Goal: Task Accomplishment & Management: Use online tool/utility

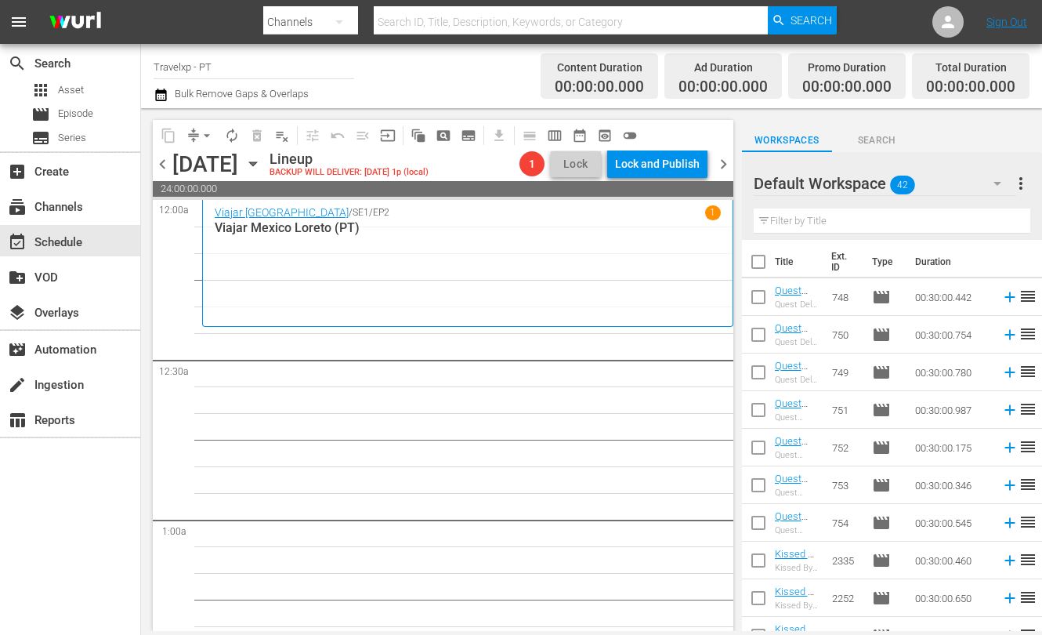
click at [797, 221] on input "text" at bounding box center [892, 220] width 277 height 25
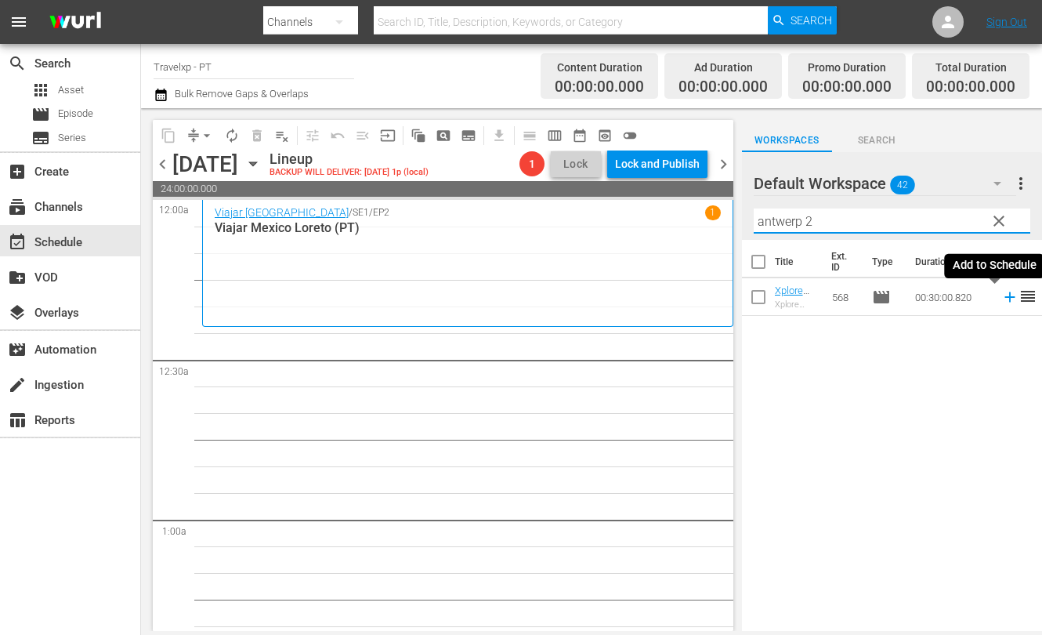
click at [1001, 298] on icon at bounding box center [1009, 296] width 17 height 17
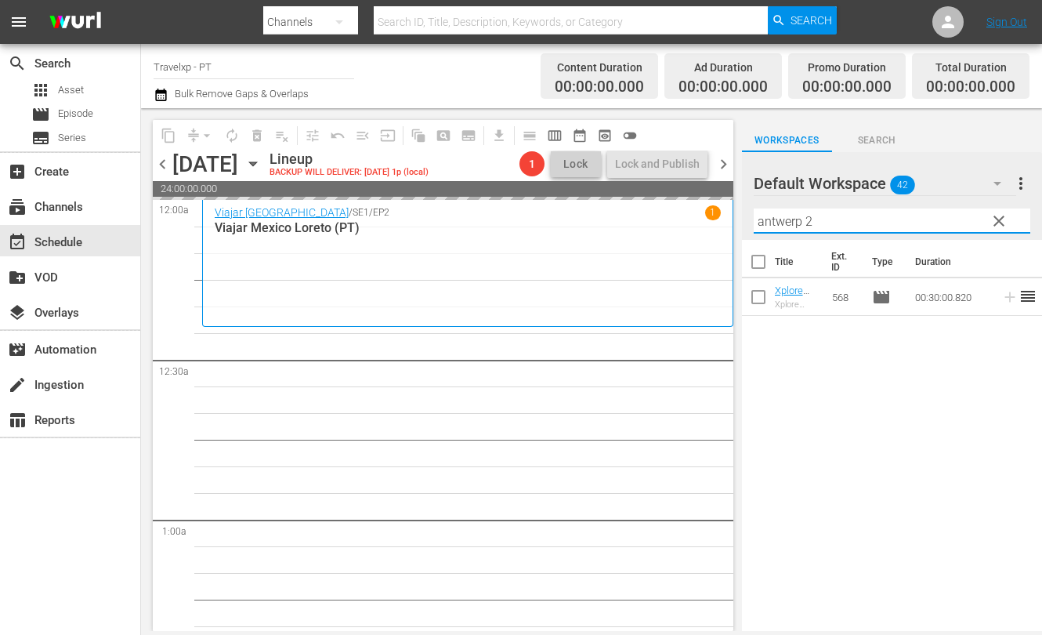
drag, startPoint x: 831, startPoint y: 223, endPoint x: 759, endPoint y: 221, distance: 72.1
click at [759, 221] on input "antwerp 2" at bounding box center [892, 220] width 277 height 25
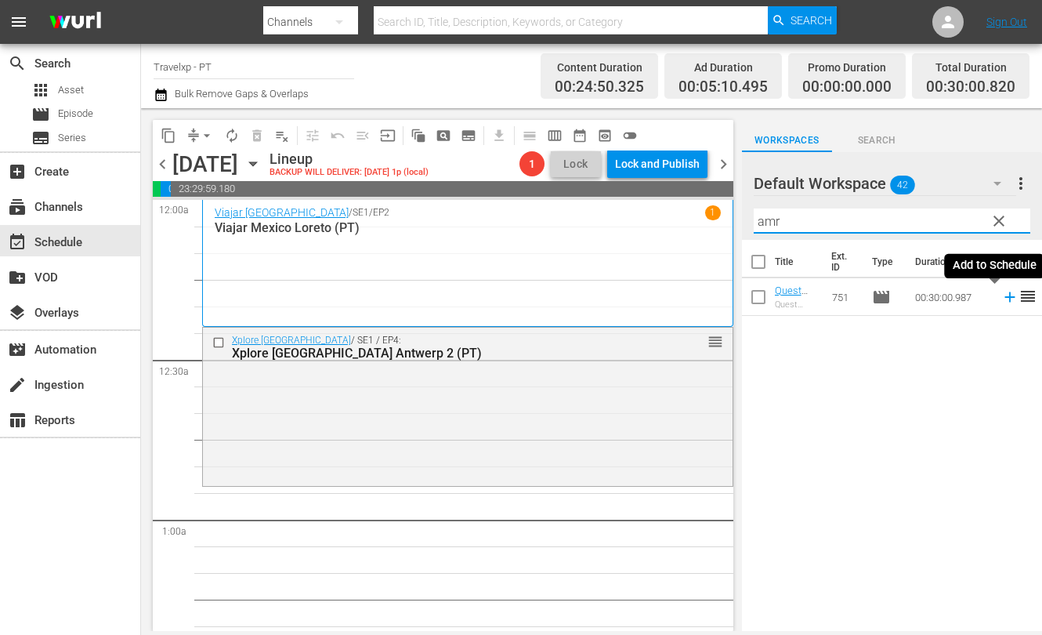
click at [1001, 299] on icon at bounding box center [1009, 296] width 17 height 17
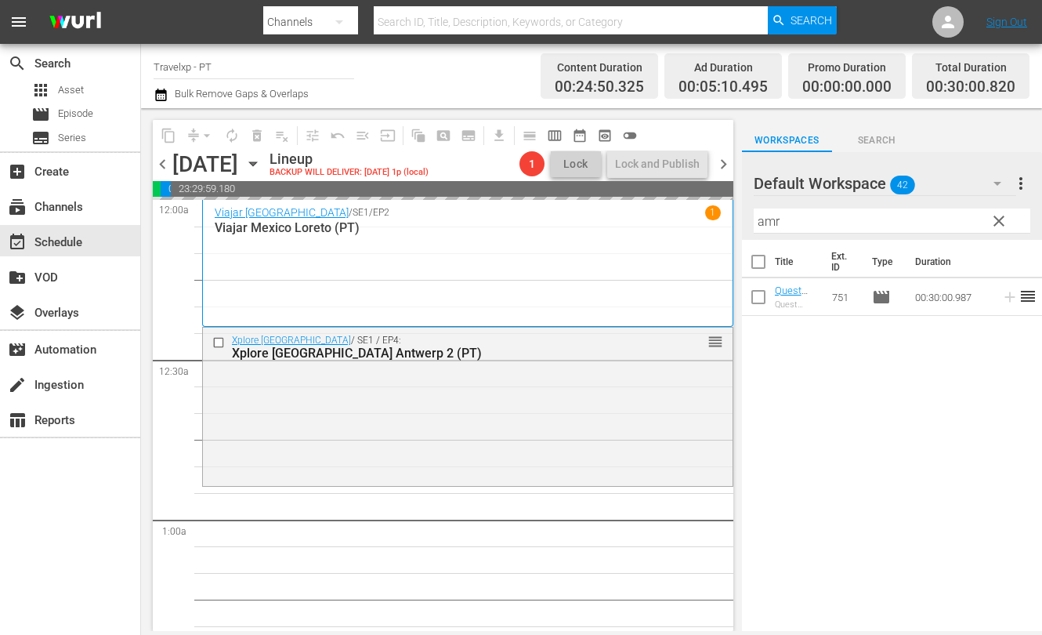
click at [768, 221] on input "amr" at bounding box center [892, 220] width 277 height 25
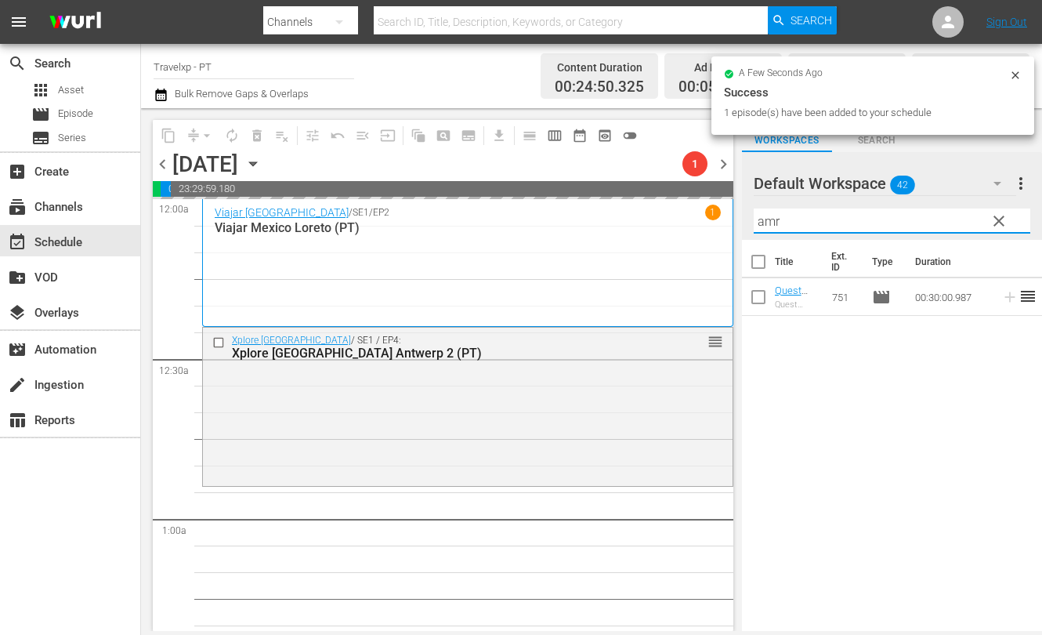
click at [768, 221] on input "amr" at bounding box center [892, 220] width 277 height 25
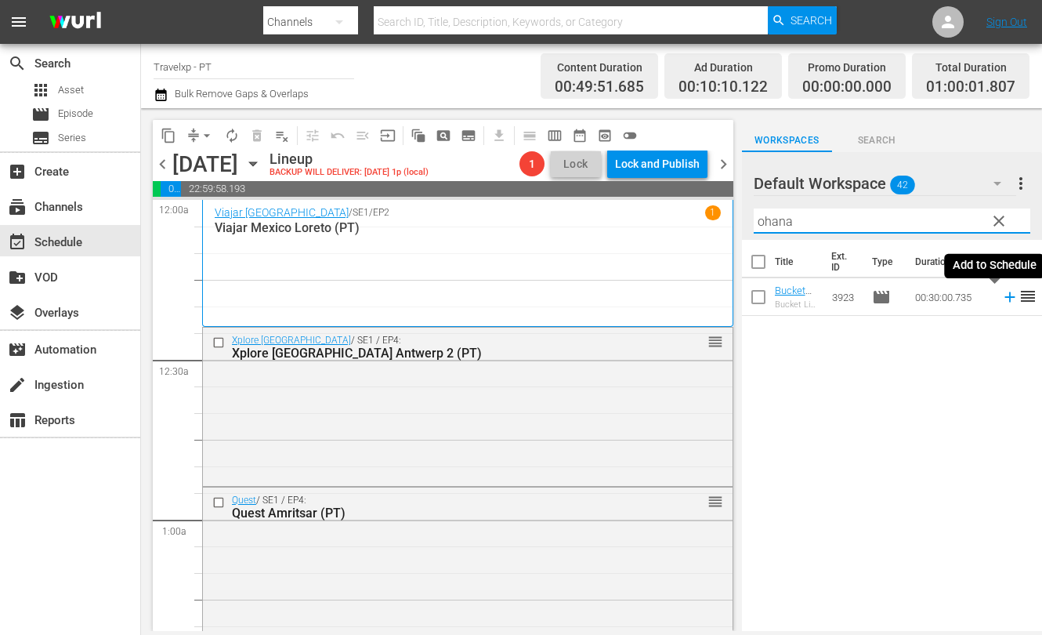
click at [1001, 298] on icon at bounding box center [1009, 296] width 17 height 17
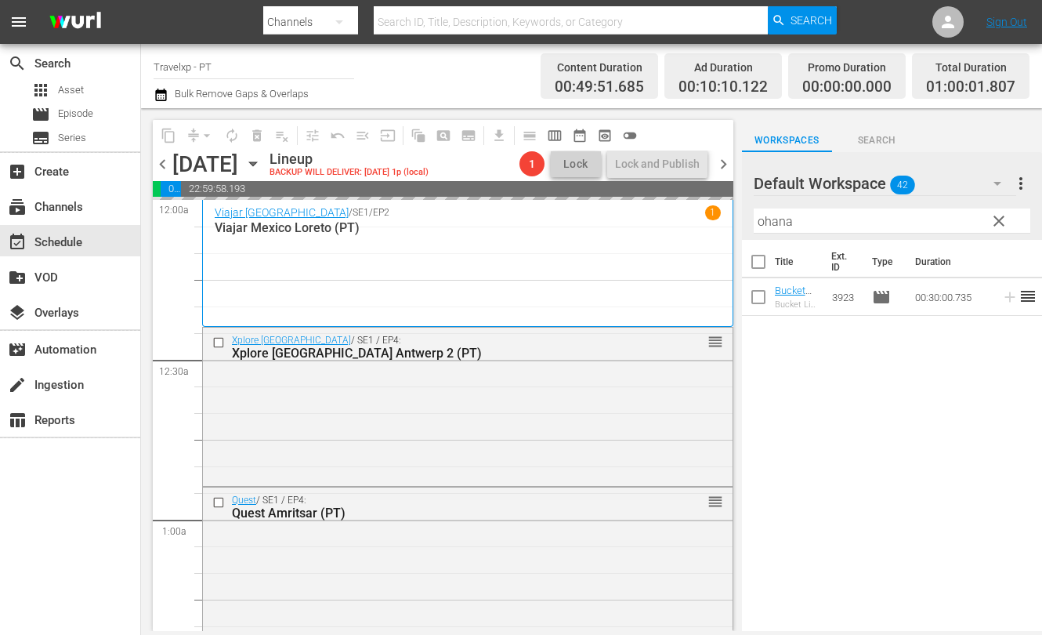
click at [773, 228] on input "ohana" at bounding box center [892, 220] width 277 height 25
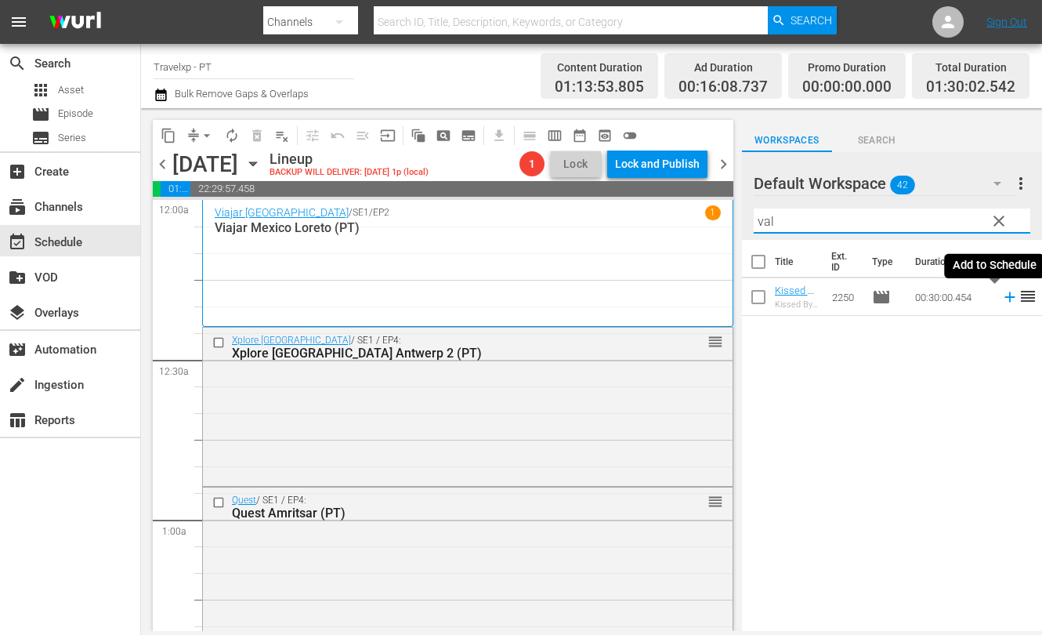
drag, startPoint x: 995, startPoint y: 302, endPoint x: 976, endPoint y: 295, distance: 20.1
click at [1001, 302] on icon at bounding box center [1009, 296] width 17 height 17
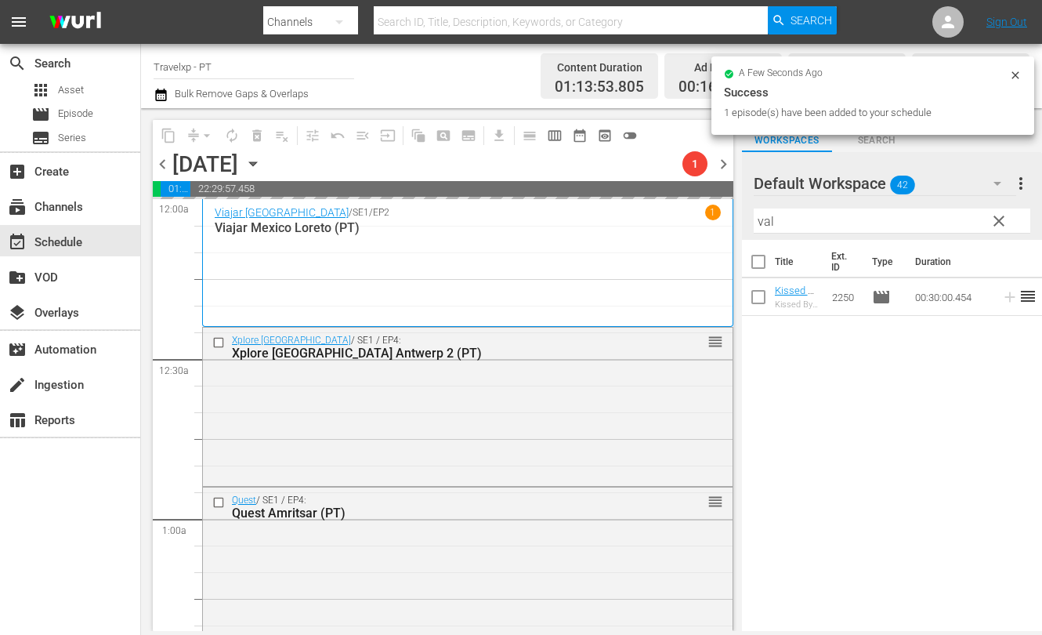
click at [764, 220] on input "val" at bounding box center [892, 220] width 277 height 25
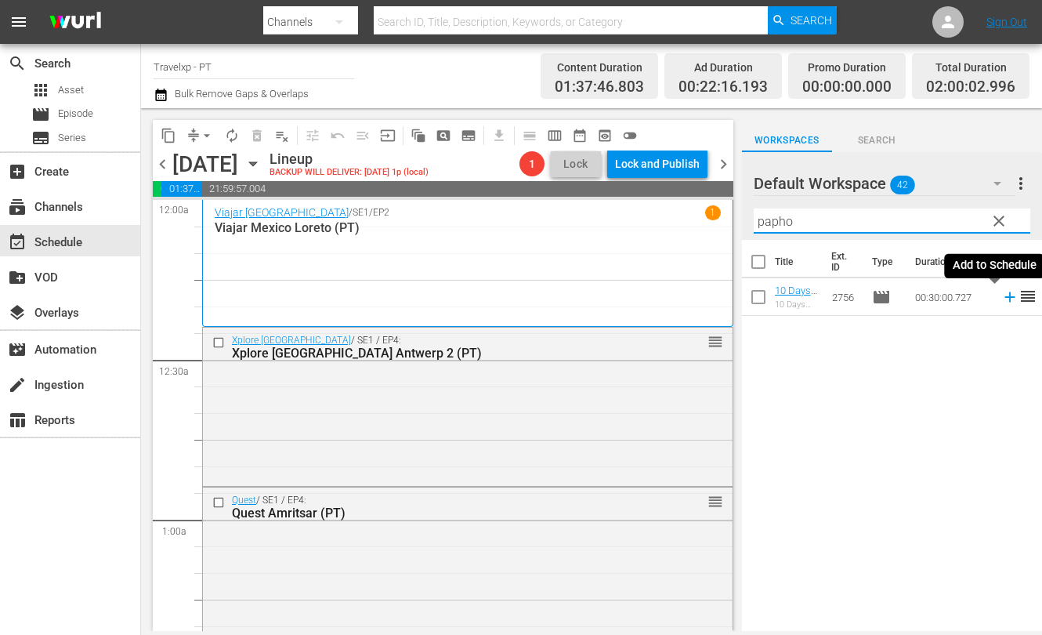
click at [1004, 298] on icon at bounding box center [1009, 297] width 10 height 10
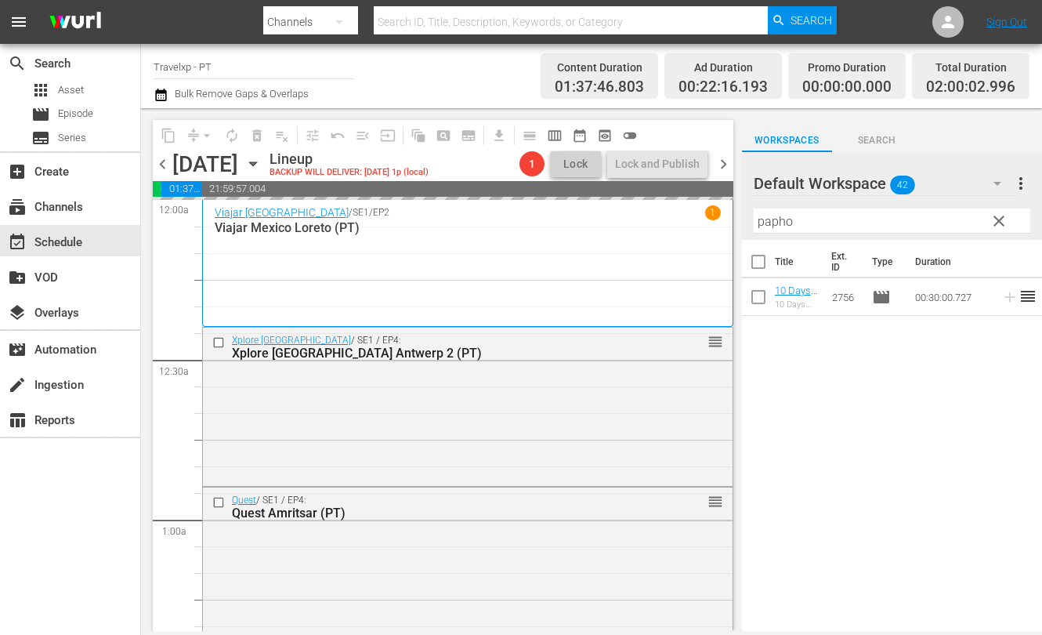
click at [785, 225] on input "papho" at bounding box center [892, 220] width 277 height 25
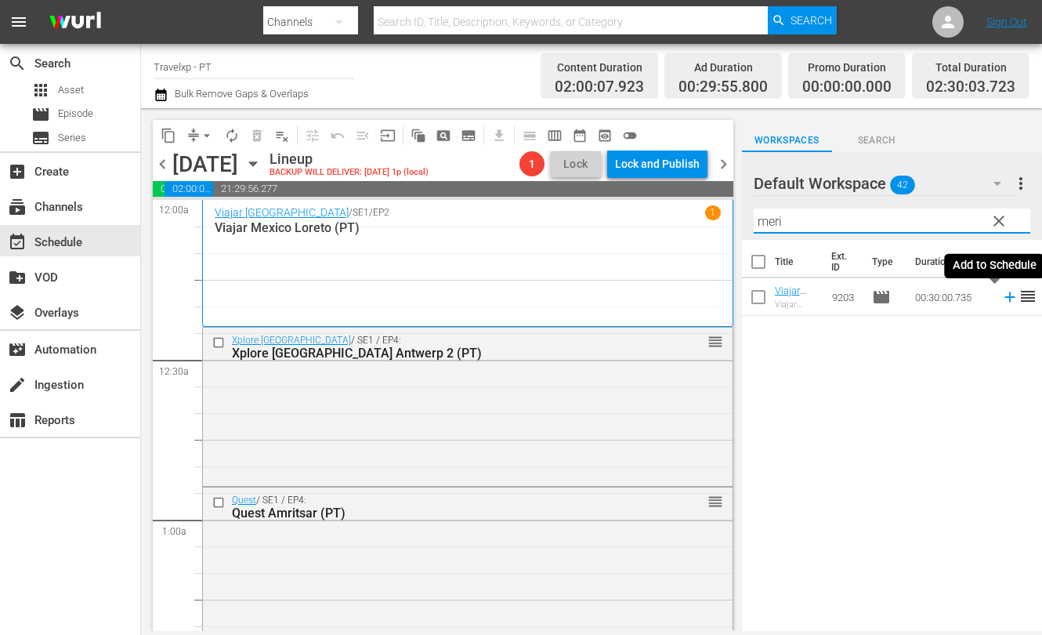
click at [1004, 297] on icon at bounding box center [1009, 297] width 10 height 10
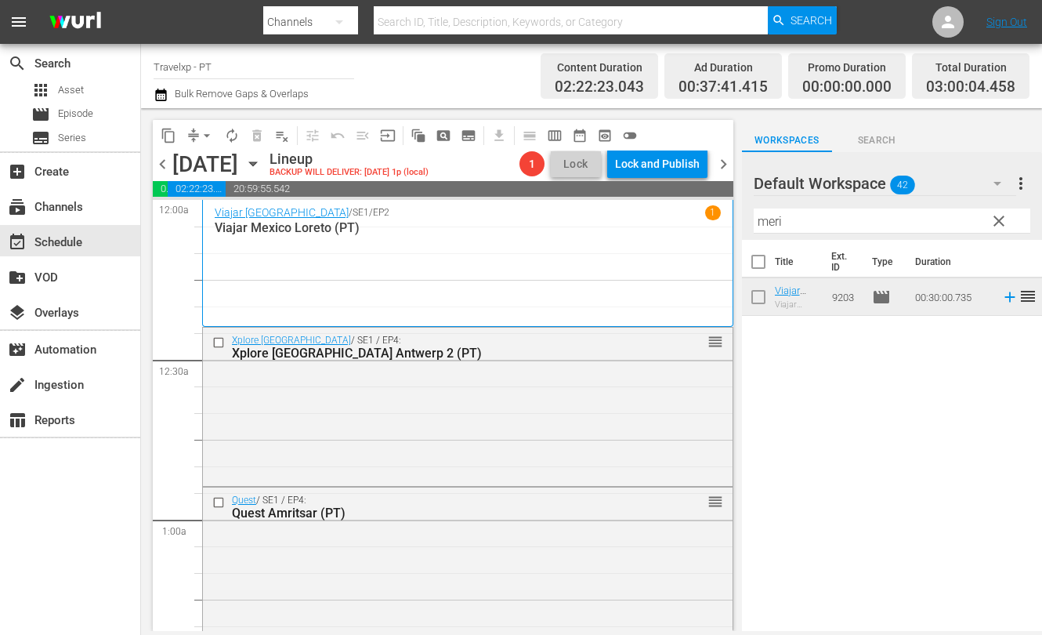
click at [774, 222] on input "meri" at bounding box center [892, 220] width 277 height 25
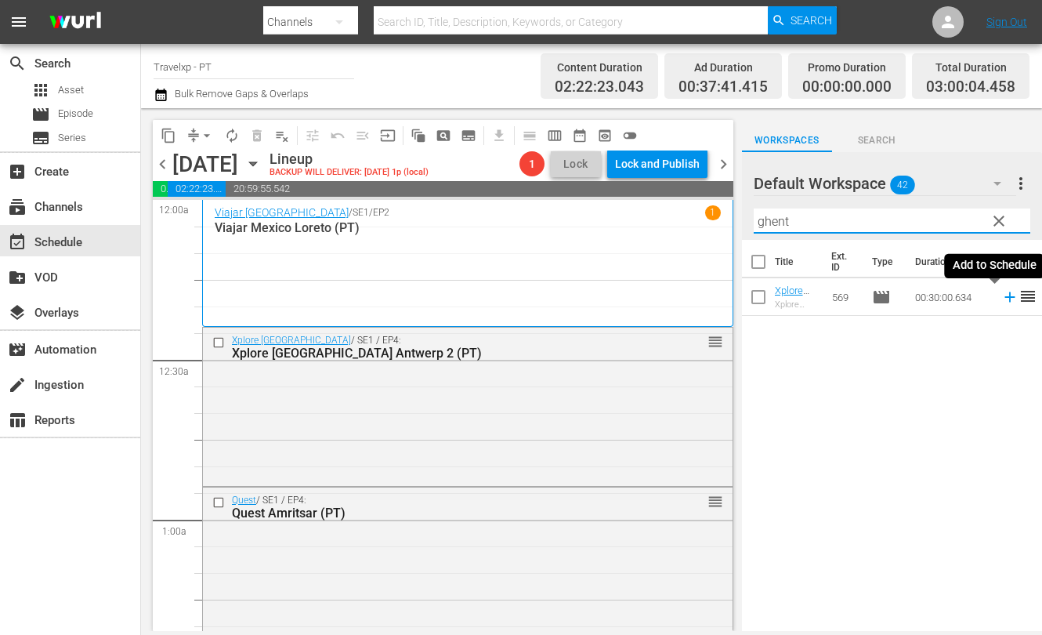
click at [1004, 297] on icon at bounding box center [1009, 297] width 10 height 10
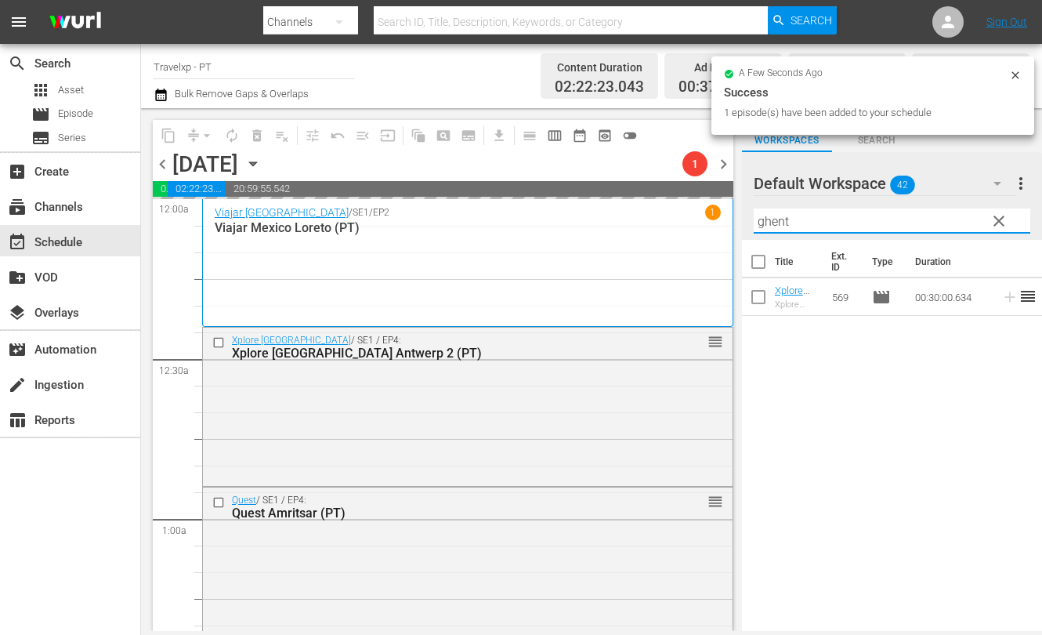
click at [779, 222] on input "ghent" at bounding box center [892, 220] width 277 height 25
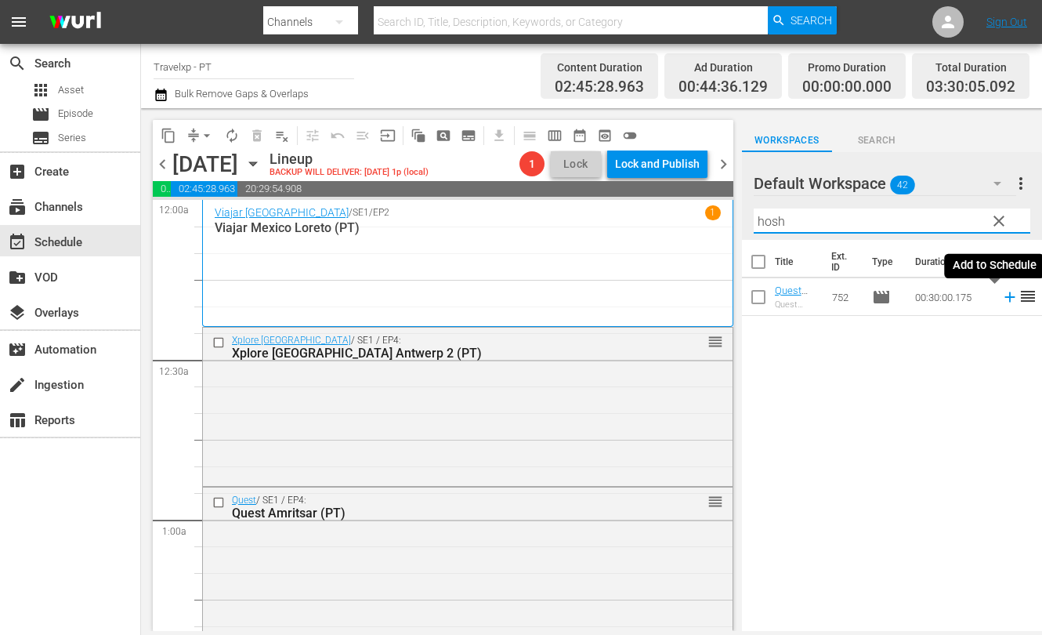
click at [1004, 295] on icon at bounding box center [1009, 297] width 10 height 10
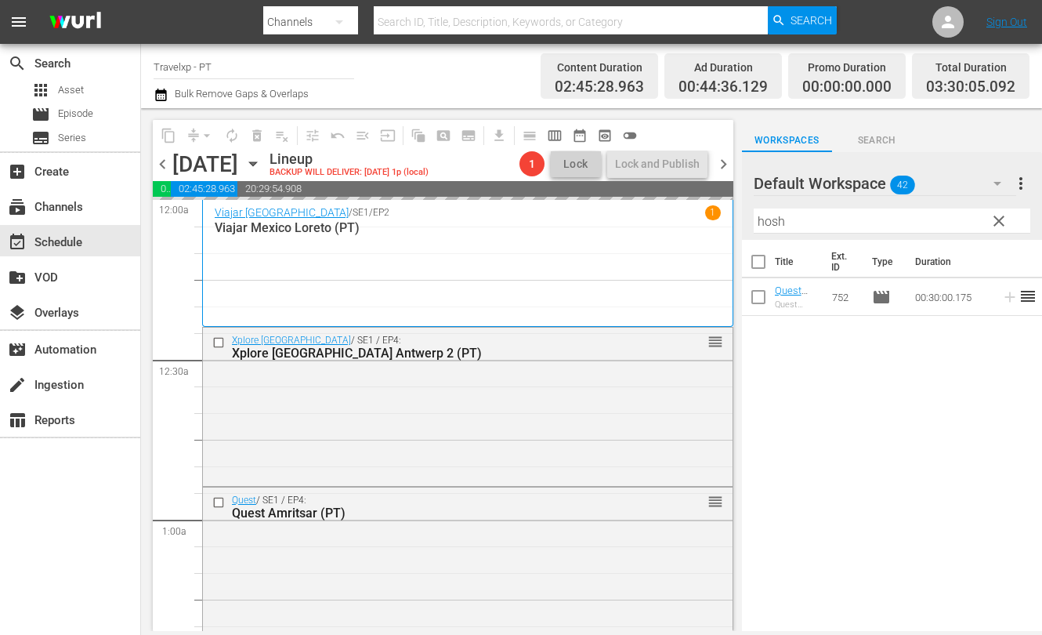
click at [768, 223] on input "hosh" at bounding box center [892, 220] width 277 height 25
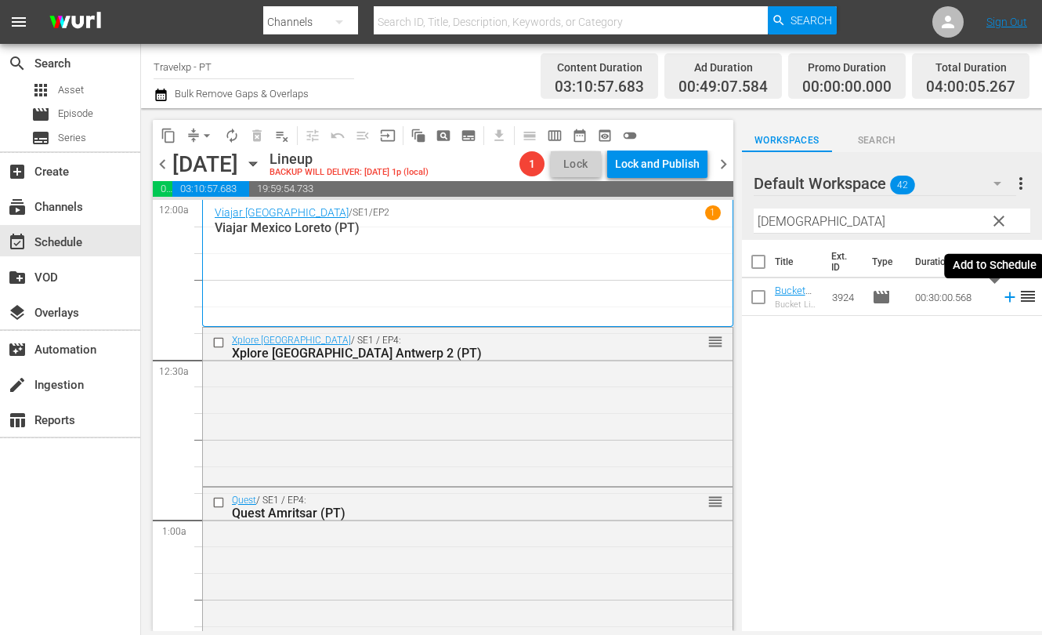
click at [1001, 294] on icon at bounding box center [1009, 296] width 17 height 17
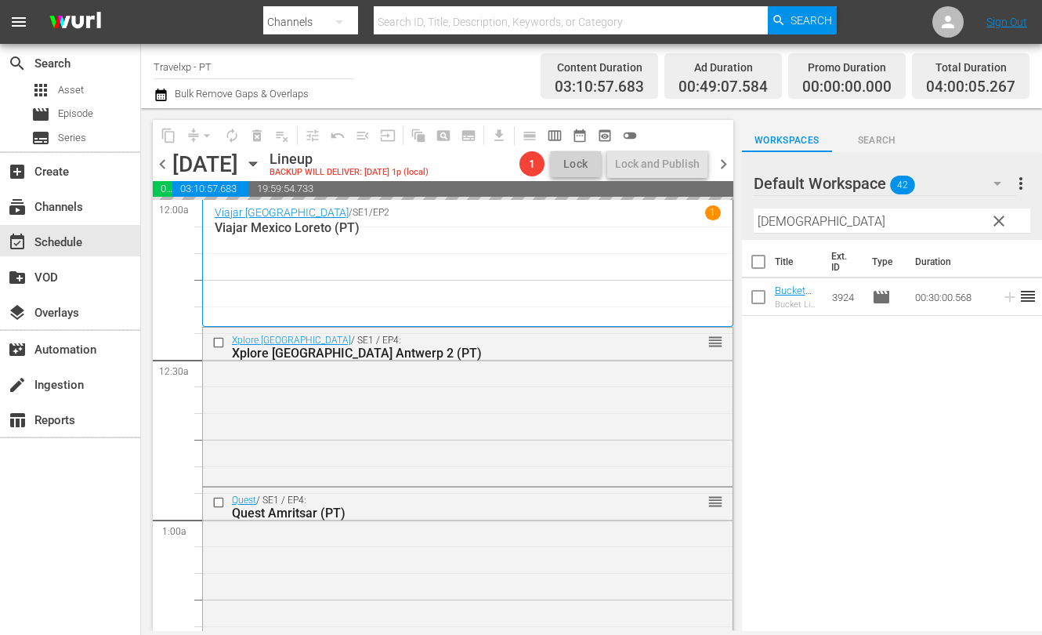
click at [763, 219] on input "[DEMOGRAPHIC_DATA]" at bounding box center [892, 220] width 277 height 25
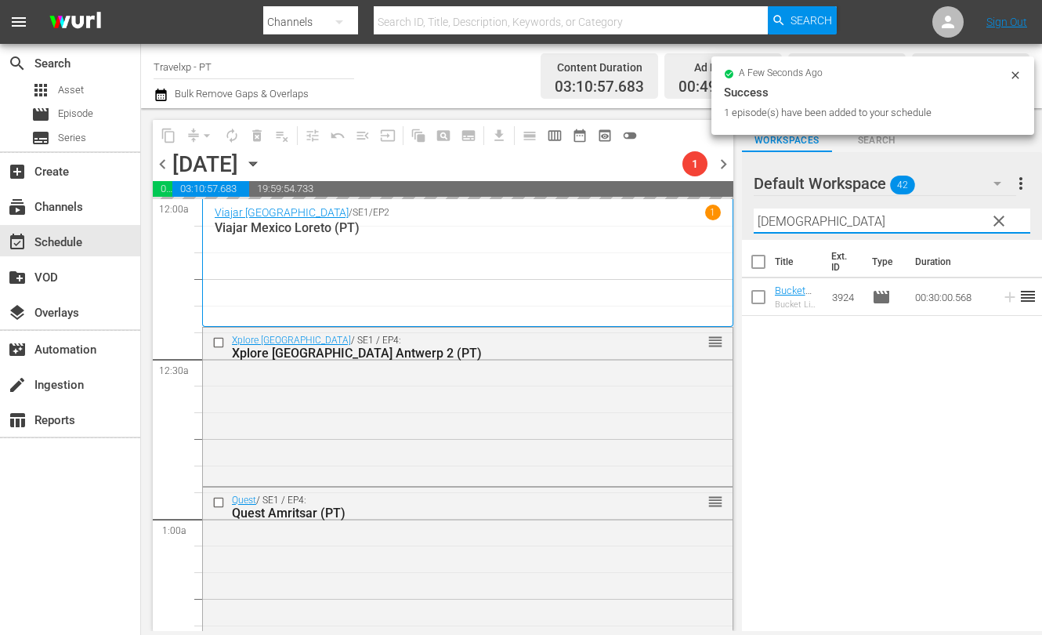
click at [763, 219] on input "[DEMOGRAPHIC_DATA]" at bounding box center [892, 220] width 277 height 25
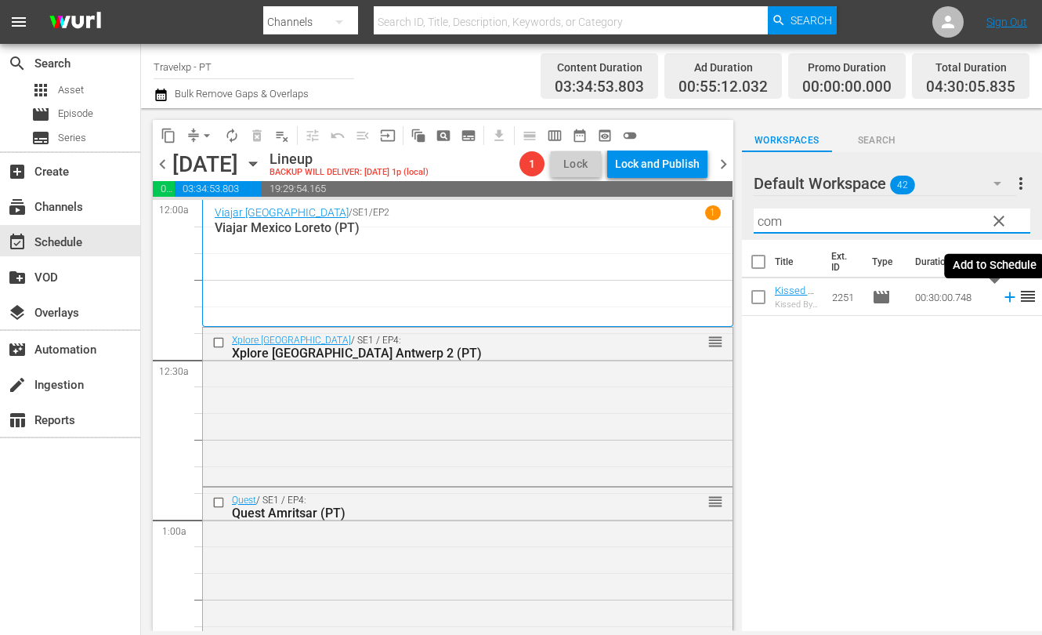
click at [1004, 301] on icon at bounding box center [1009, 297] width 10 height 10
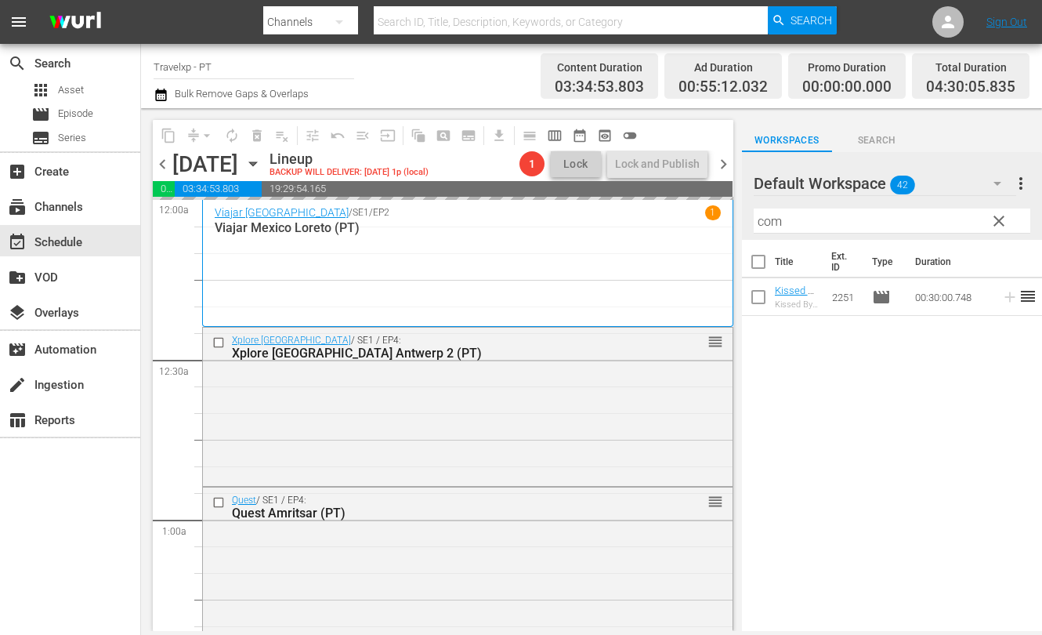
click at [764, 222] on input "com" at bounding box center [892, 220] width 277 height 25
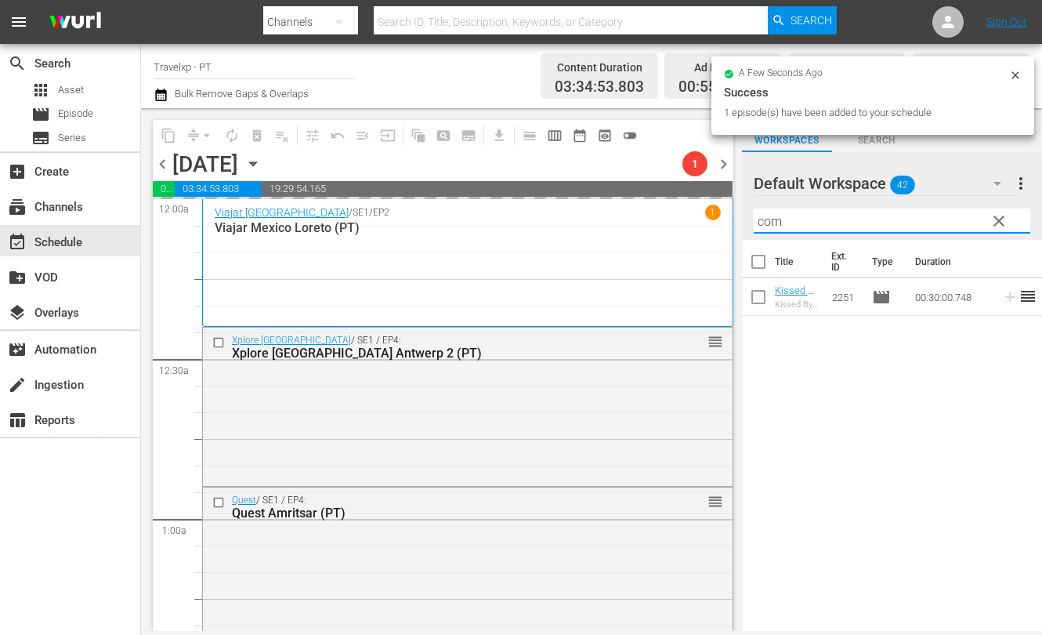
click at [764, 222] on input "com" at bounding box center [892, 220] width 277 height 25
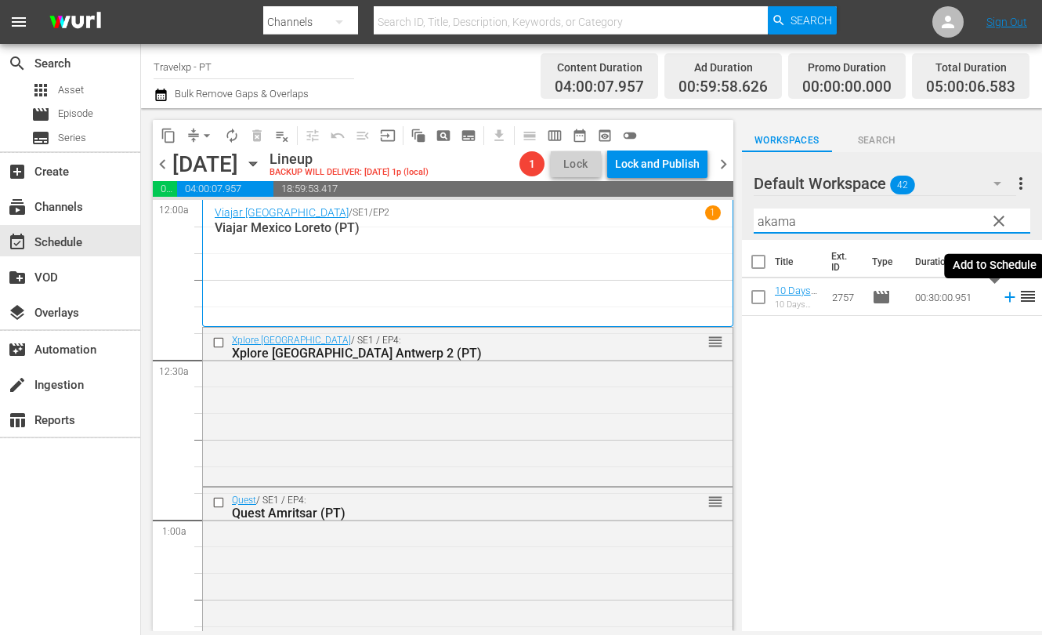
click at [1004, 298] on icon at bounding box center [1009, 297] width 10 height 10
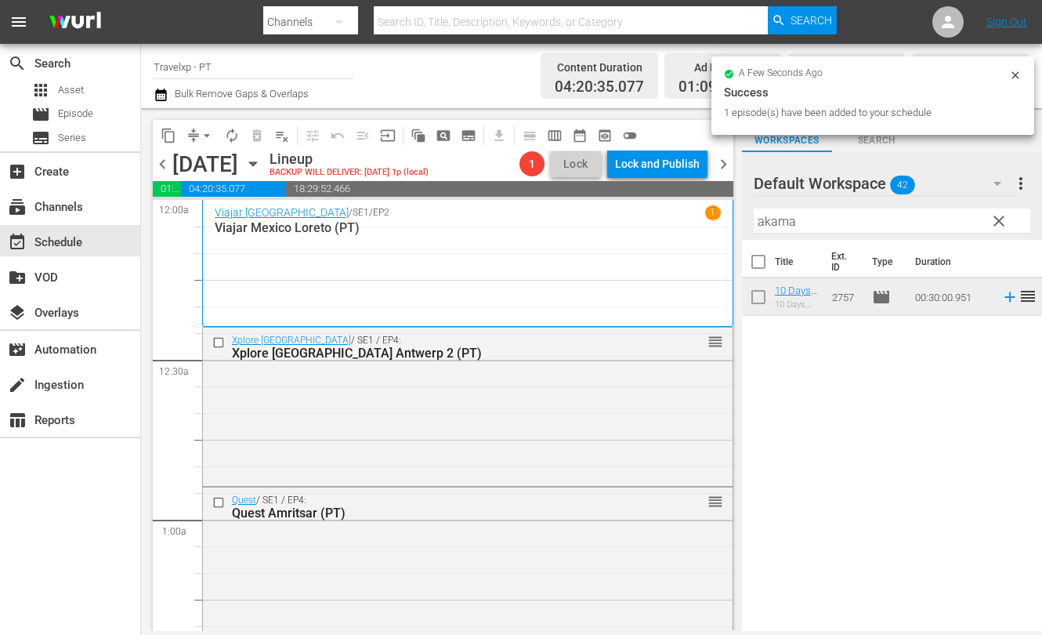
click at [776, 230] on input "akama" at bounding box center [892, 220] width 277 height 25
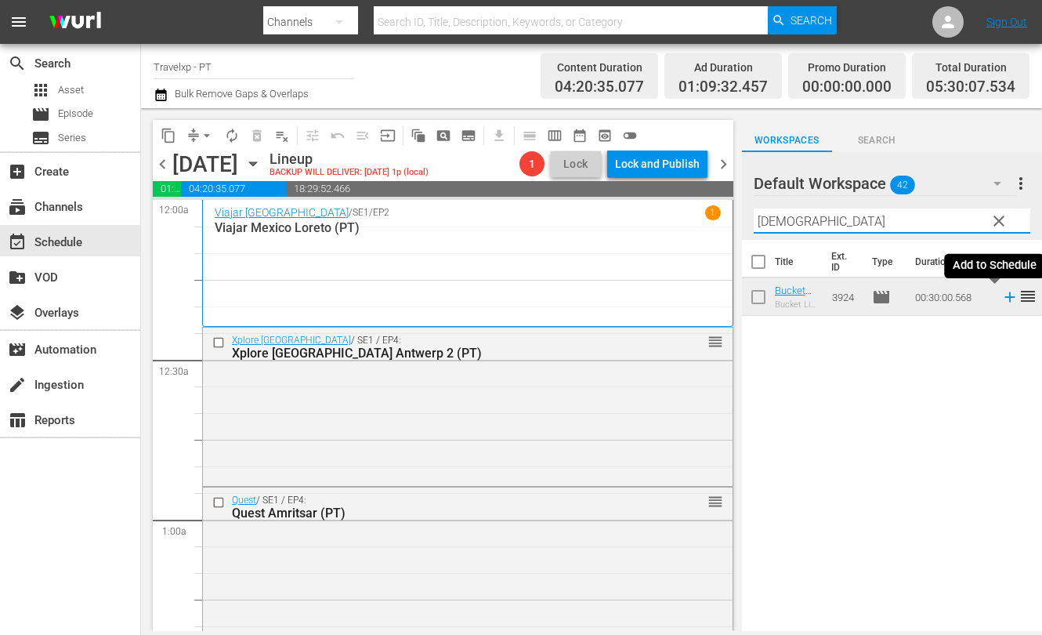
click at [1001, 298] on icon at bounding box center [1009, 296] width 17 height 17
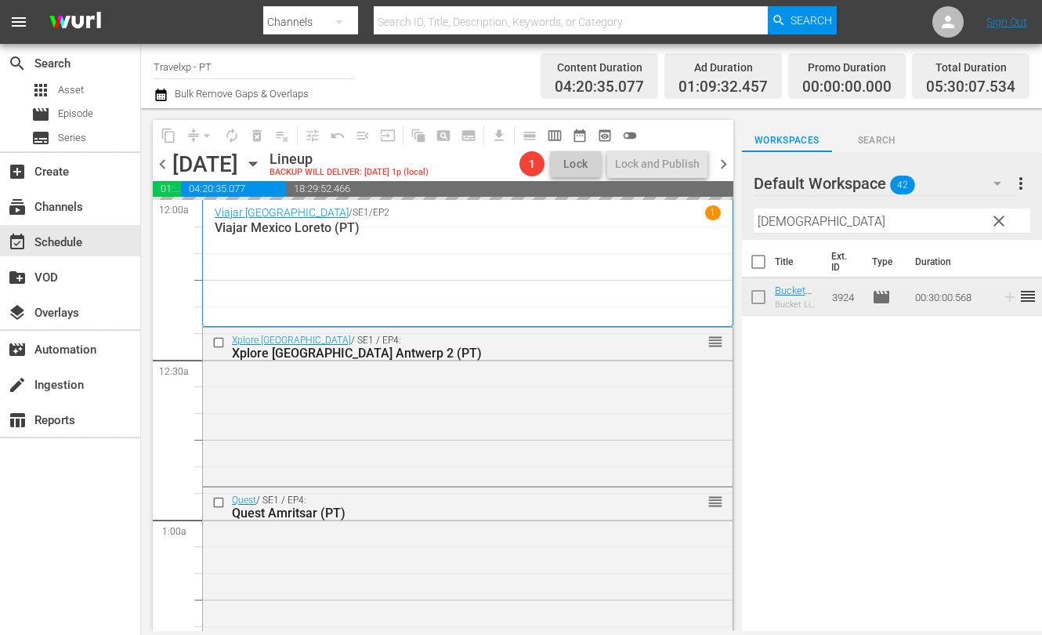
click at [768, 225] on input "[DEMOGRAPHIC_DATA]" at bounding box center [892, 220] width 277 height 25
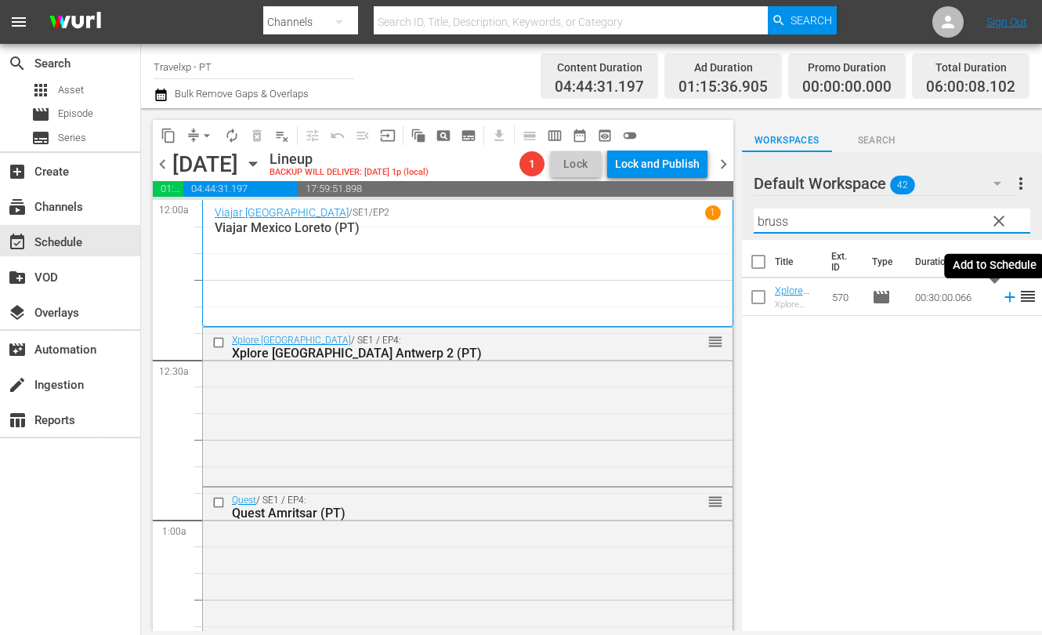
click at [1001, 295] on icon at bounding box center [1009, 296] width 17 height 17
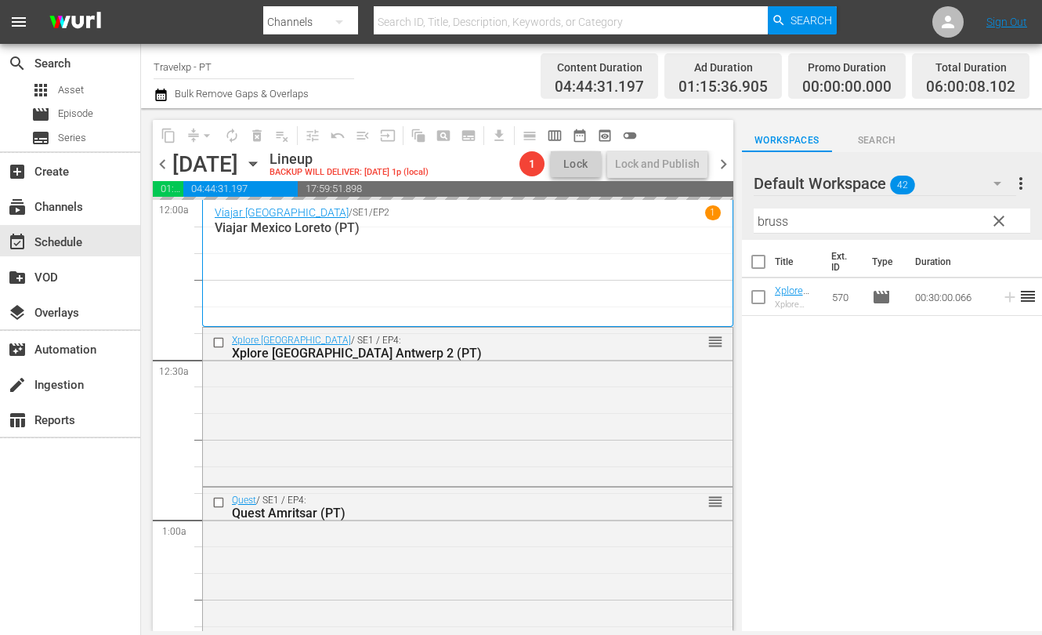
click at [774, 215] on input "bruss" at bounding box center [892, 220] width 277 height 25
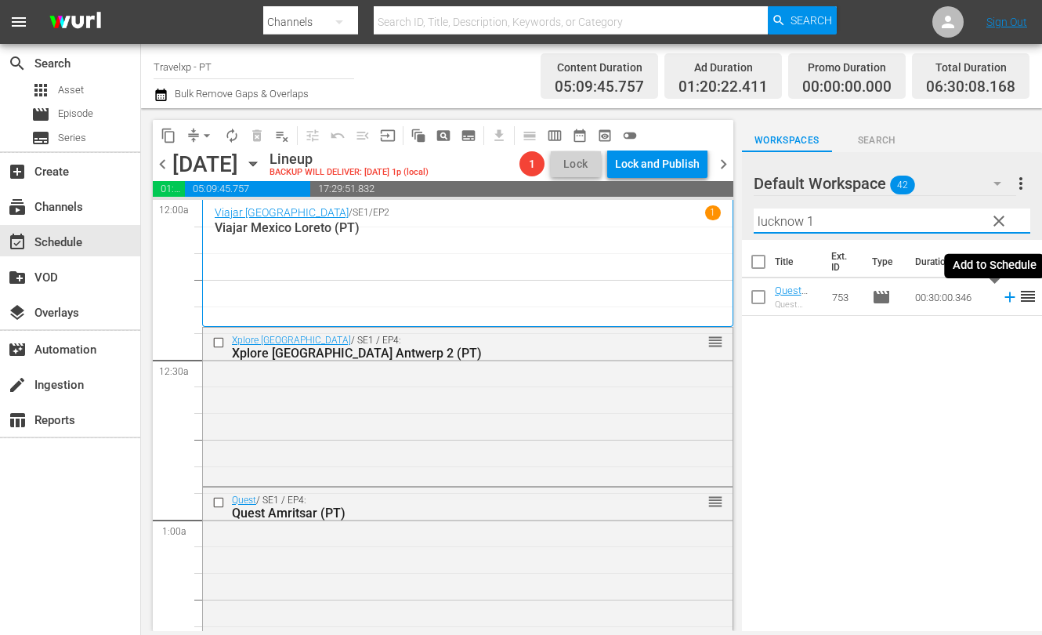
click at [1001, 298] on icon at bounding box center [1009, 296] width 17 height 17
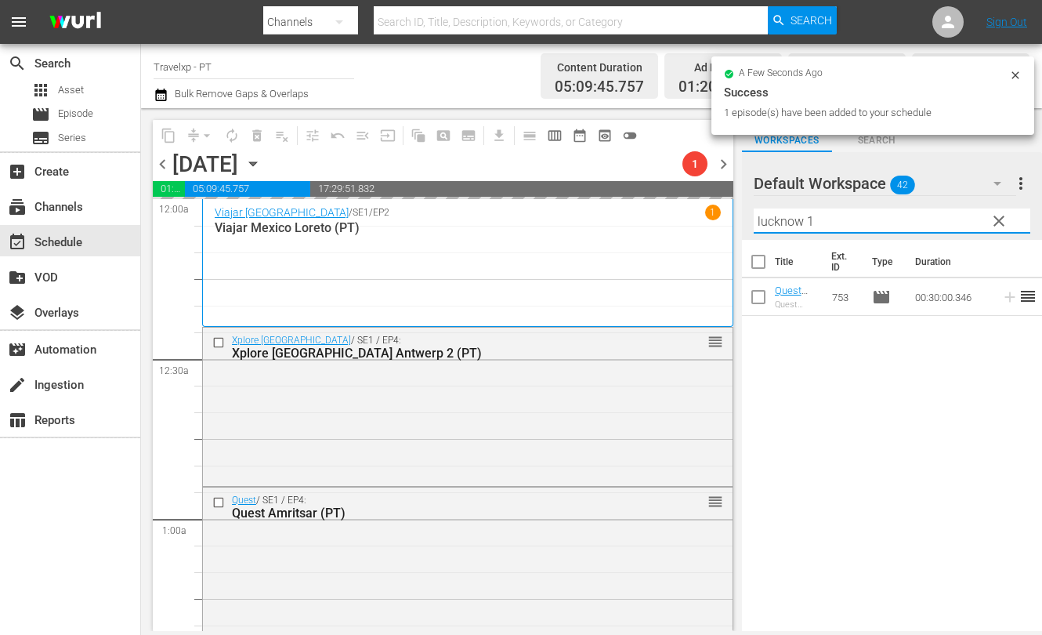
drag, startPoint x: 823, startPoint y: 221, endPoint x: 731, endPoint y: 220, distance: 91.7
click at [731, 220] on div "content_copy compress arrow_drop_down autorenew_outlined delete_forever_outline…" at bounding box center [591, 369] width 901 height 522
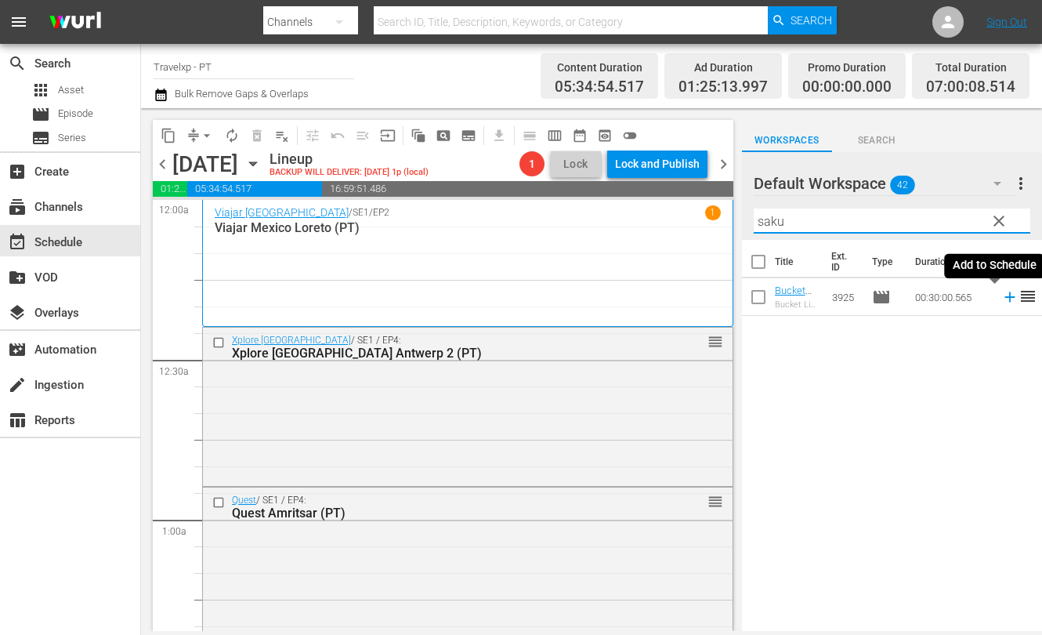
click at [1001, 300] on icon at bounding box center [1009, 296] width 17 height 17
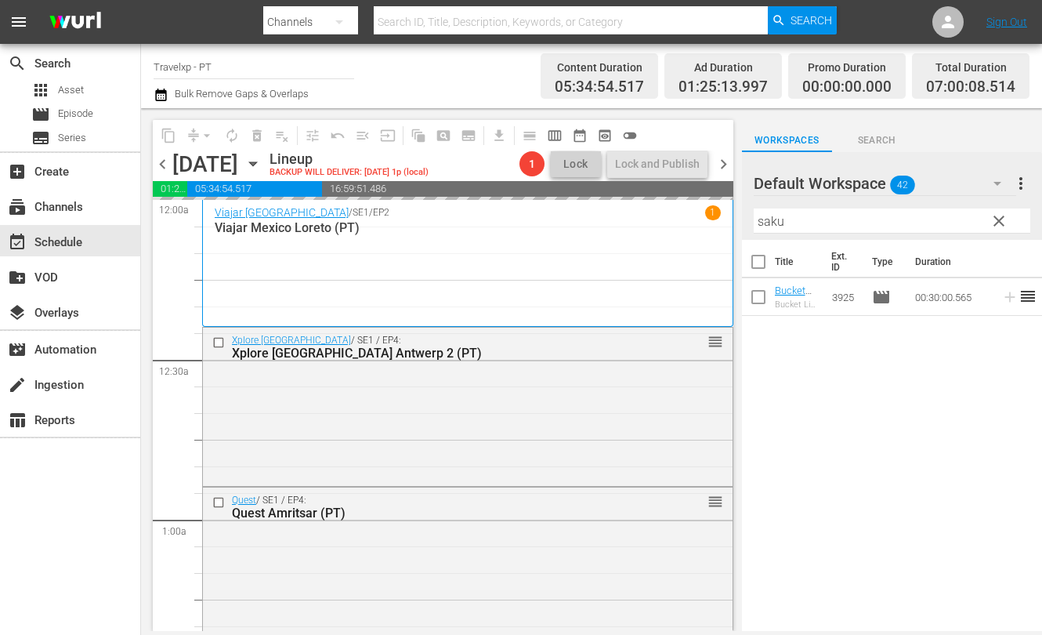
click at [763, 222] on input "saku" at bounding box center [892, 220] width 277 height 25
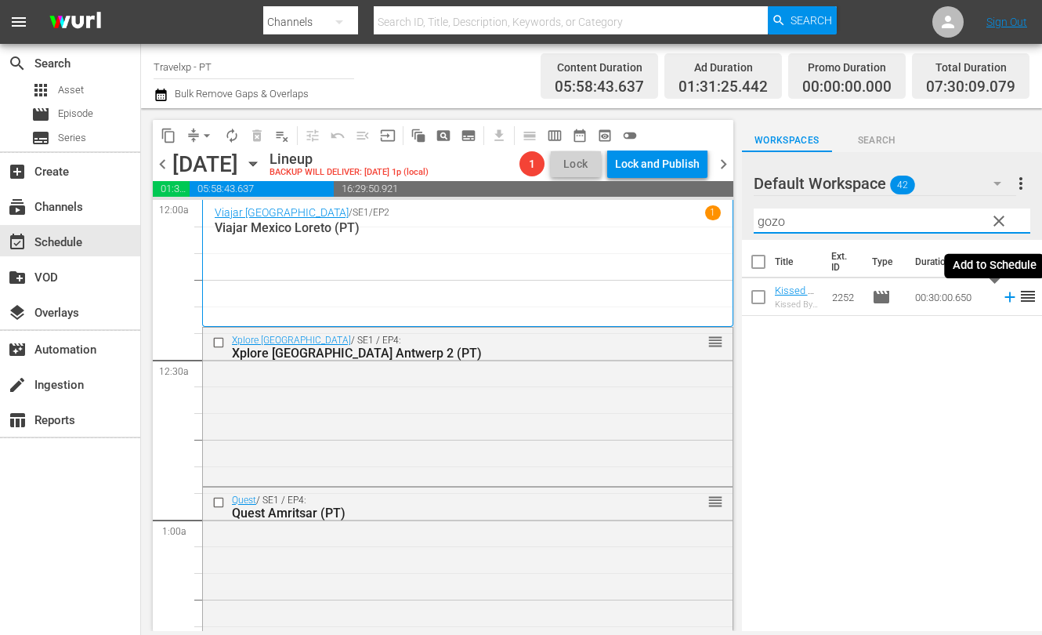
click at [1004, 299] on icon at bounding box center [1009, 297] width 10 height 10
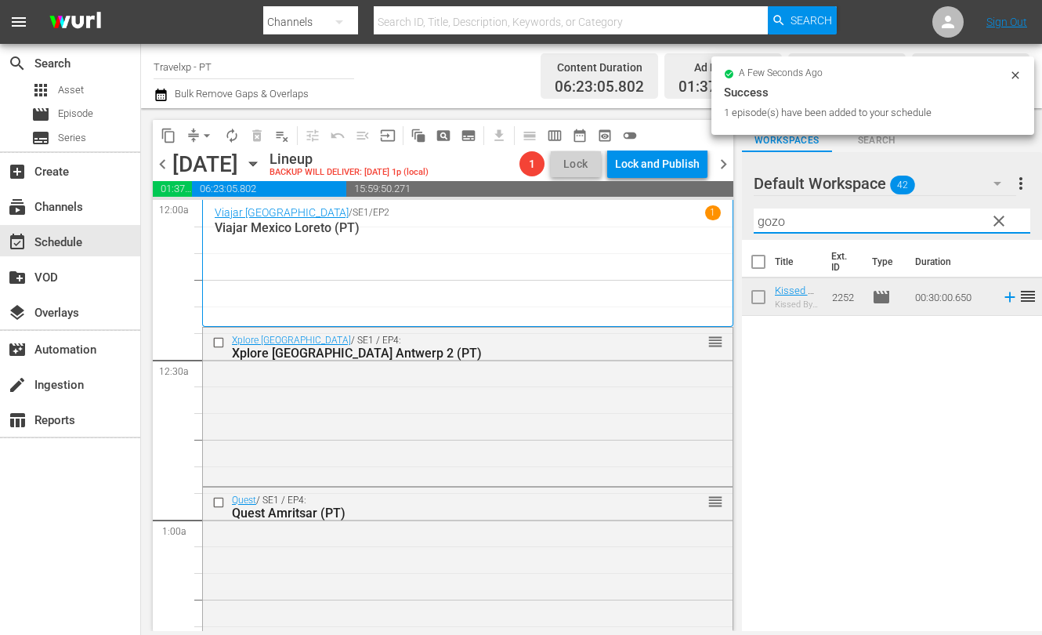
click at [762, 219] on input "gozo" at bounding box center [892, 220] width 277 height 25
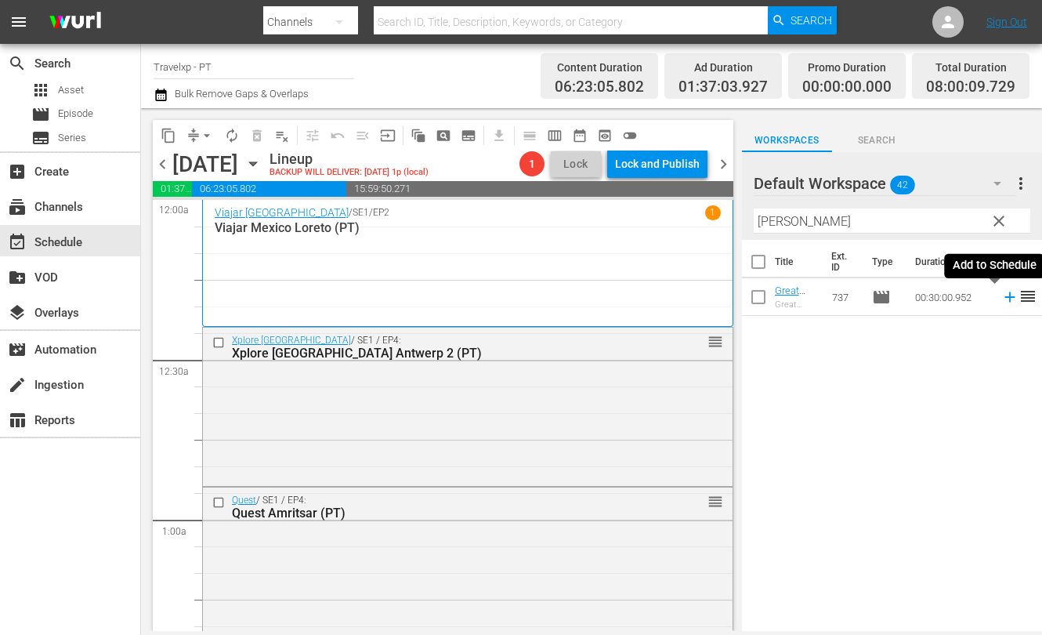
click at [1001, 300] on icon at bounding box center [1009, 296] width 17 height 17
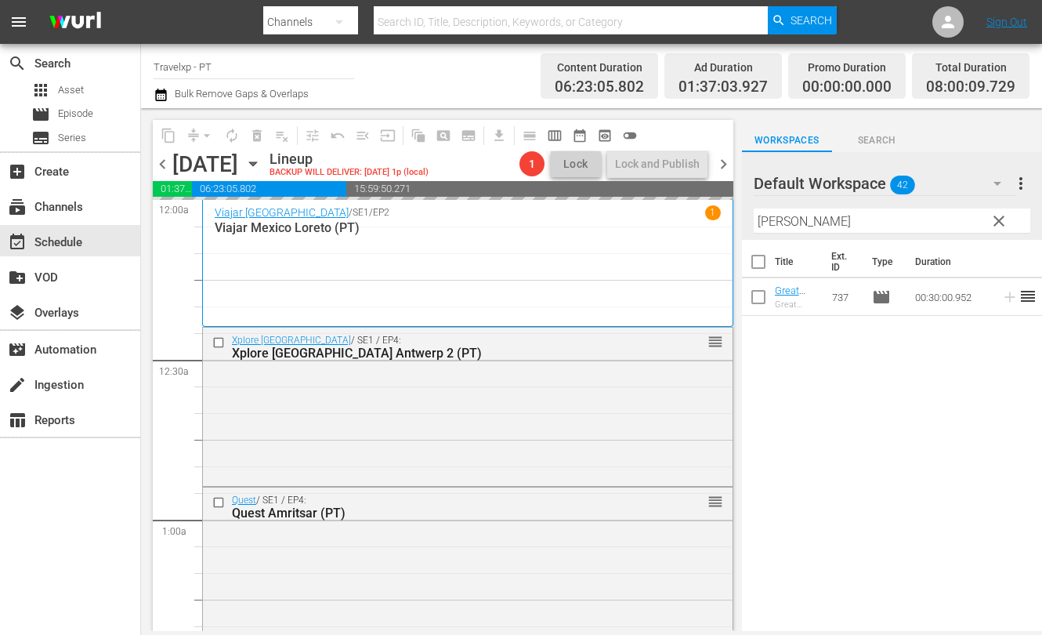
click at [783, 222] on input "[PERSON_NAME]" at bounding box center [892, 220] width 277 height 25
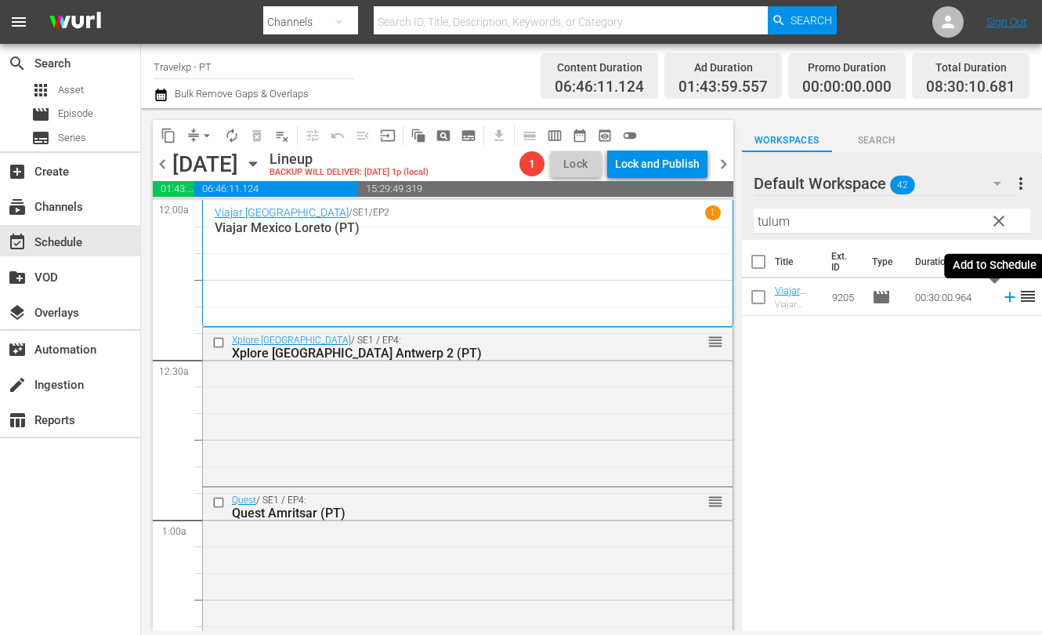
click at [1001, 298] on icon at bounding box center [1009, 296] width 17 height 17
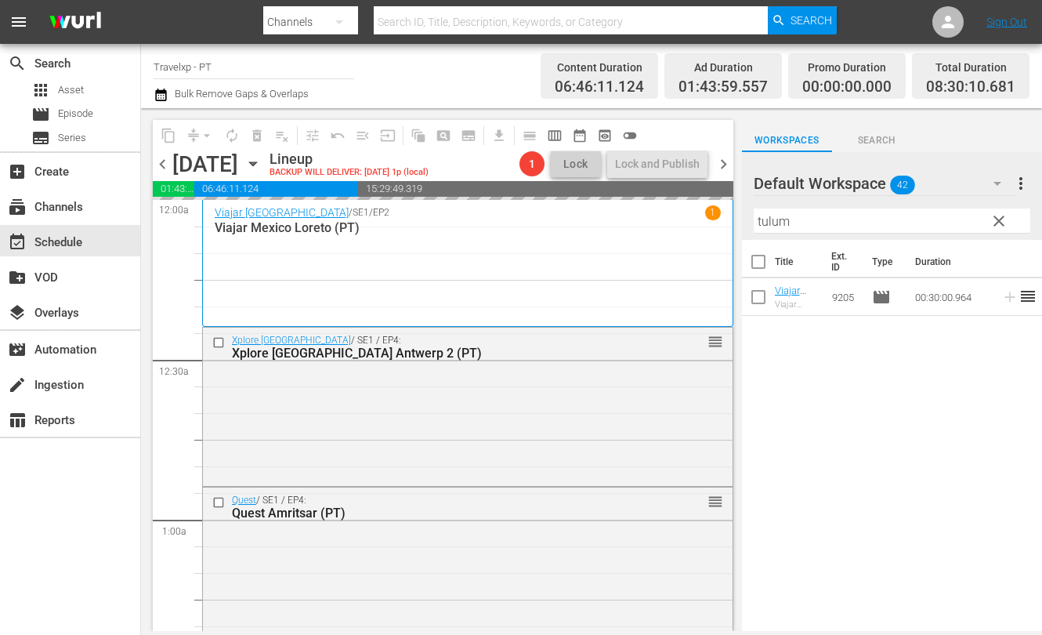
click at [772, 220] on input "tulum" at bounding box center [892, 220] width 277 height 25
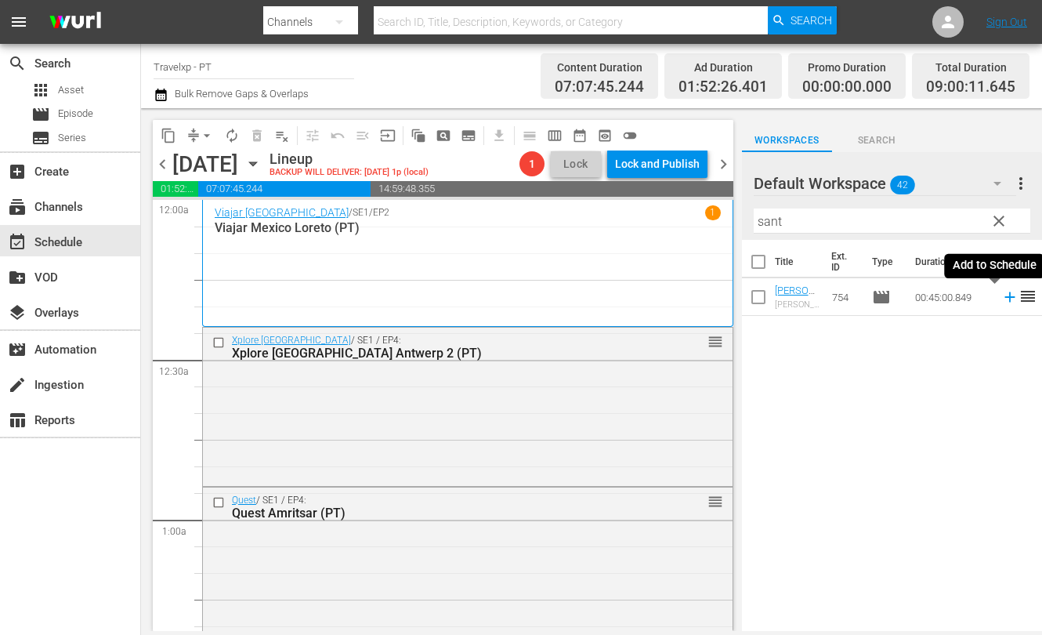
click at [1001, 298] on icon at bounding box center [1009, 296] width 17 height 17
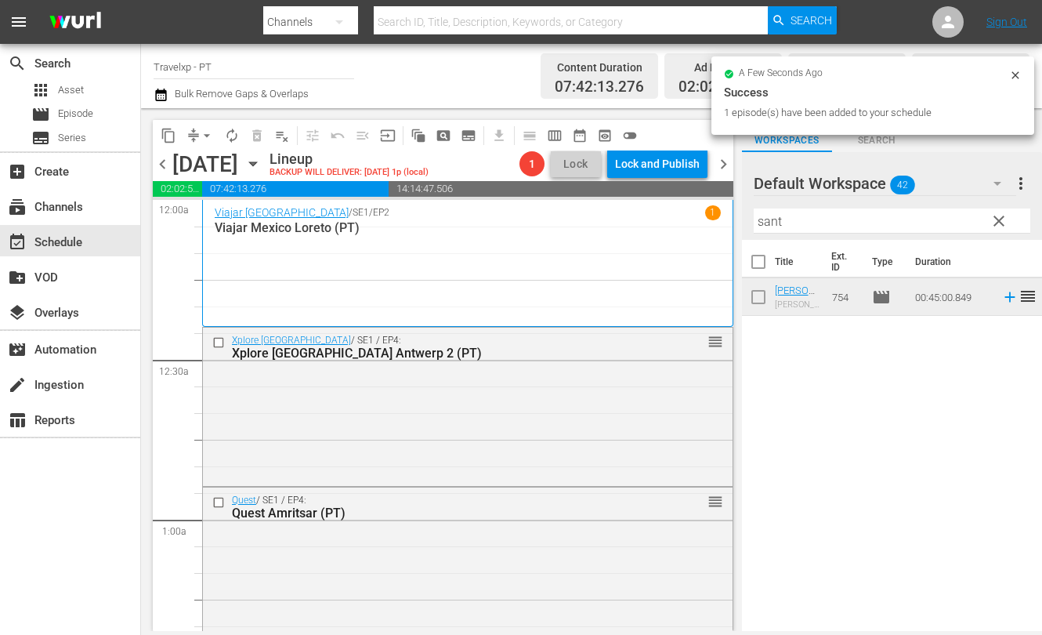
click at [767, 222] on input "sant" at bounding box center [892, 220] width 277 height 25
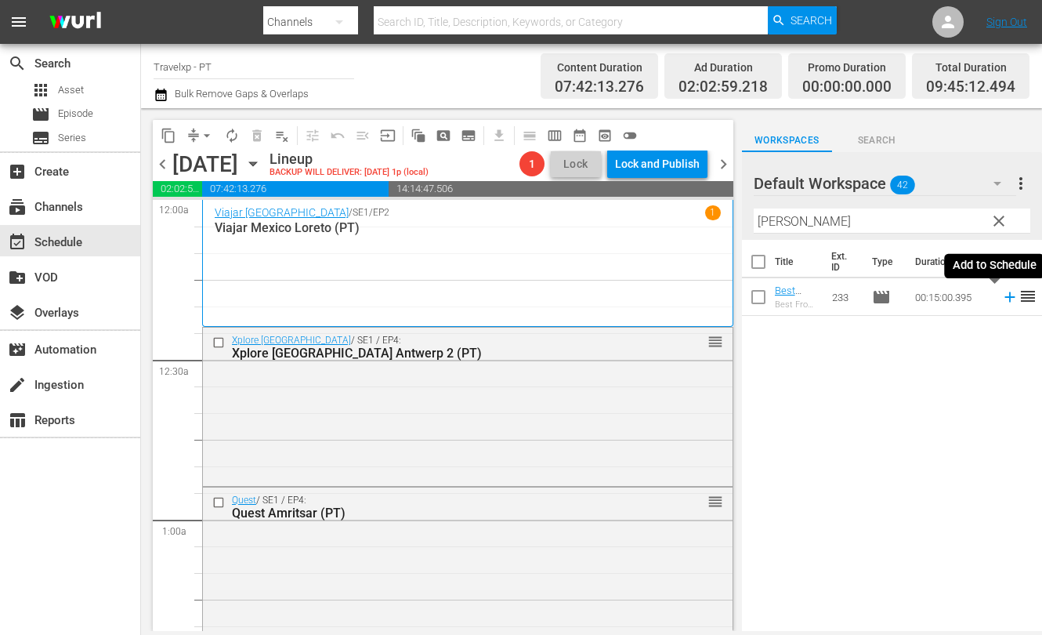
click at [1004, 297] on icon at bounding box center [1009, 297] width 10 height 10
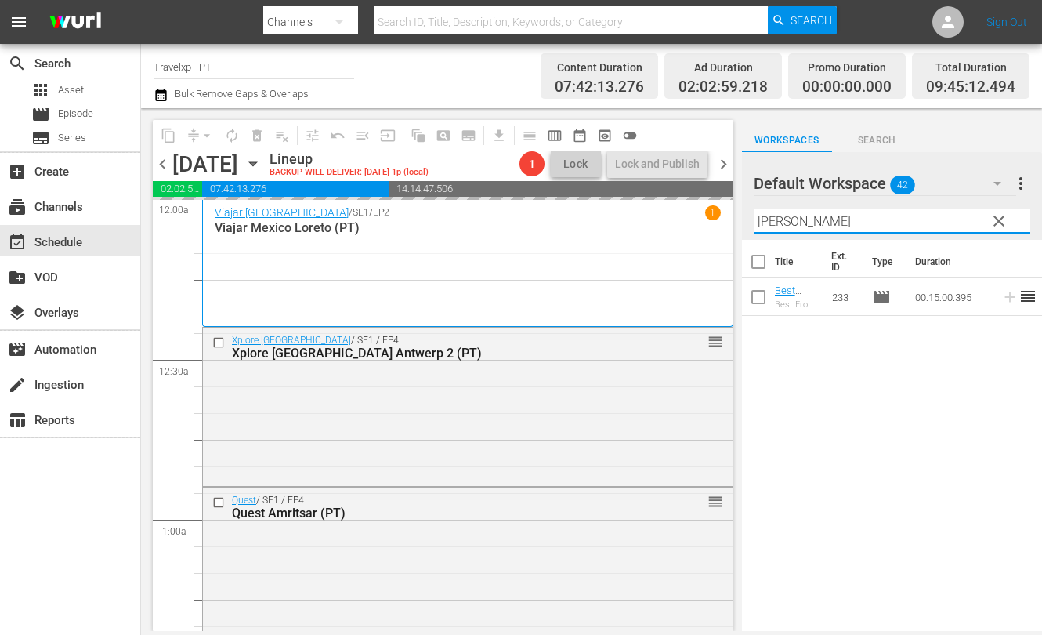
drag, startPoint x: 798, startPoint y: 219, endPoint x: 725, endPoint y: 208, distance: 73.6
click at [725, 208] on div "content_copy compress arrow_drop_down autorenew_outlined delete_forever_outline…" at bounding box center [591, 369] width 901 height 522
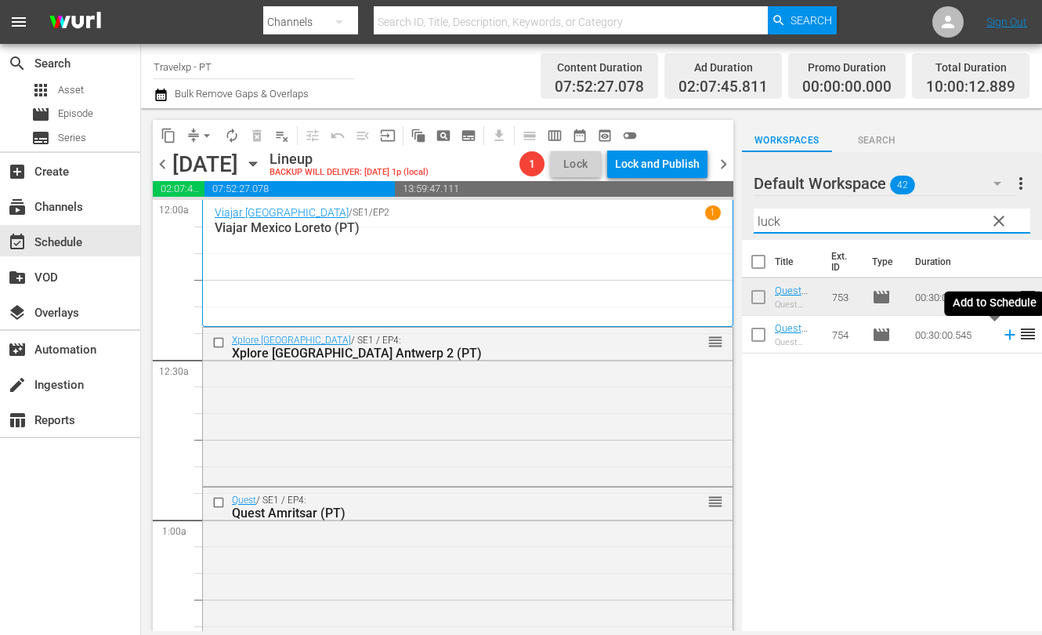
click at [1004, 338] on icon at bounding box center [1009, 335] width 10 height 10
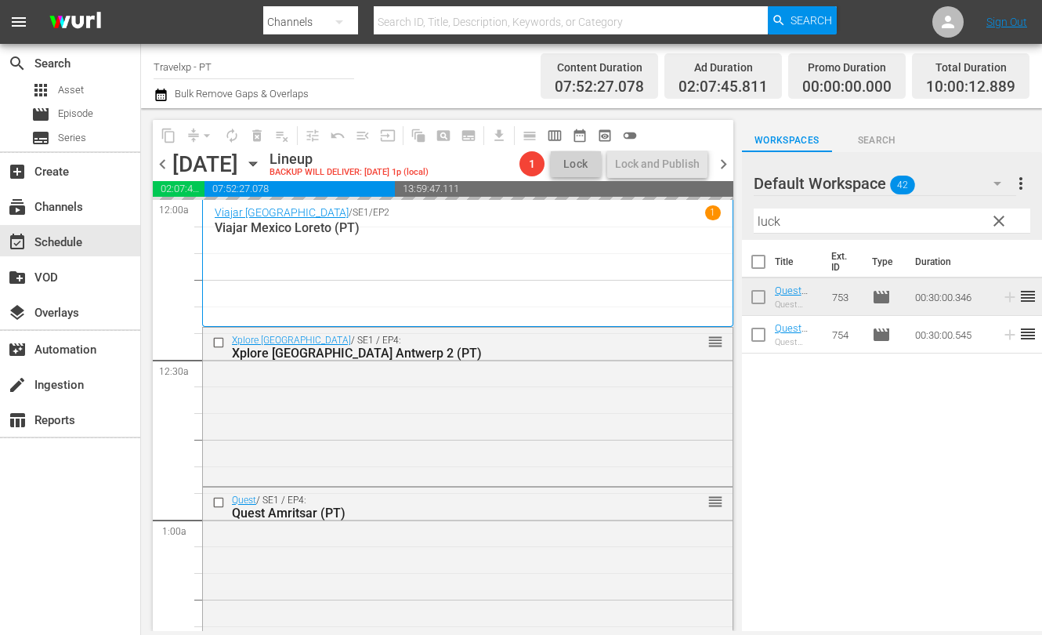
click at [768, 223] on input "luck" at bounding box center [892, 220] width 277 height 25
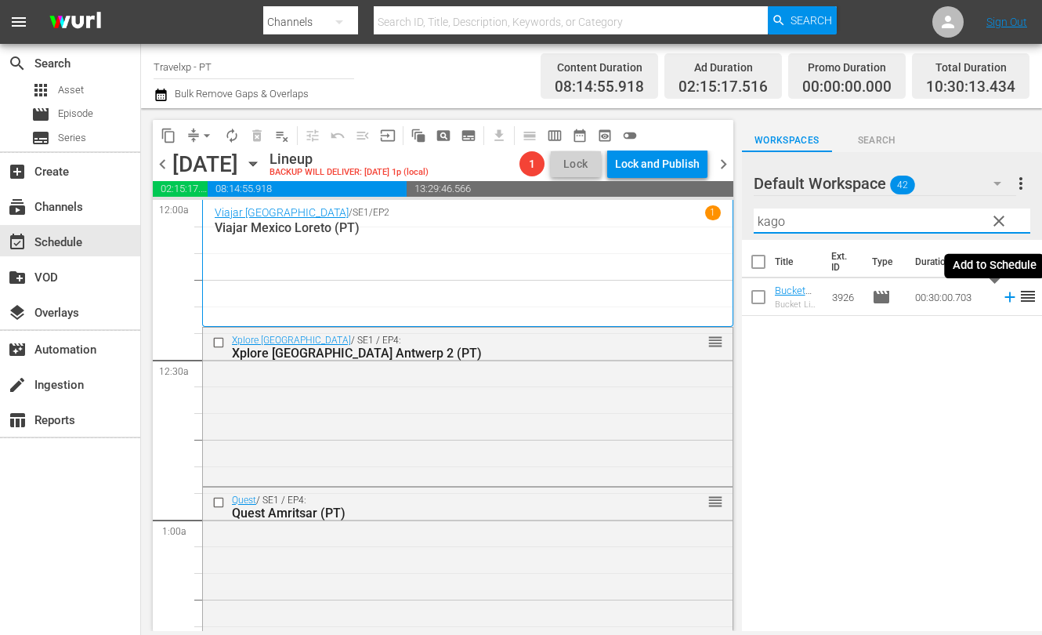
click at [1001, 299] on icon at bounding box center [1009, 296] width 17 height 17
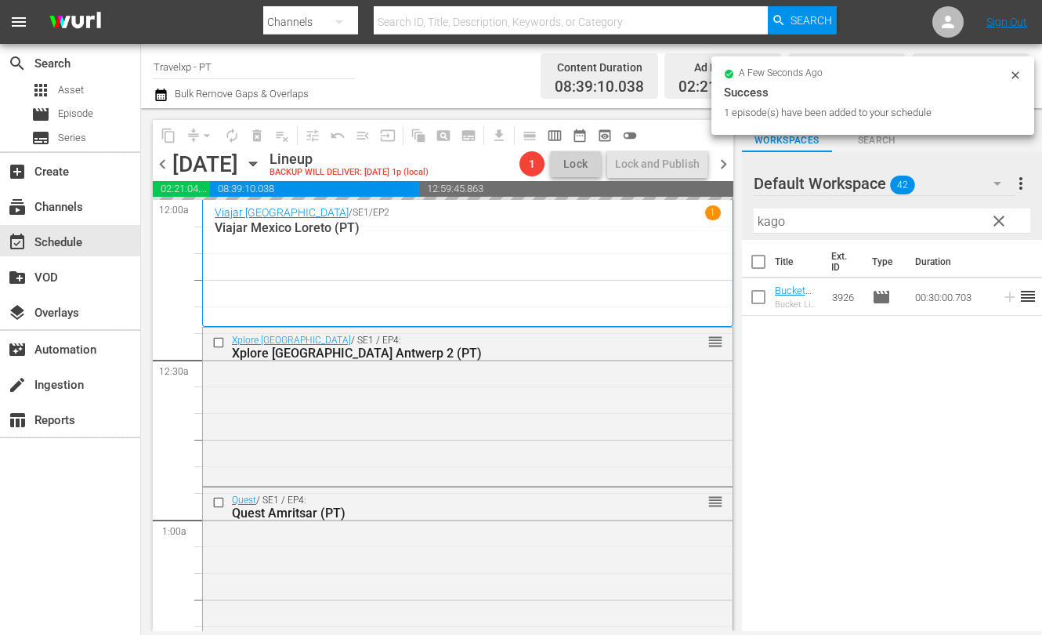
click at [769, 222] on input "kago" at bounding box center [892, 220] width 277 height 25
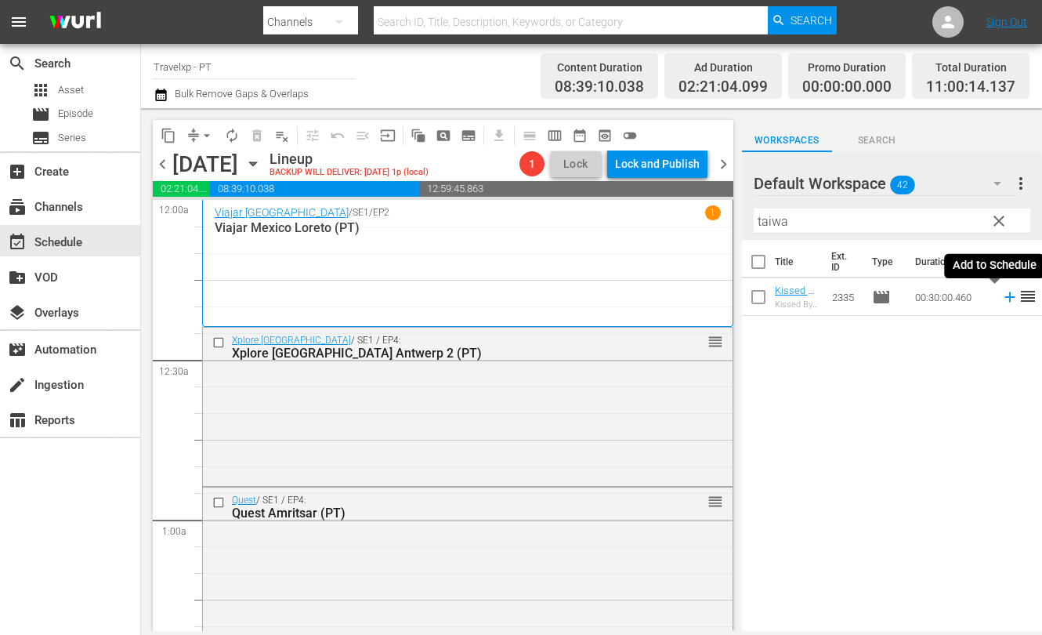
click at [1001, 298] on icon at bounding box center [1009, 296] width 17 height 17
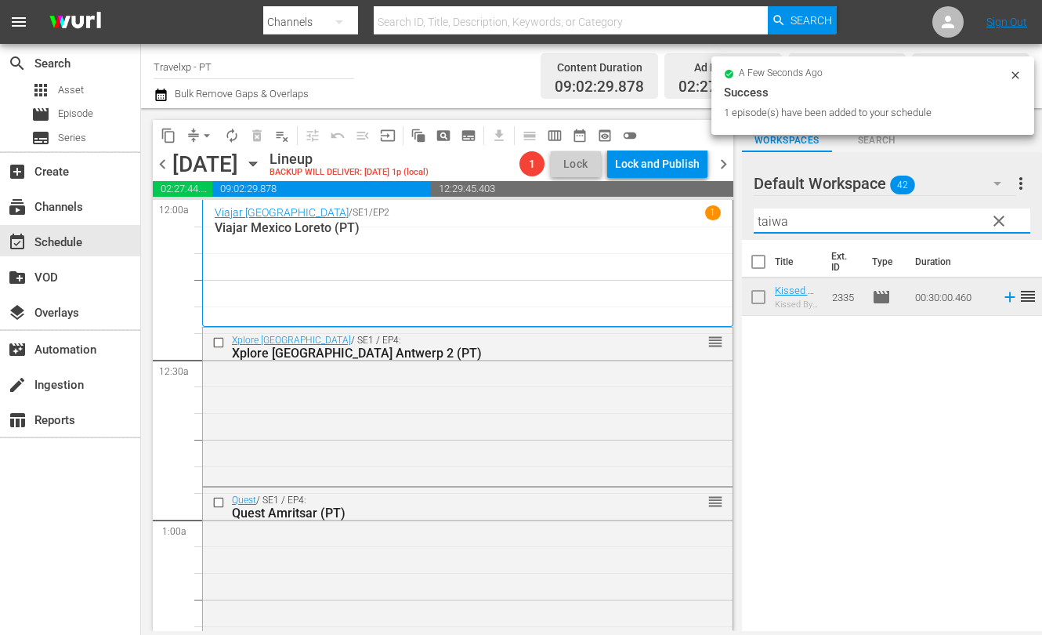
click at [768, 222] on input "taiwa" at bounding box center [892, 220] width 277 height 25
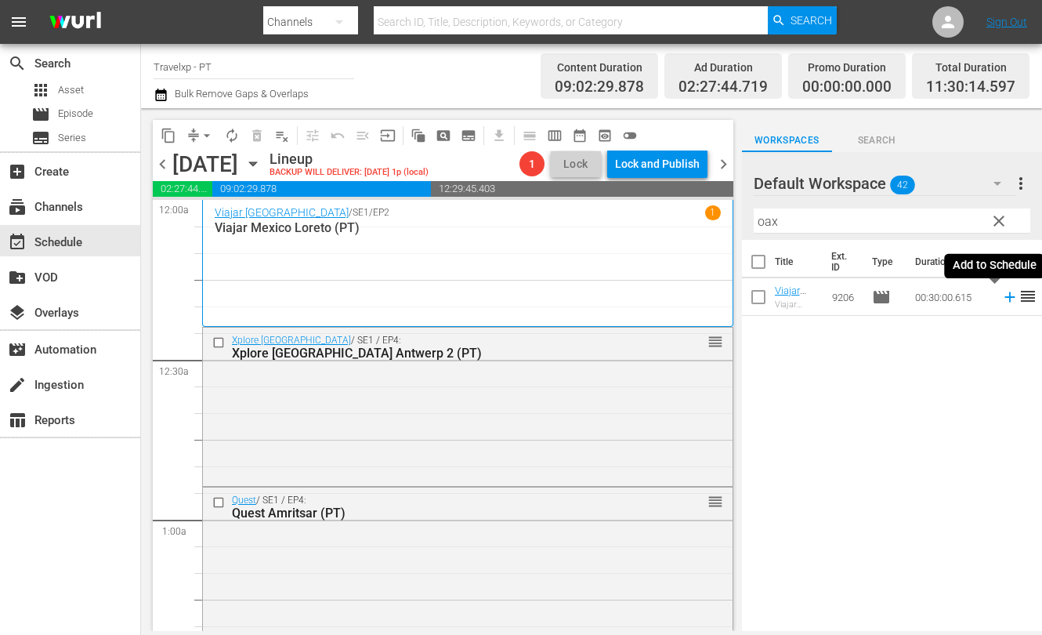
click at [1001, 298] on icon at bounding box center [1009, 296] width 17 height 17
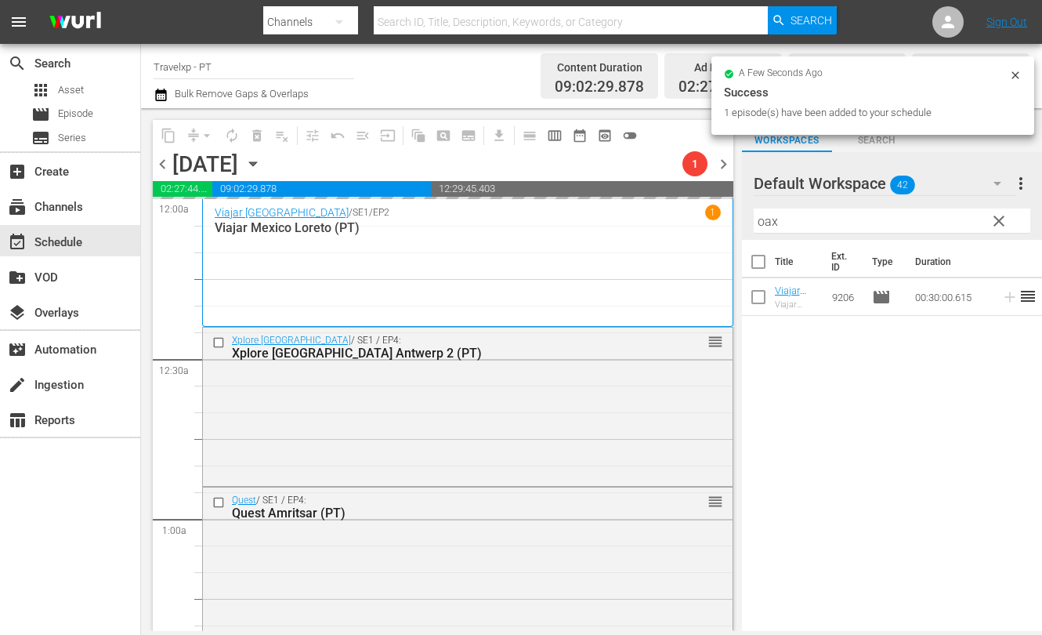
click at [771, 223] on input "oax" at bounding box center [892, 220] width 277 height 25
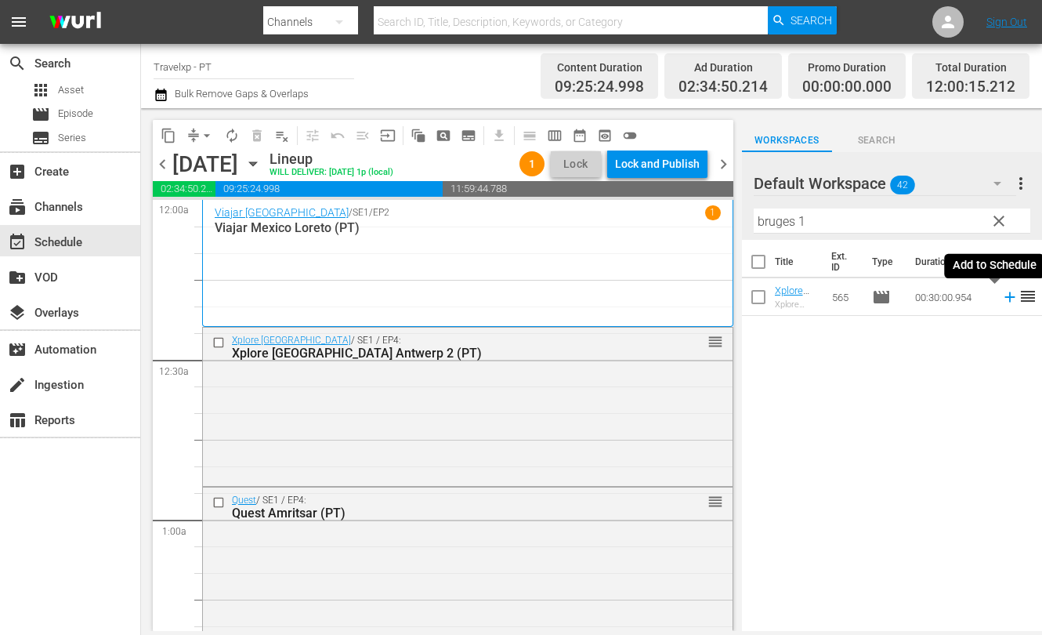
click at [1001, 300] on icon at bounding box center [1009, 296] width 17 height 17
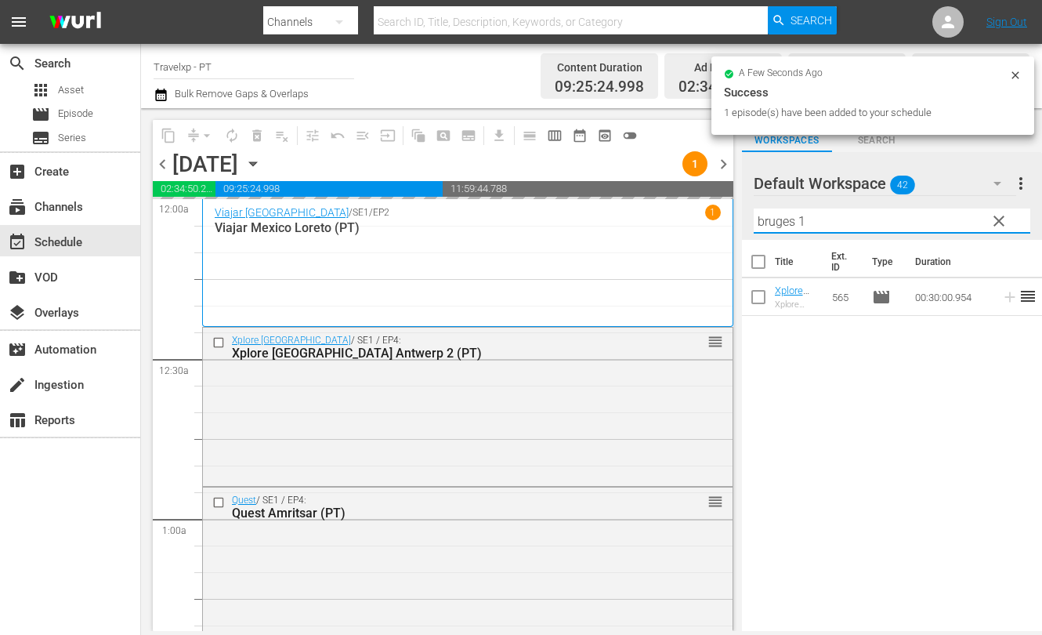
drag, startPoint x: 825, startPoint y: 225, endPoint x: 725, endPoint y: 224, distance: 100.3
click at [725, 224] on div "content_copy compress arrow_drop_down autorenew_outlined delete_forever_outline…" at bounding box center [591, 369] width 901 height 522
click at [774, 223] on input "bruges 1" at bounding box center [892, 220] width 277 height 25
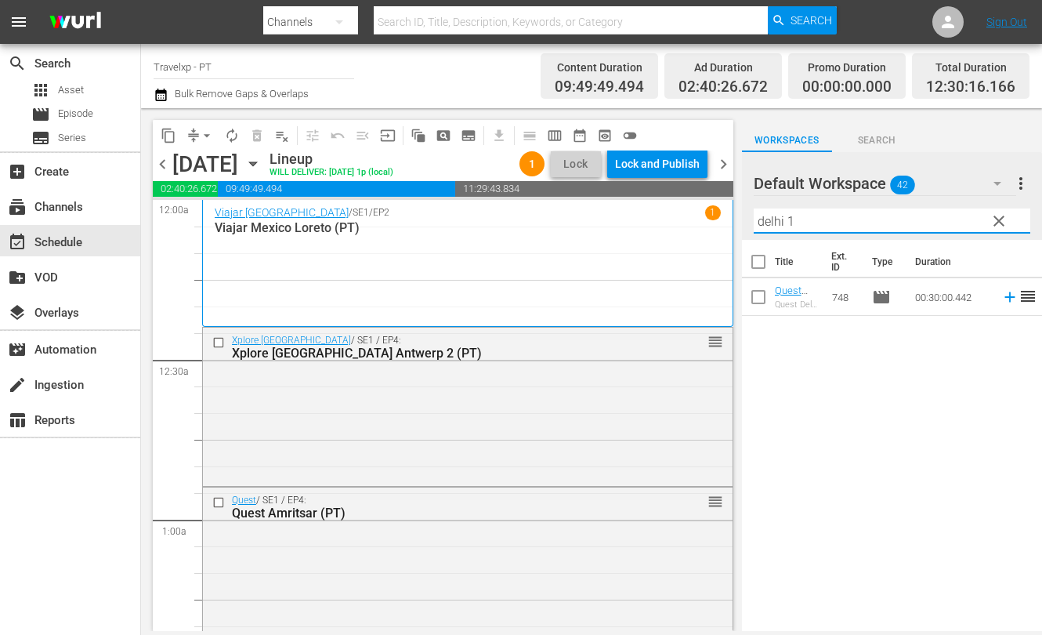
click at [1004, 296] on icon at bounding box center [1009, 297] width 10 height 10
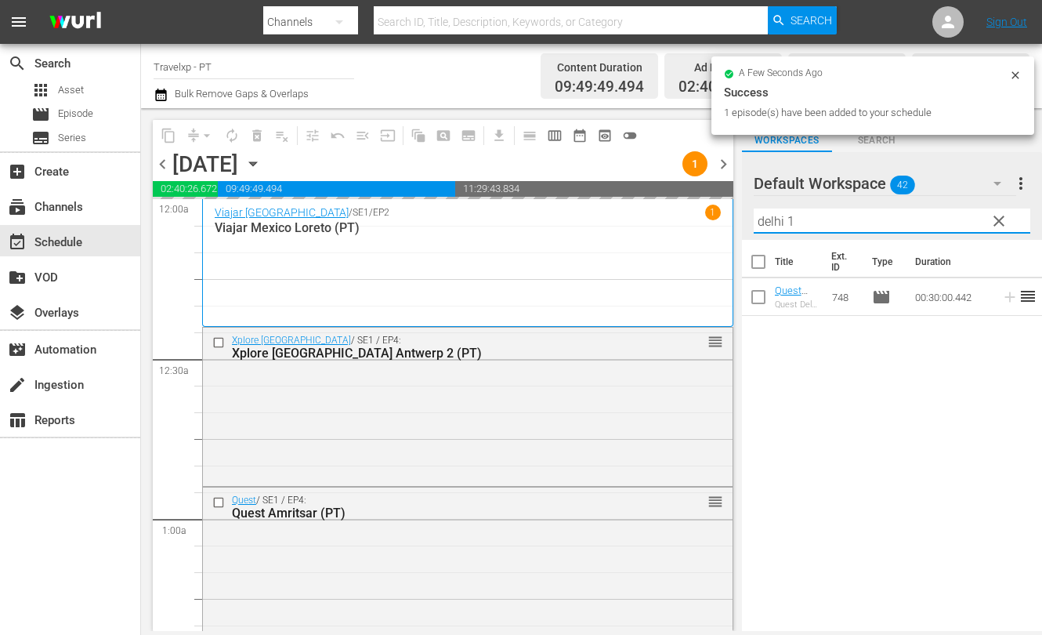
drag, startPoint x: 804, startPoint y: 222, endPoint x: 718, endPoint y: 213, distance: 86.6
click at [718, 213] on div "content_copy compress arrow_drop_down autorenew_outlined delete_forever_outline…" at bounding box center [591, 369] width 901 height 522
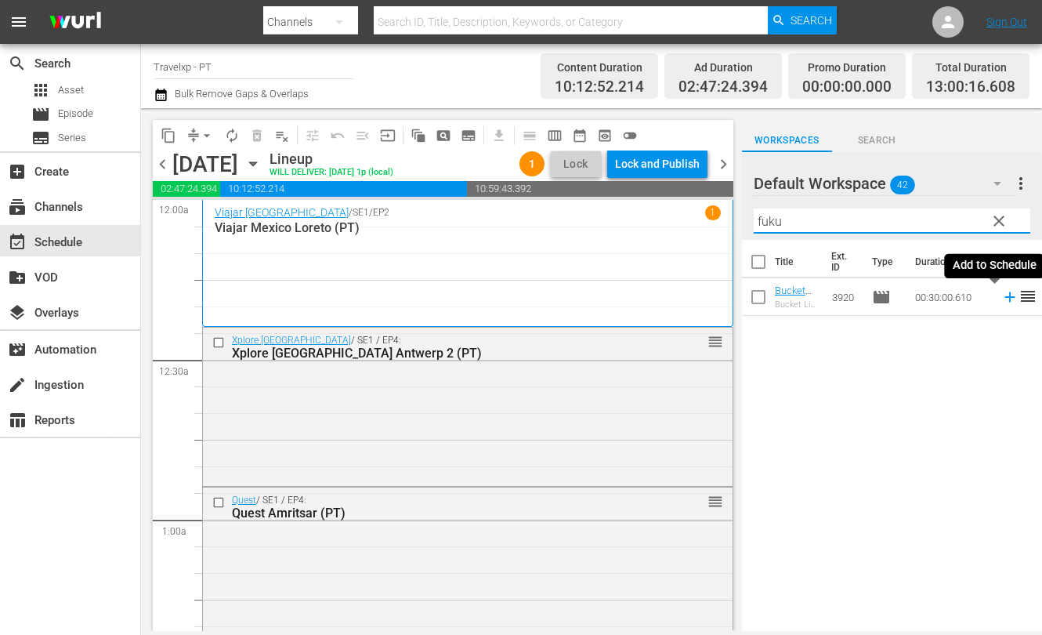
click at [1001, 298] on icon at bounding box center [1009, 296] width 17 height 17
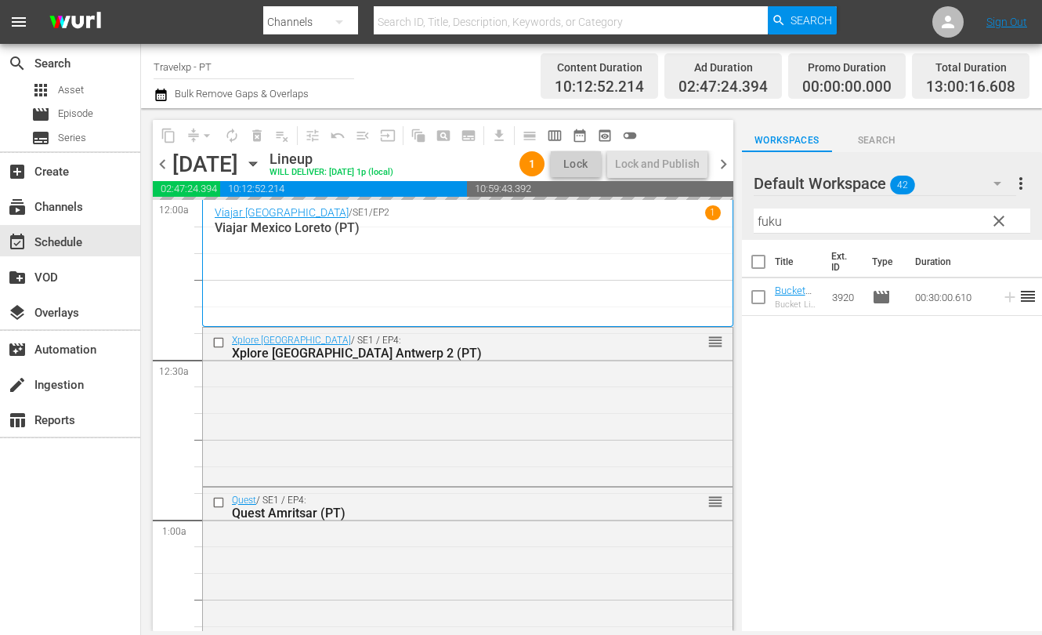
click at [771, 222] on input "fuku" at bounding box center [892, 220] width 277 height 25
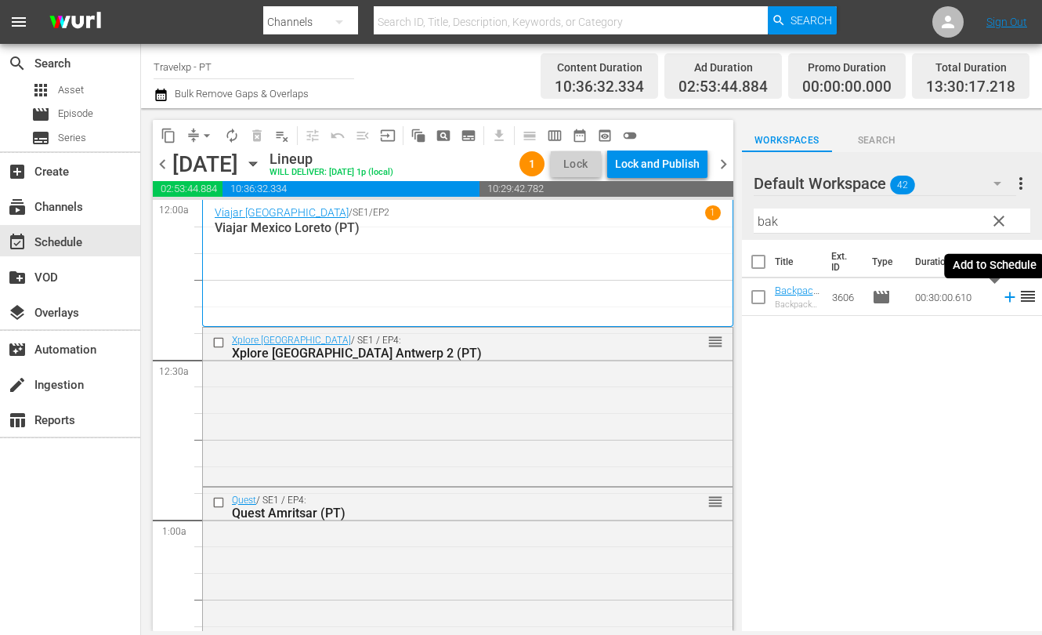
click at [1004, 298] on icon at bounding box center [1009, 297] width 10 height 10
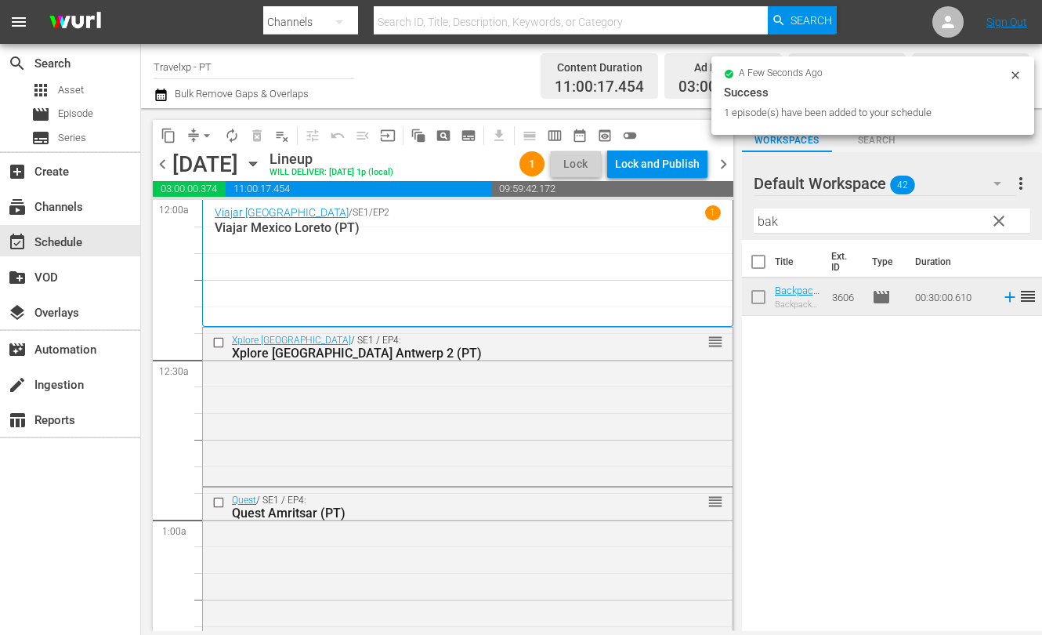
click at [771, 218] on input "bak" at bounding box center [892, 220] width 277 height 25
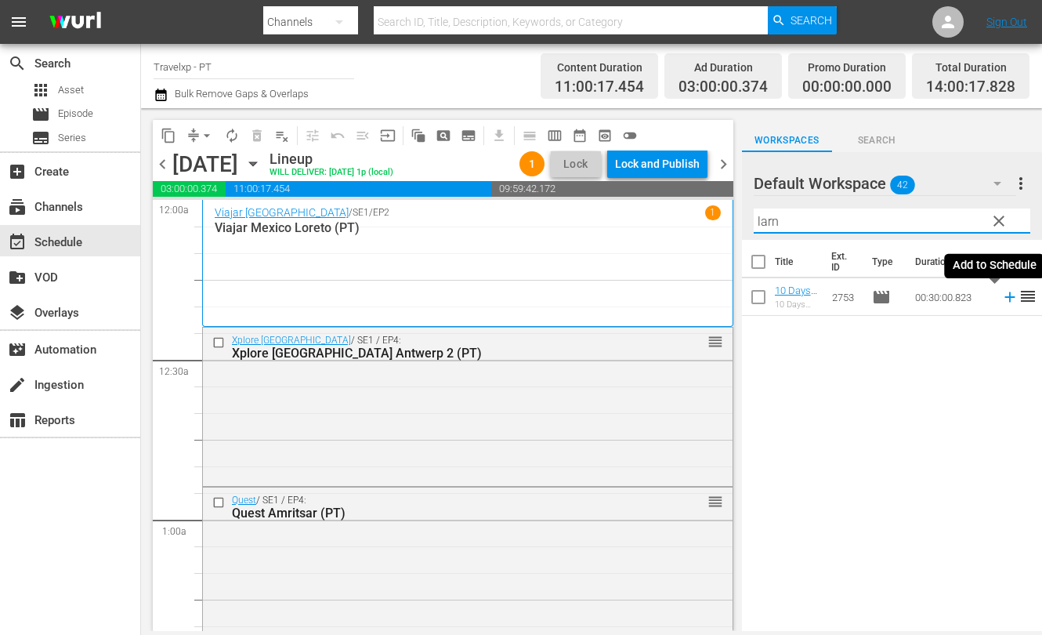
click at [1001, 301] on icon at bounding box center [1009, 296] width 17 height 17
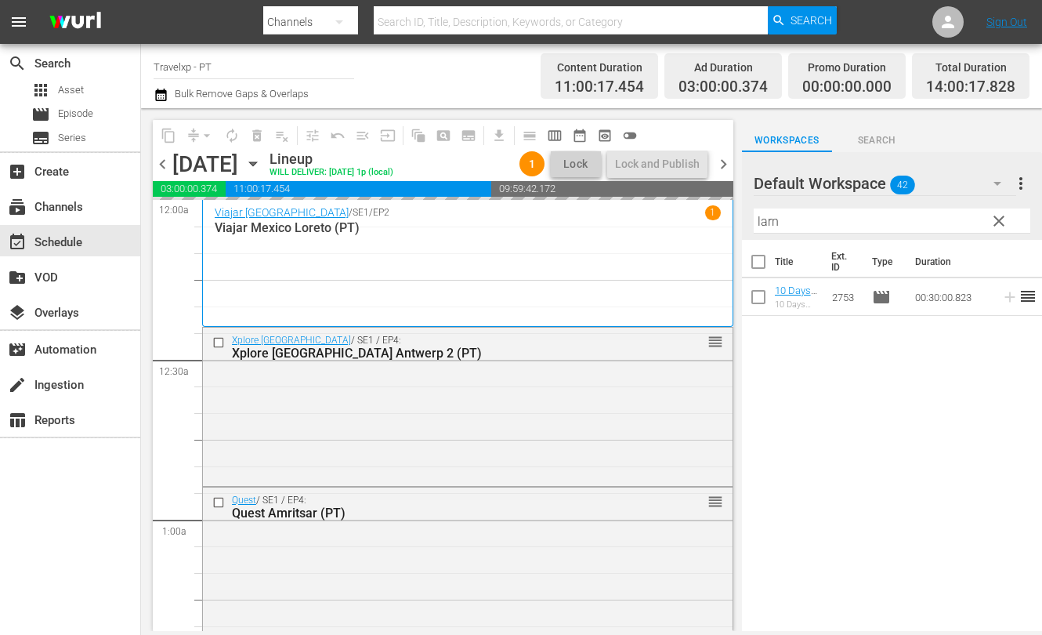
click at [768, 219] on input "larn" at bounding box center [892, 220] width 277 height 25
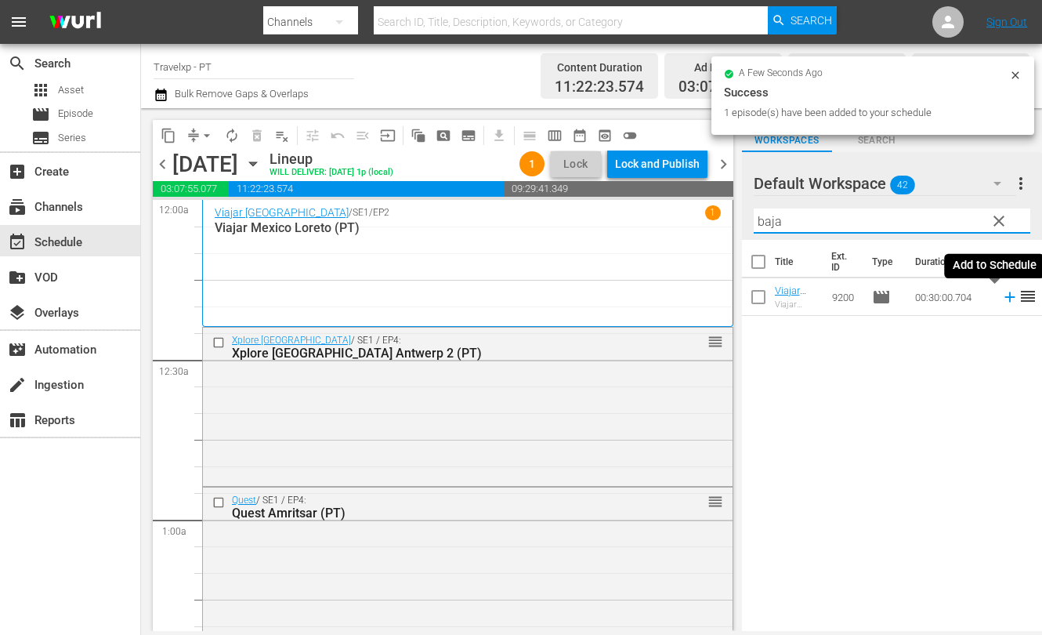
click at [1001, 293] on icon at bounding box center [1009, 296] width 17 height 17
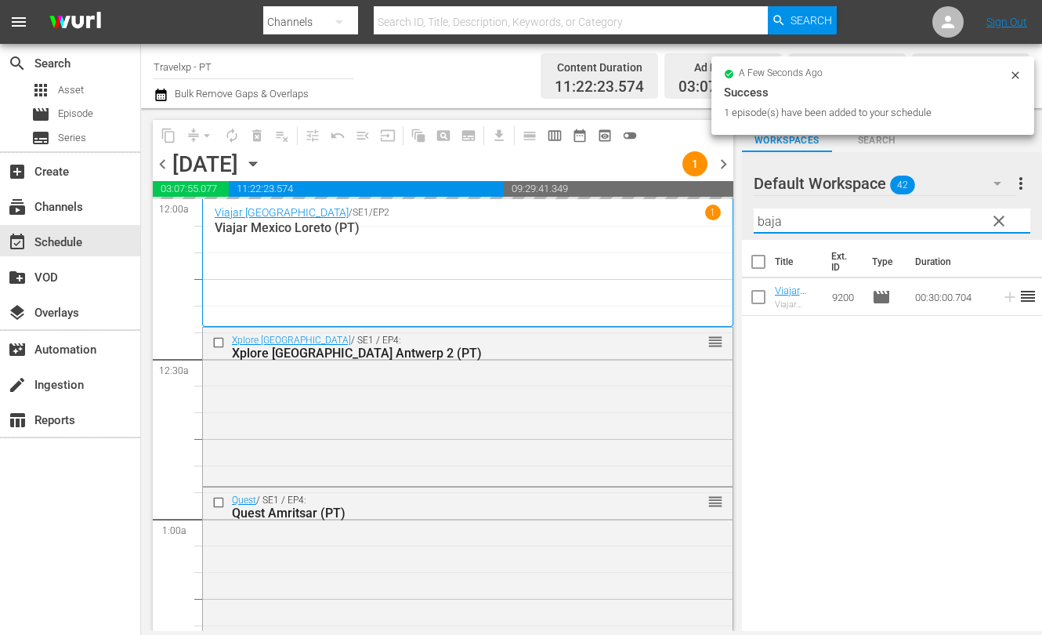
click at [772, 223] on input "baja" at bounding box center [892, 220] width 277 height 25
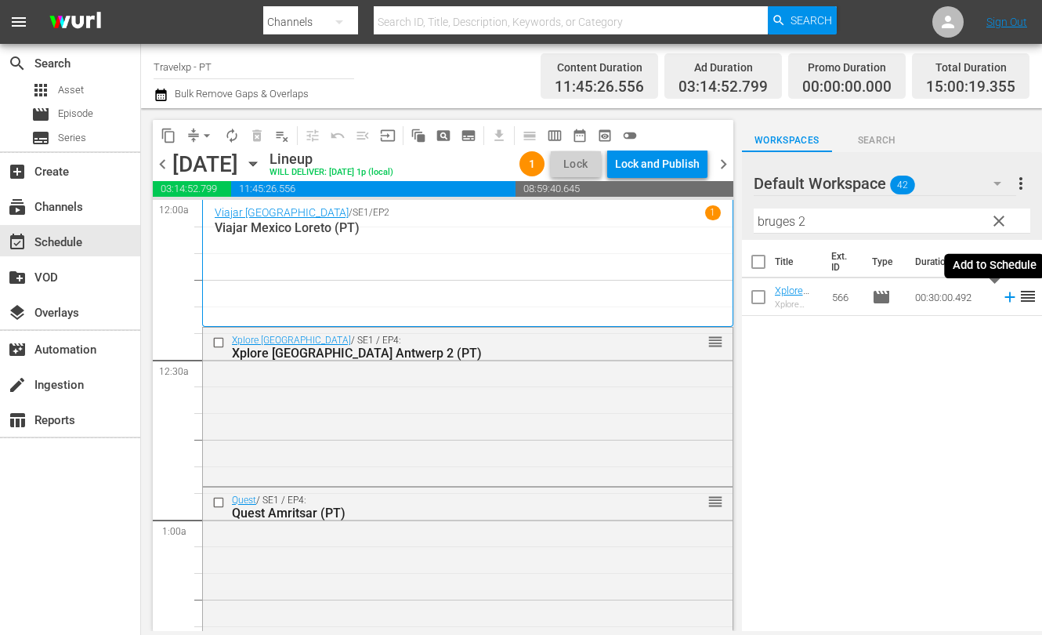
click at [1001, 298] on icon at bounding box center [1009, 296] width 17 height 17
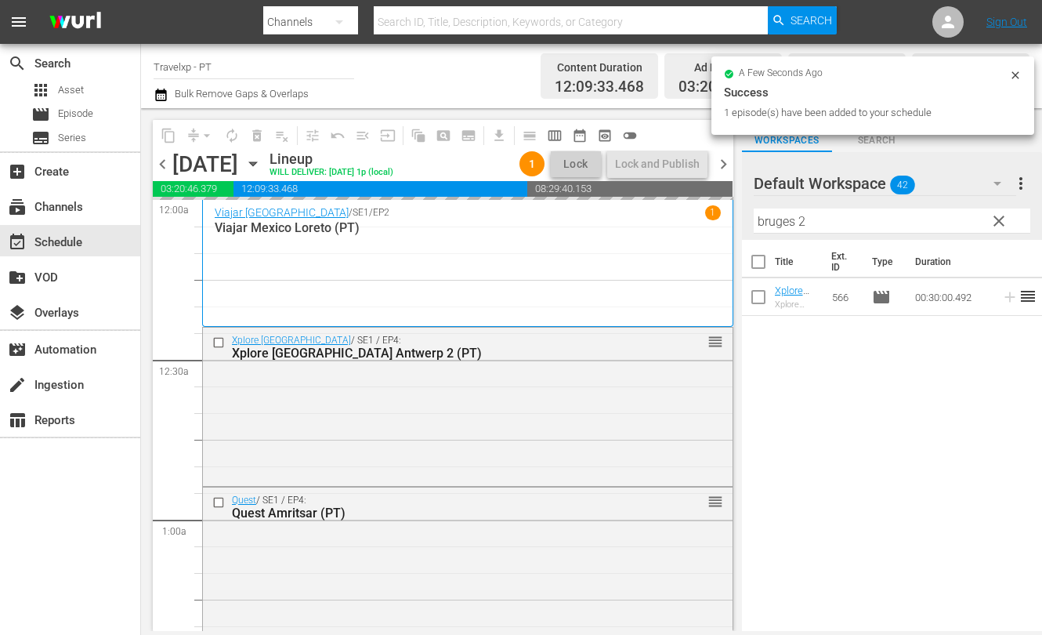
click at [774, 222] on input "bruges 2" at bounding box center [892, 220] width 277 height 25
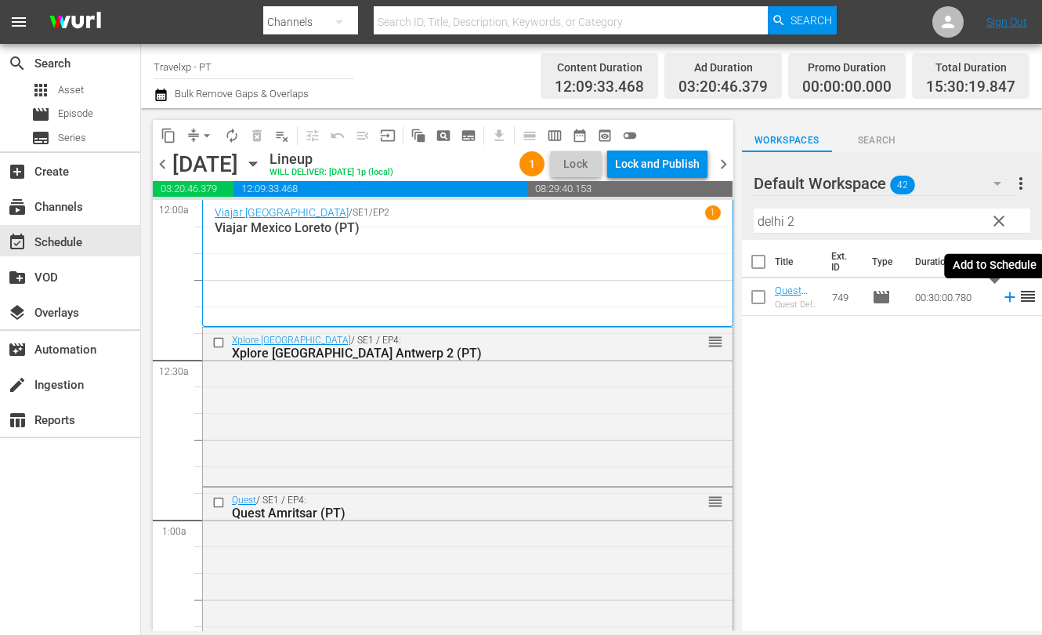
click at [1004, 297] on icon at bounding box center [1009, 297] width 10 height 10
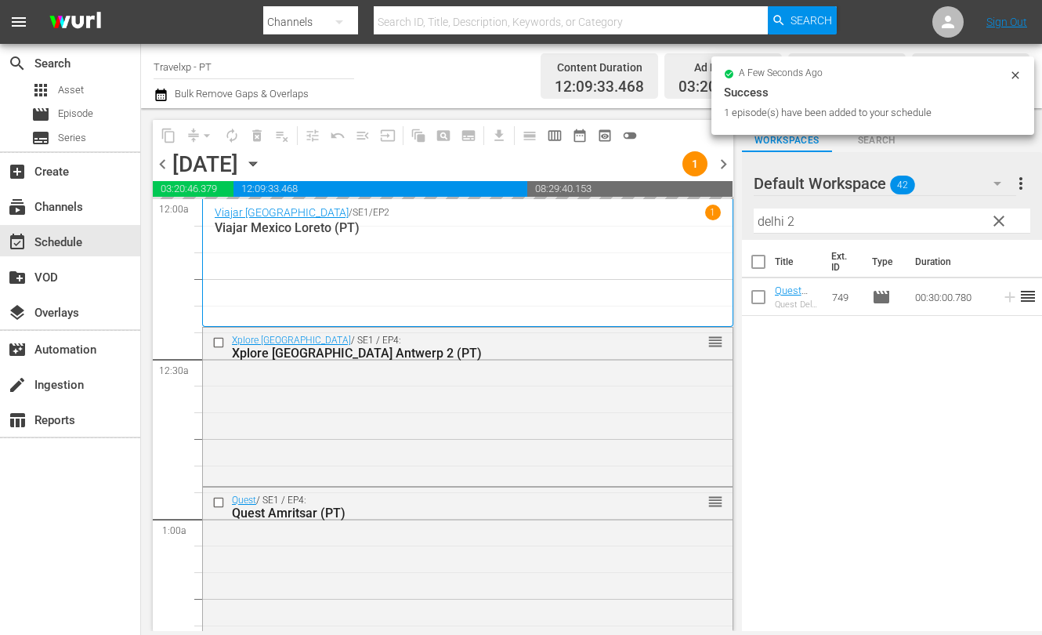
click at [772, 222] on input "delhi 2" at bounding box center [892, 220] width 277 height 25
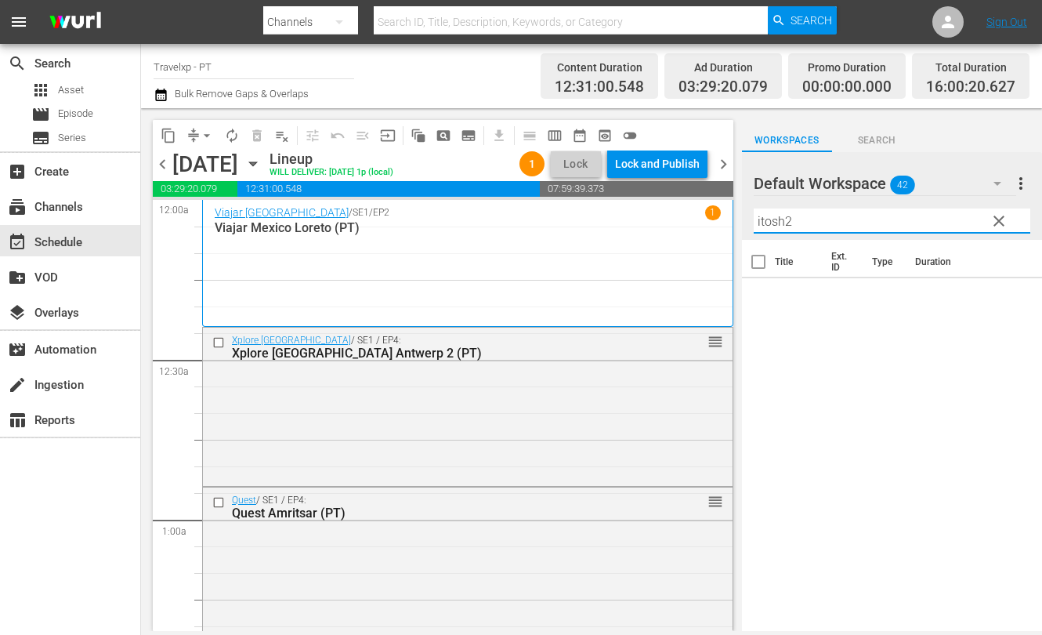
click at [819, 226] on input "itosh2" at bounding box center [892, 220] width 277 height 25
click at [1001, 298] on icon at bounding box center [1009, 296] width 17 height 17
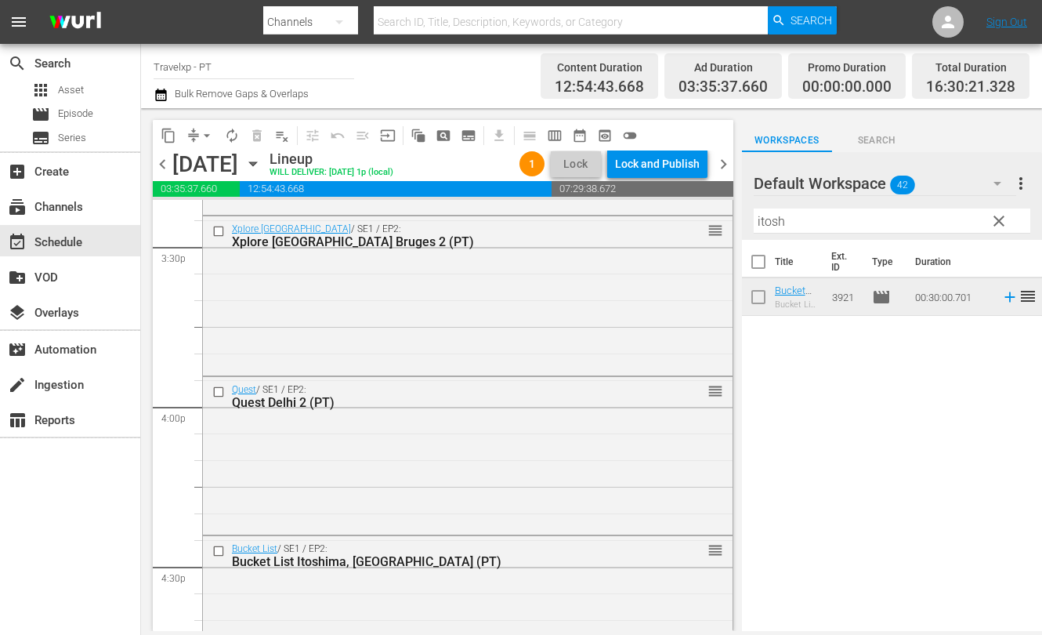
scroll to position [5091, 0]
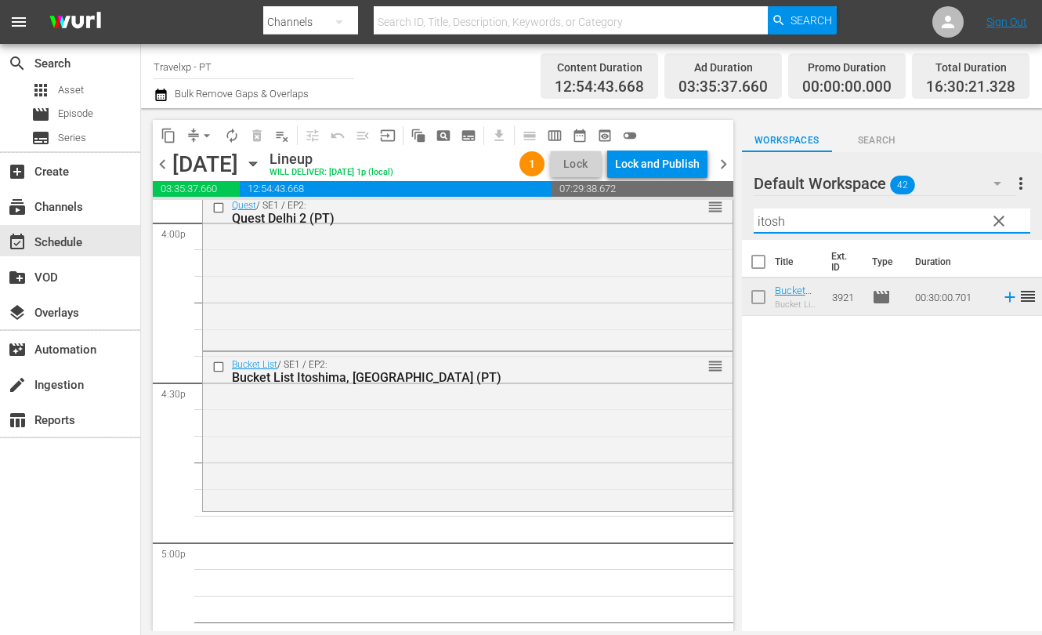
click at [772, 218] on input "itosh" at bounding box center [892, 220] width 277 height 25
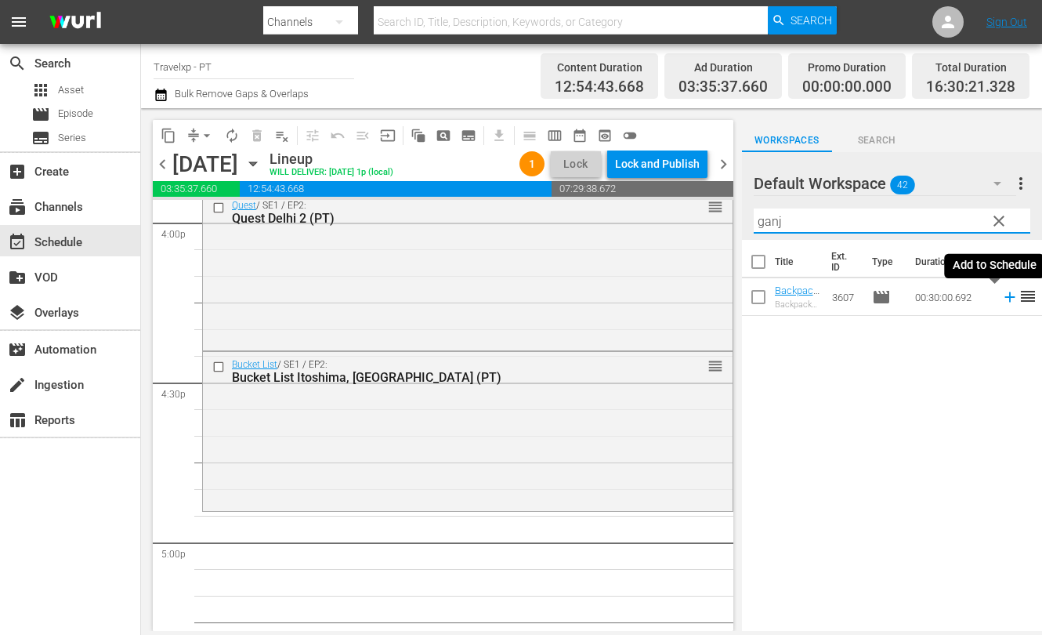
click at [1001, 299] on icon at bounding box center [1009, 296] width 17 height 17
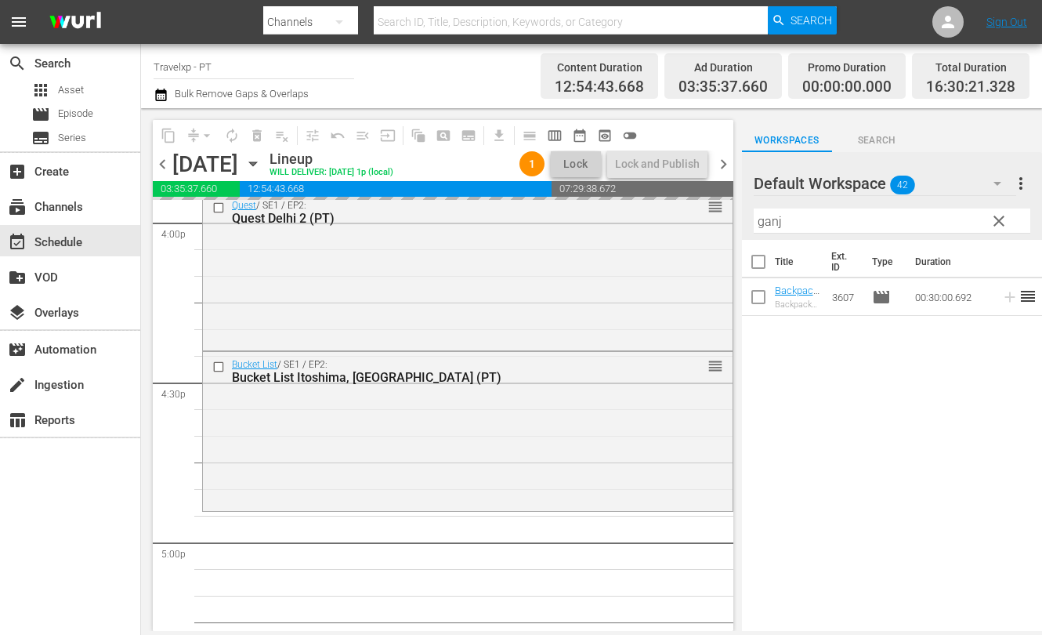
click at [765, 221] on input "ganj" at bounding box center [892, 220] width 277 height 25
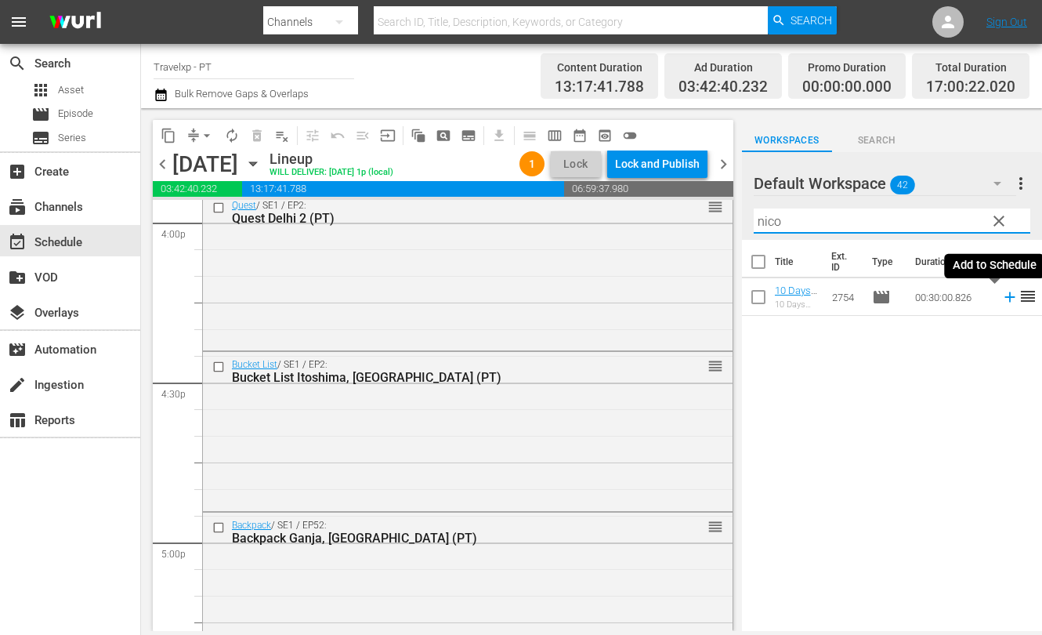
click at [1004, 297] on icon at bounding box center [1009, 297] width 10 height 10
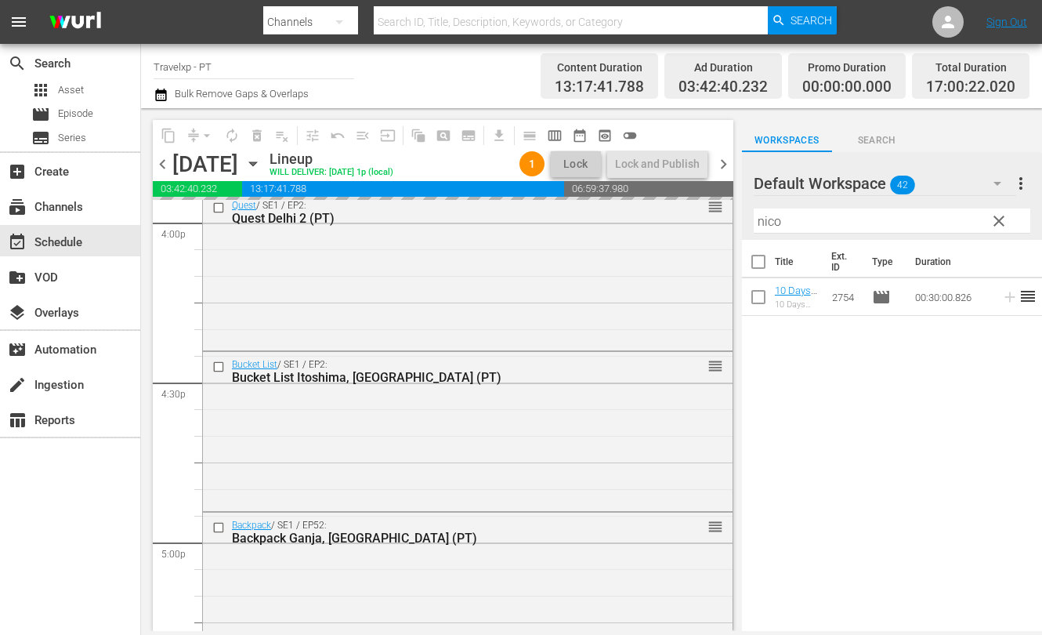
click at [769, 222] on input "nico" at bounding box center [892, 220] width 277 height 25
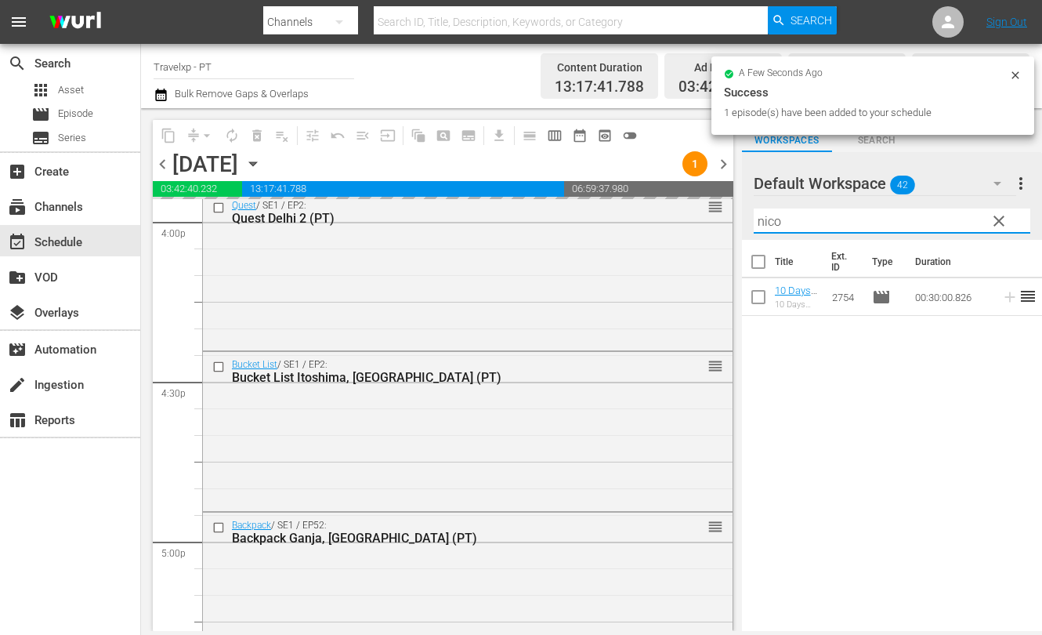
click at [769, 222] on input "nico" at bounding box center [892, 220] width 277 height 25
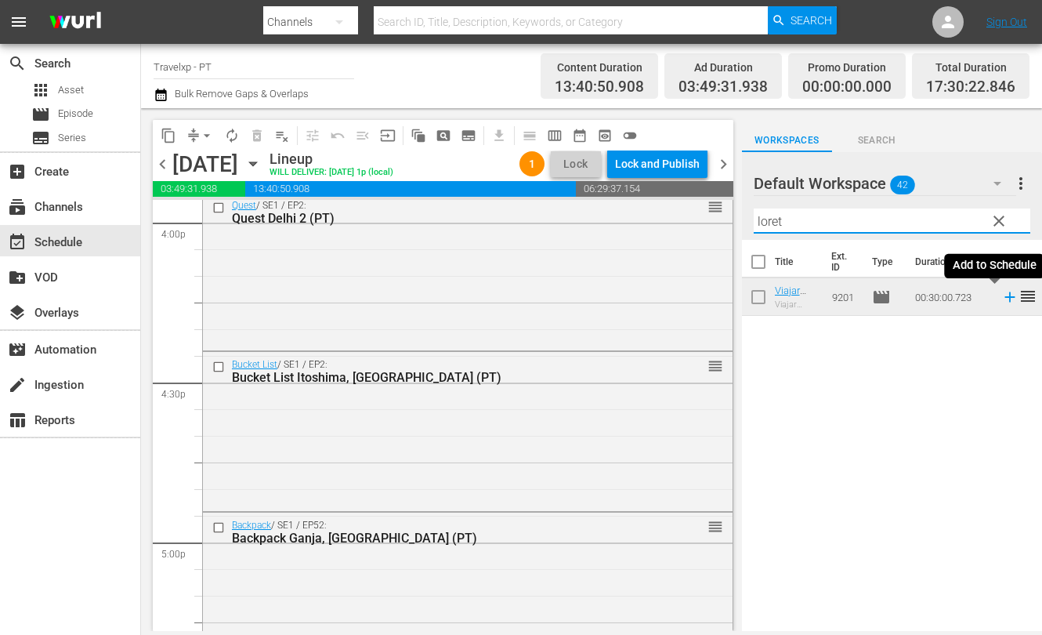
click at [1001, 295] on icon at bounding box center [1009, 296] width 17 height 17
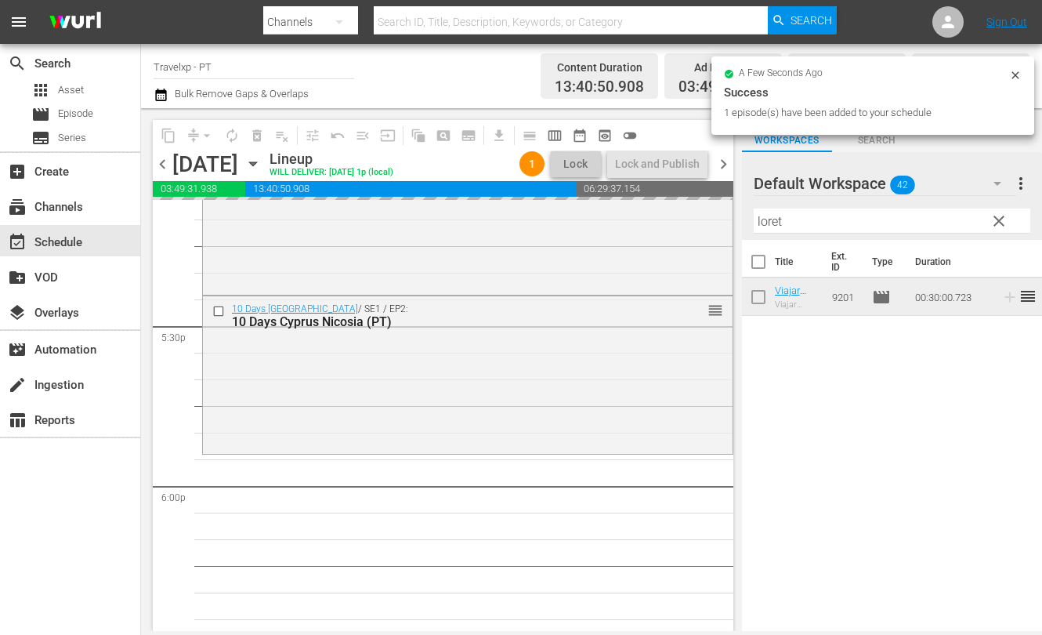
scroll to position [5581, 0]
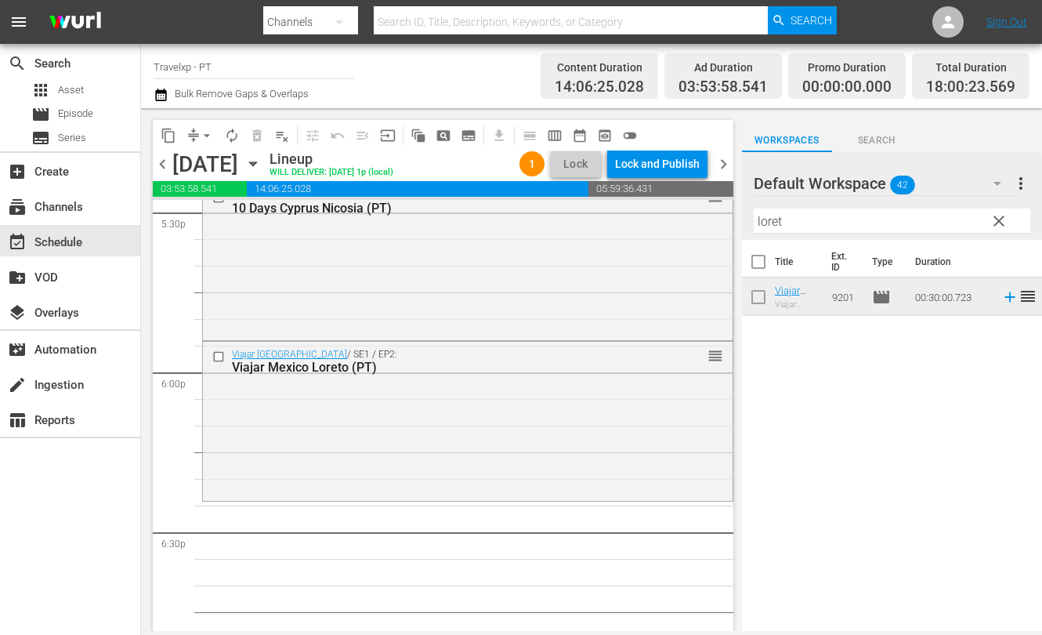
click at [767, 217] on input "loret" at bounding box center [892, 220] width 277 height 25
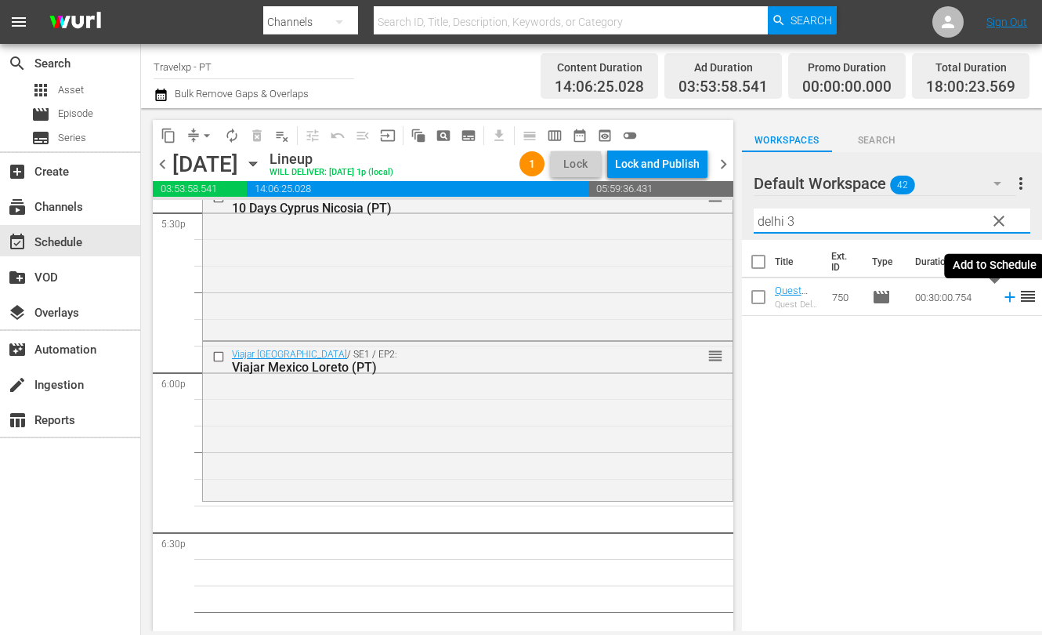
click at [1001, 300] on icon at bounding box center [1009, 296] width 17 height 17
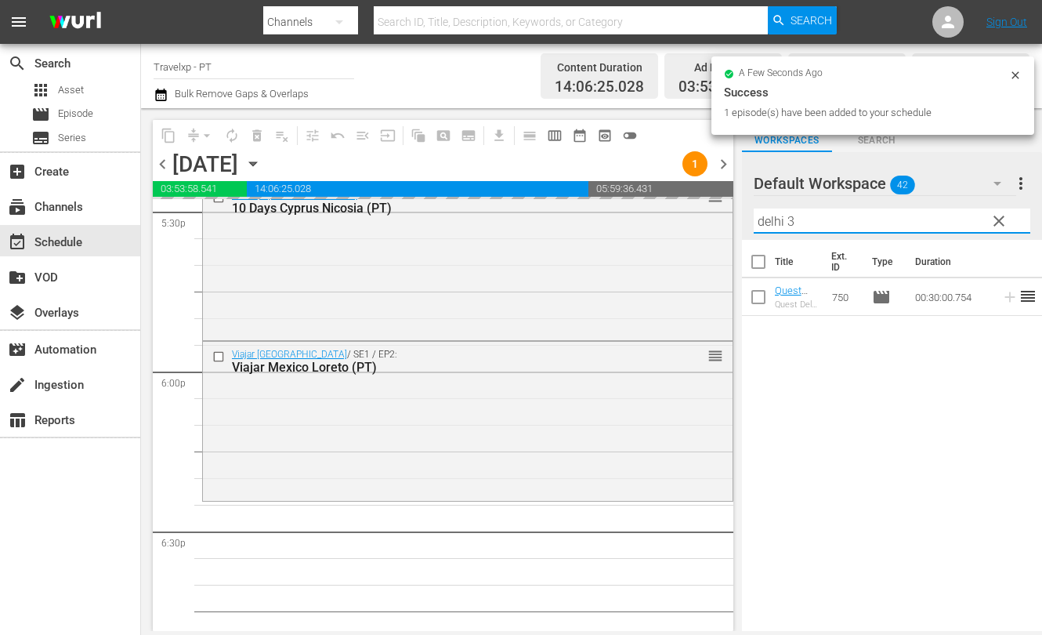
drag, startPoint x: 819, startPoint y: 217, endPoint x: 747, endPoint y: 217, distance: 71.3
click at [747, 217] on div "Default Workspace 42 Default more_vert clear Filter by Title delhi 3" at bounding box center [892, 196] width 300 height 88
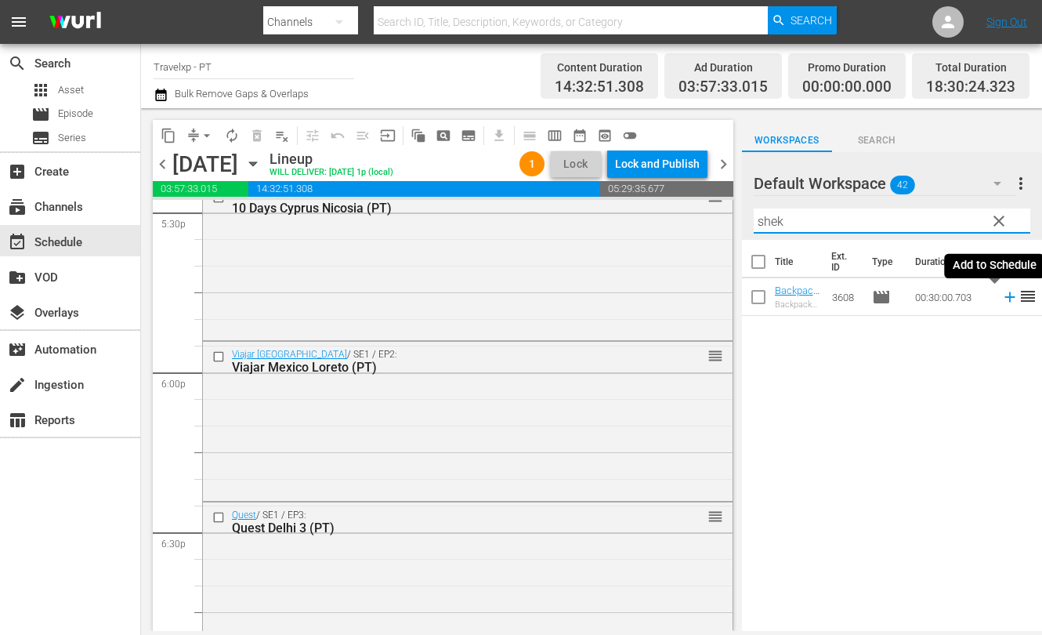
click at [1001, 295] on icon at bounding box center [1009, 296] width 17 height 17
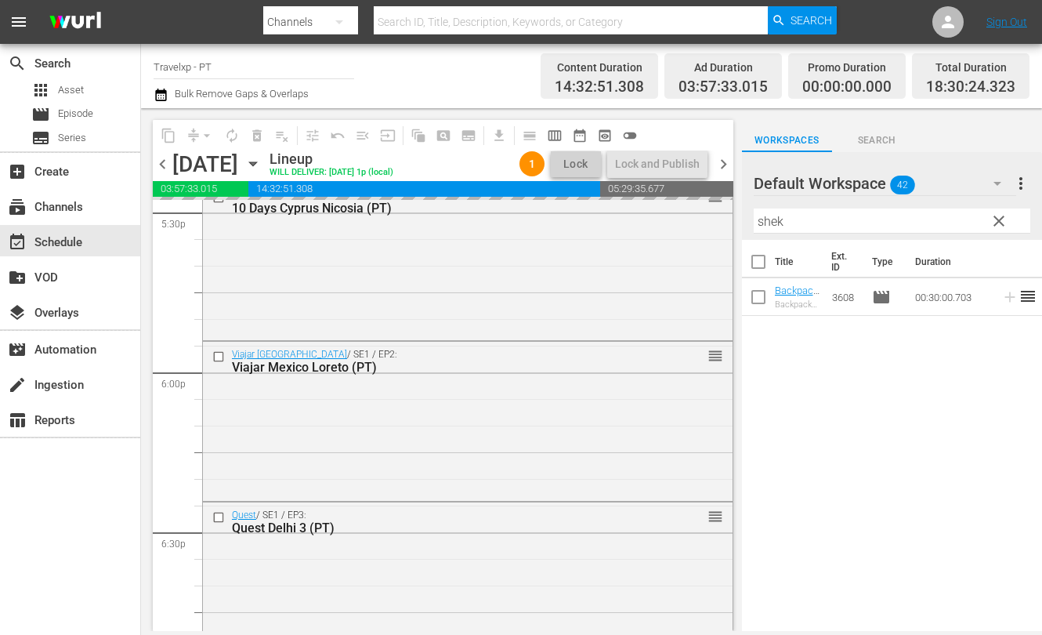
click at [772, 221] on input "shek" at bounding box center [892, 220] width 277 height 25
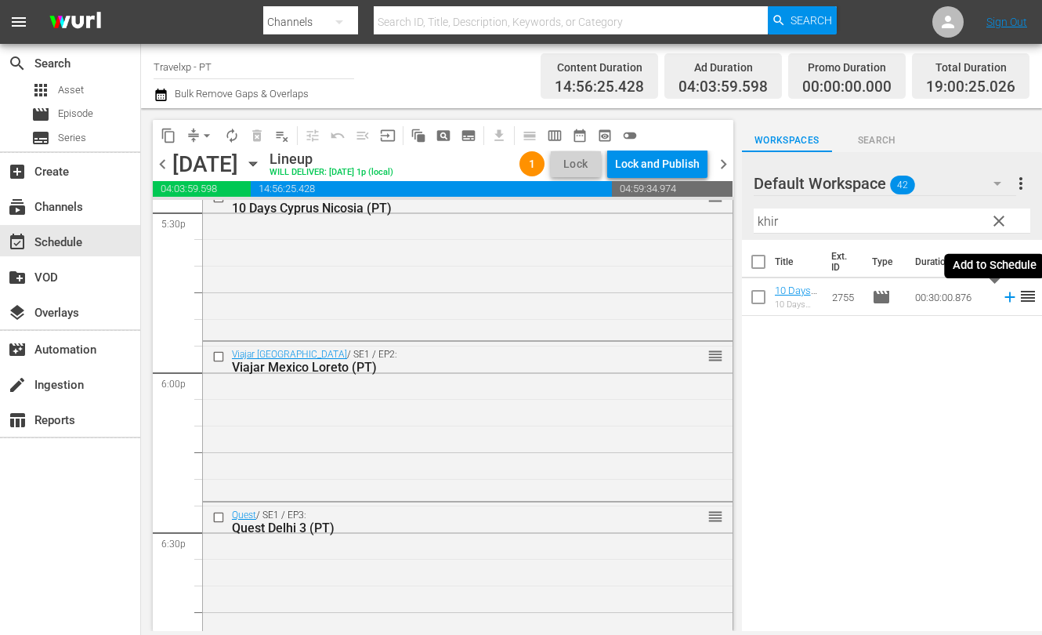
click at [1004, 297] on icon at bounding box center [1009, 297] width 10 height 10
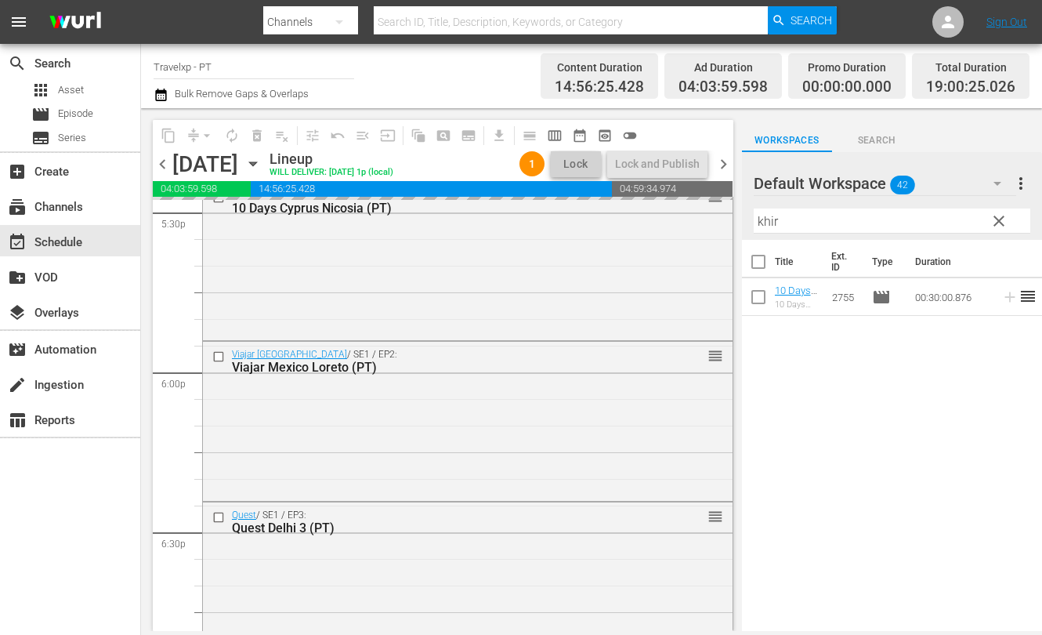
click at [770, 224] on input "khir" at bounding box center [892, 220] width 277 height 25
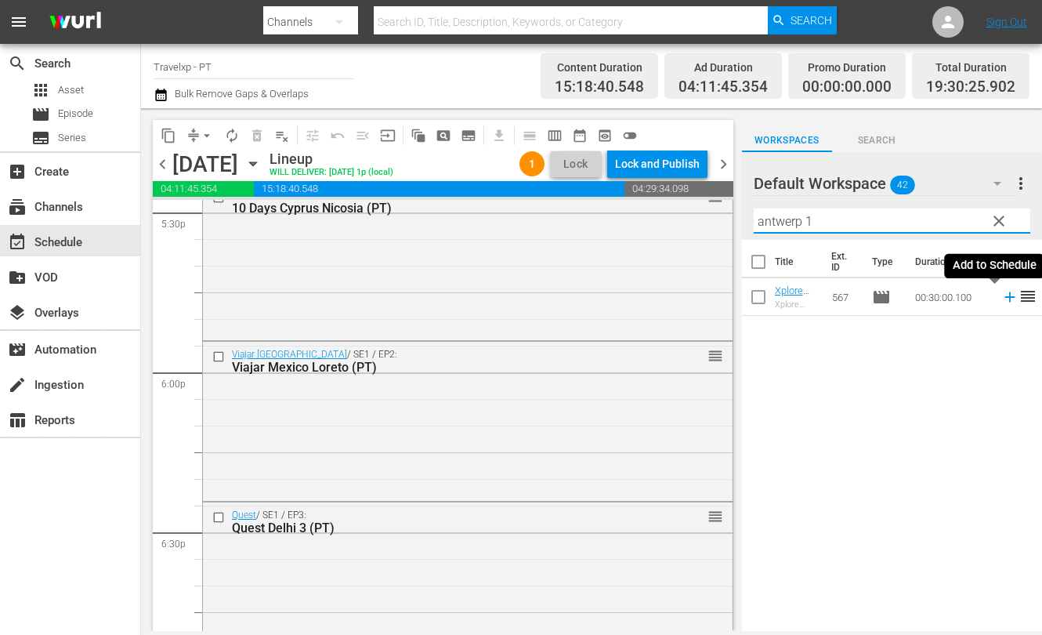
click at [1004, 297] on icon at bounding box center [1009, 297] width 10 height 10
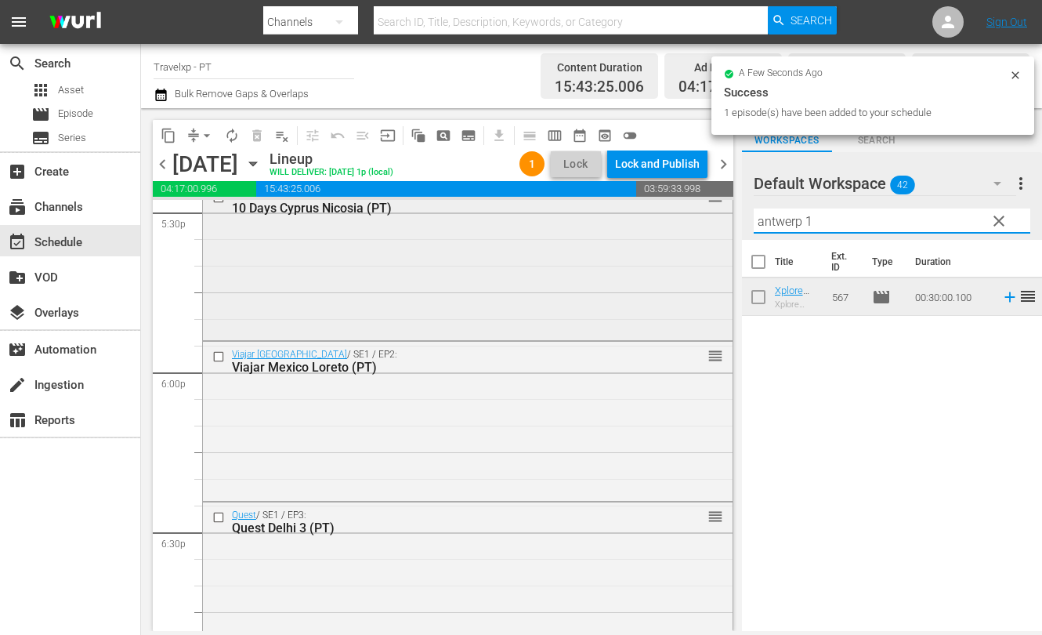
click at [707, 221] on div "content_copy compress arrow_drop_down autorenew_outlined delete_forever_outline…" at bounding box center [591, 369] width 901 height 522
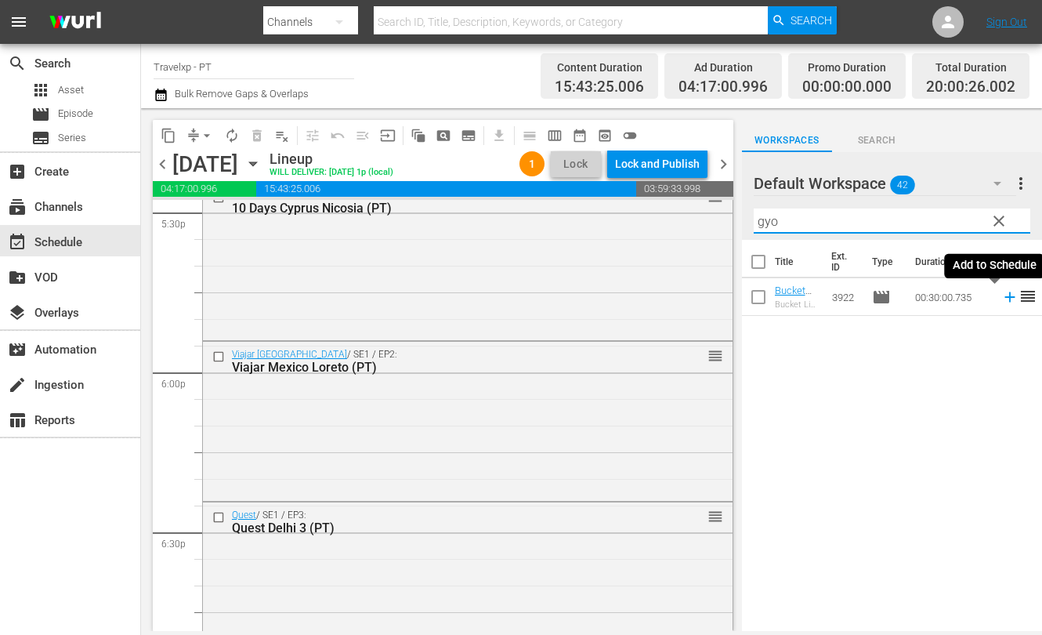
click at [1001, 298] on icon at bounding box center [1009, 296] width 17 height 17
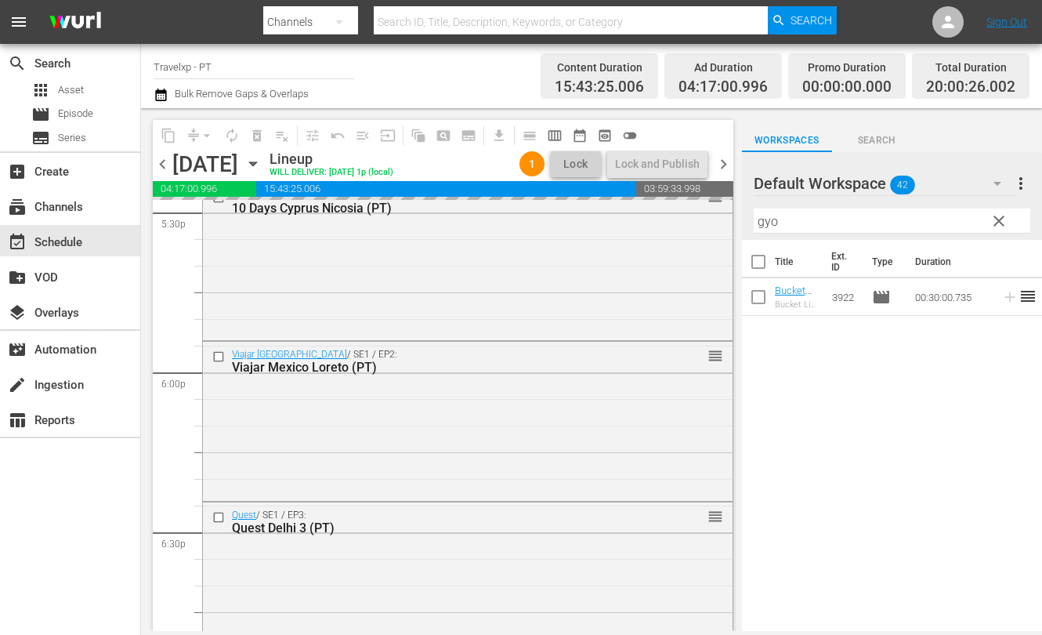
click at [769, 220] on input "gyo" at bounding box center [892, 220] width 277 height 25
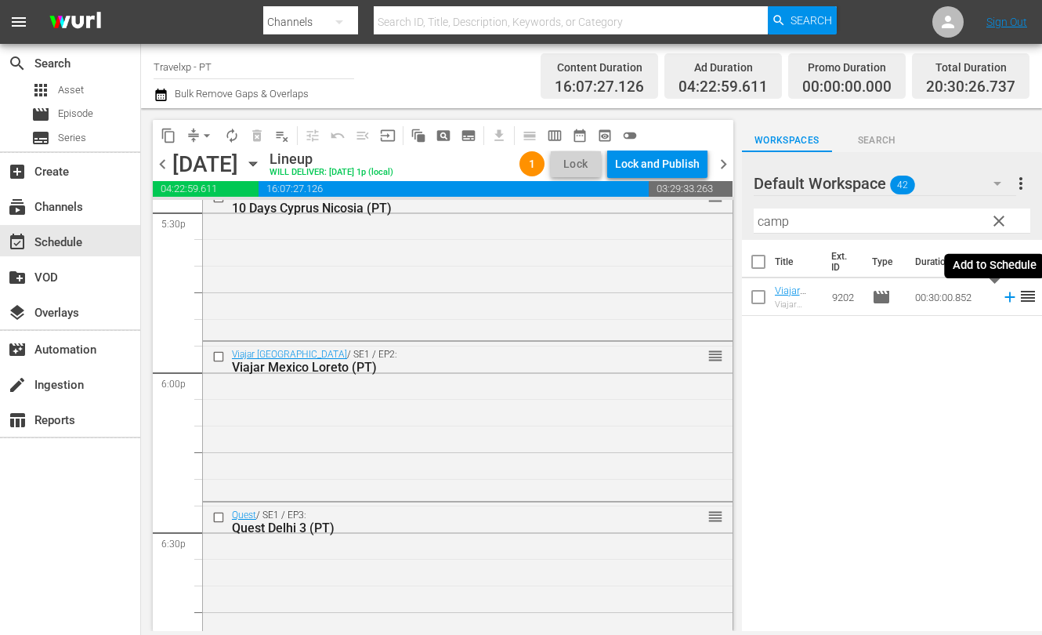
click at [1001, 295] on icon at bounding box center [1009, 296] width 17 height 17
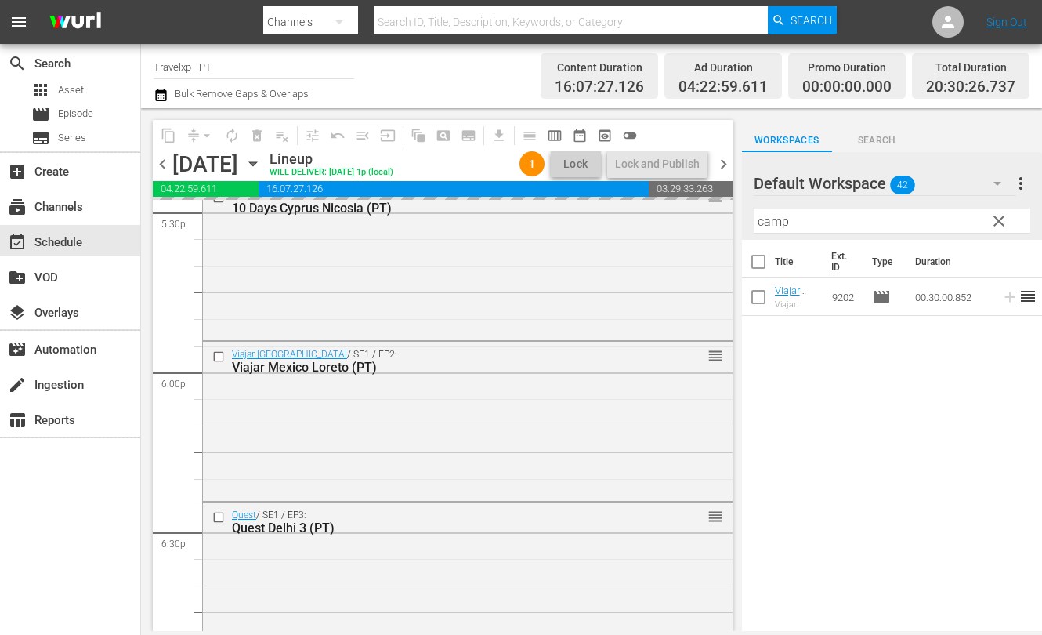
click at [772, 221] on input "camp" at bounding box center [892, 220] width 277 height 25
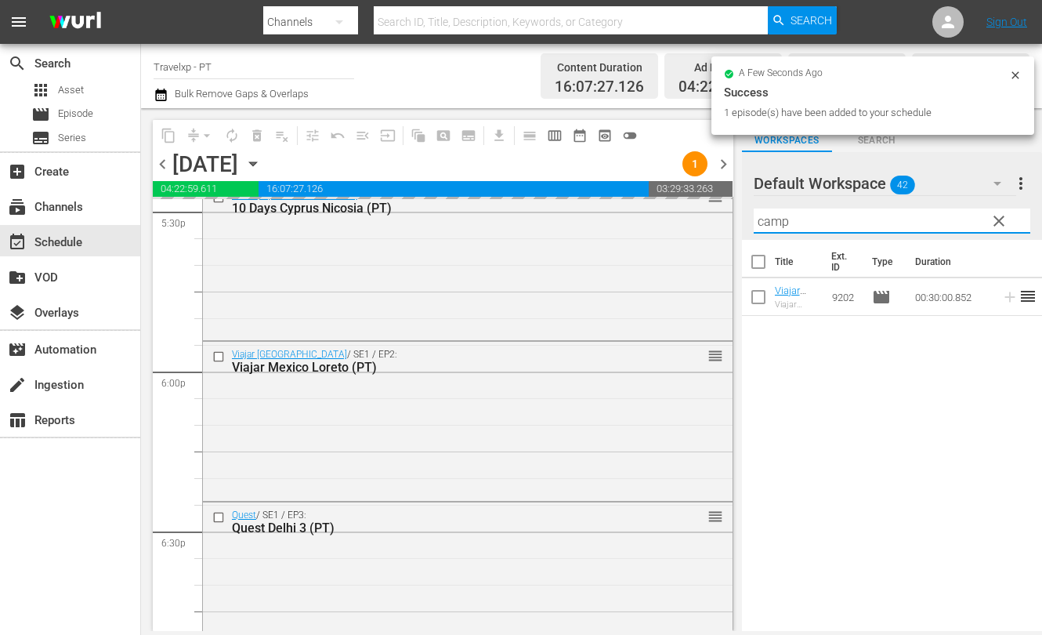
click at [772, 221] on input "camp" at bounding box center [892, 220] width 277 height 25
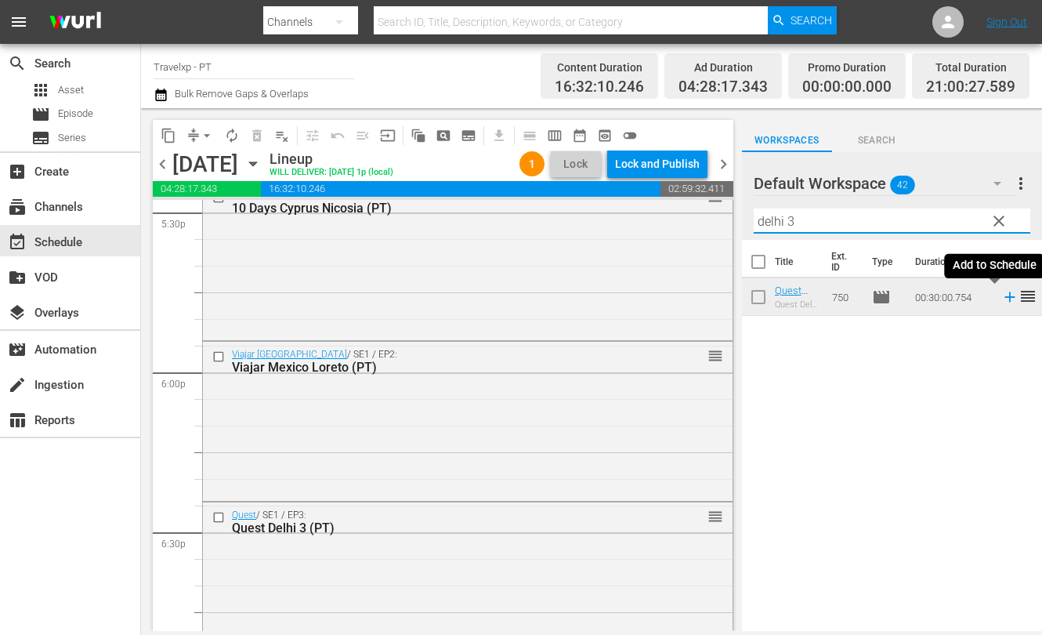
click at [1001, 299] on icon at bounding box center [1009, 296] width 17 height 17
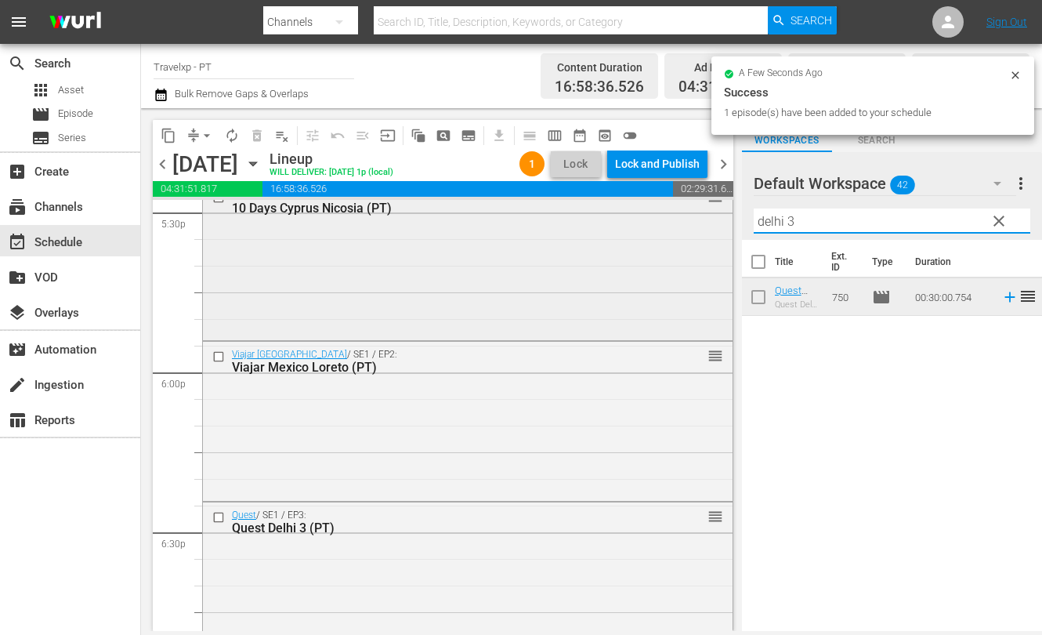
drag, startPoint x: 812, startPoint y: 217, endPoint x: 649, endPoint y: 217, distance: 162.9
click at [649, 217] on div "content_copy compress arrow_drop_down autorenew_outlined delete_forever_outline…" at bounding box center [591, 369] width 901 height 522
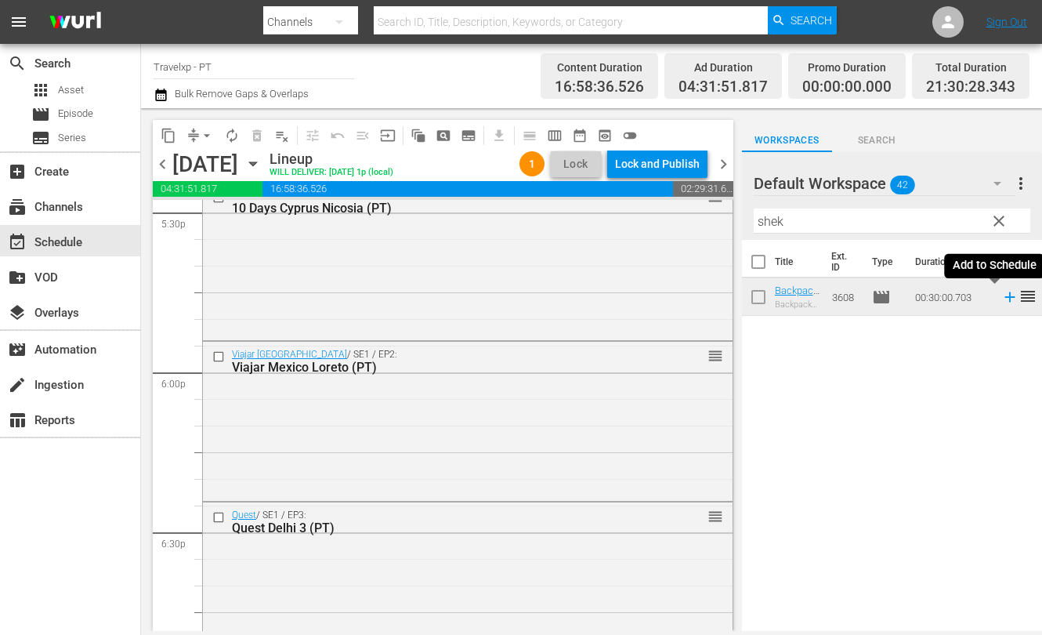
click at [1004, 301] on icon at bounding box center [1009, 297] width 10 height 10
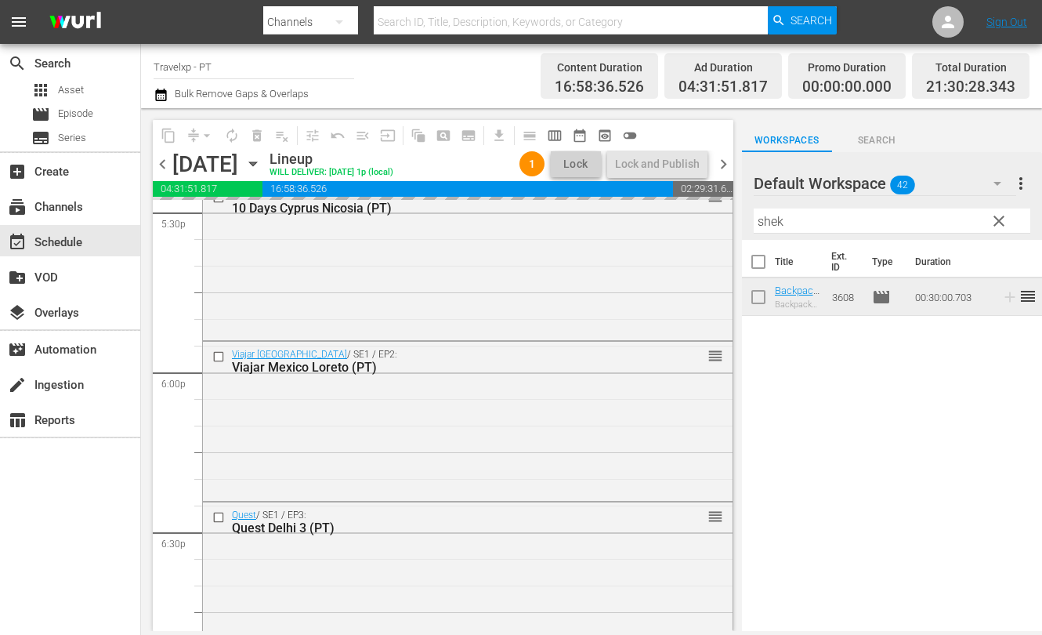
click at [769, 220] on input "shek" at bounding box center [892, 220] width 277 height 25
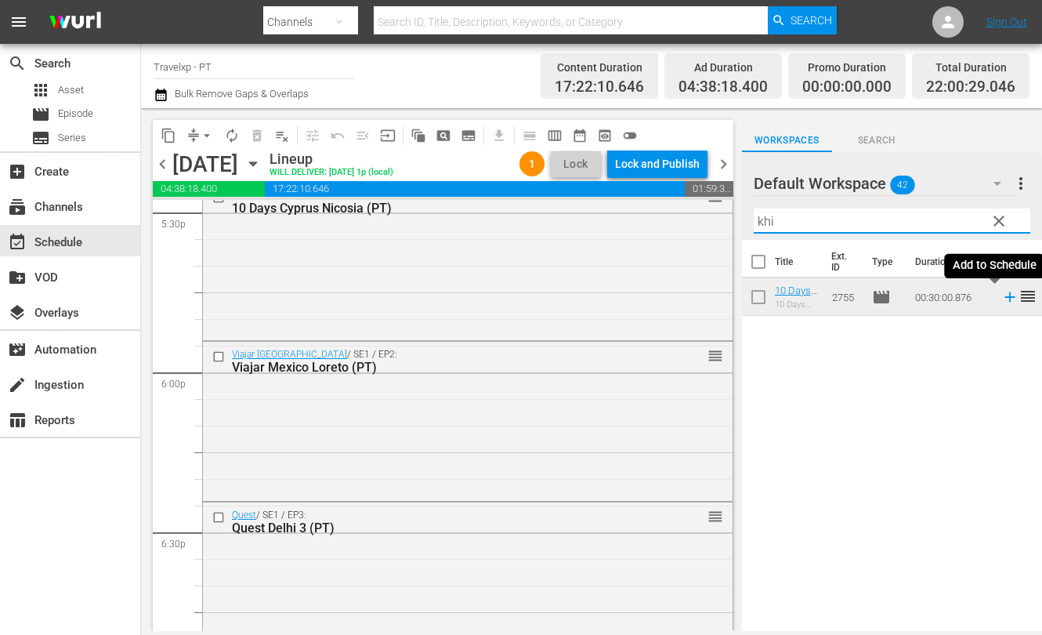
click at [1004, 296] on icon at bounding box center [1009, 297] width 10 height 10
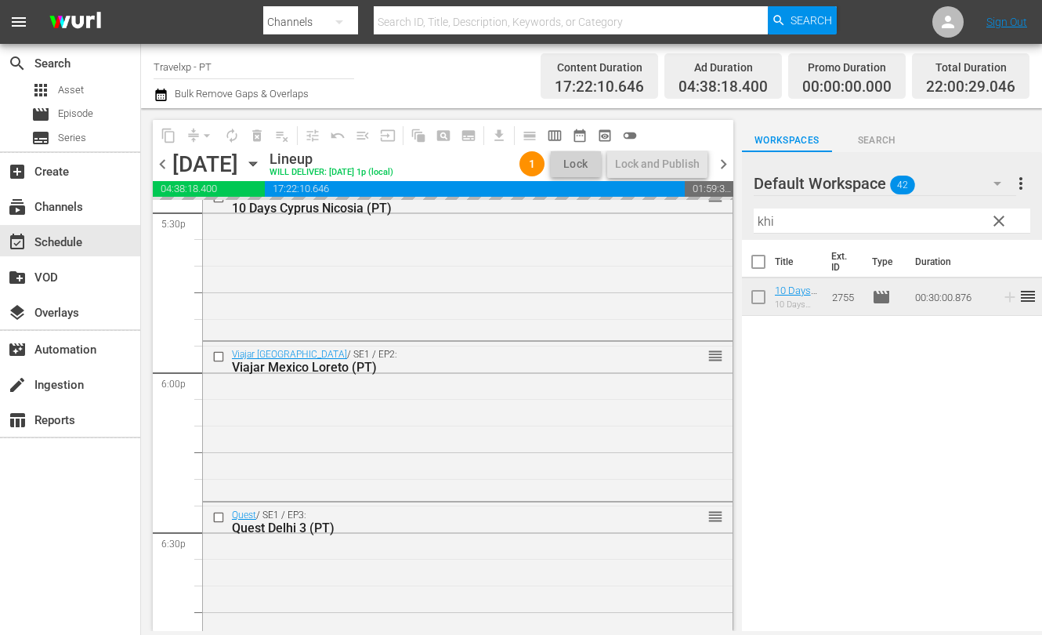
click at [761, 225] on input "khi" at bounding box center [892, 220] width 277 height 25
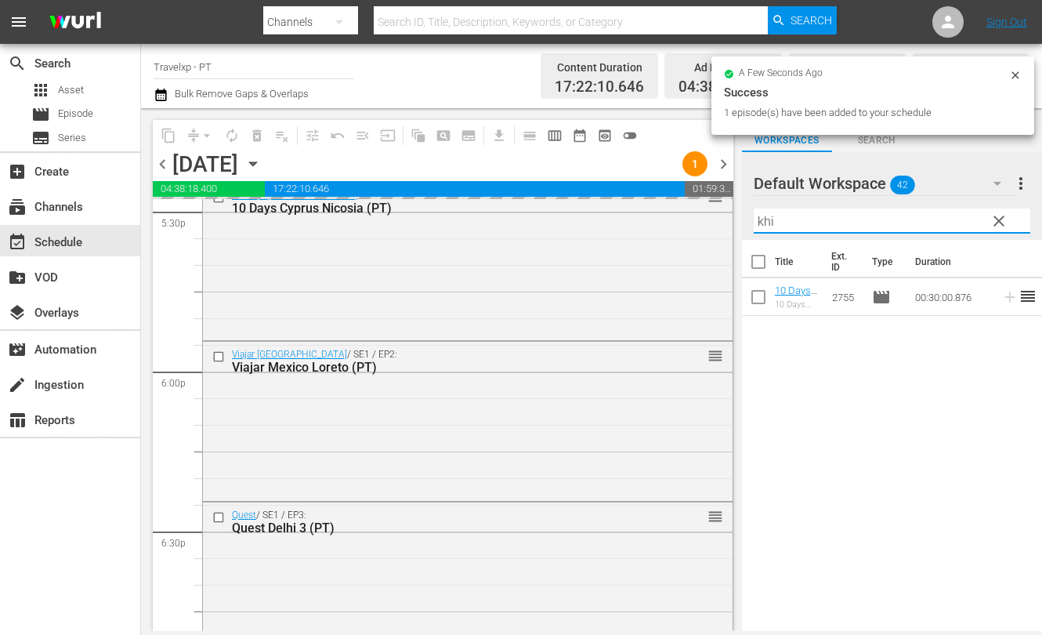
click at [761, 225] on input "khi" at bounding box center [892, 220] width 277 height 25
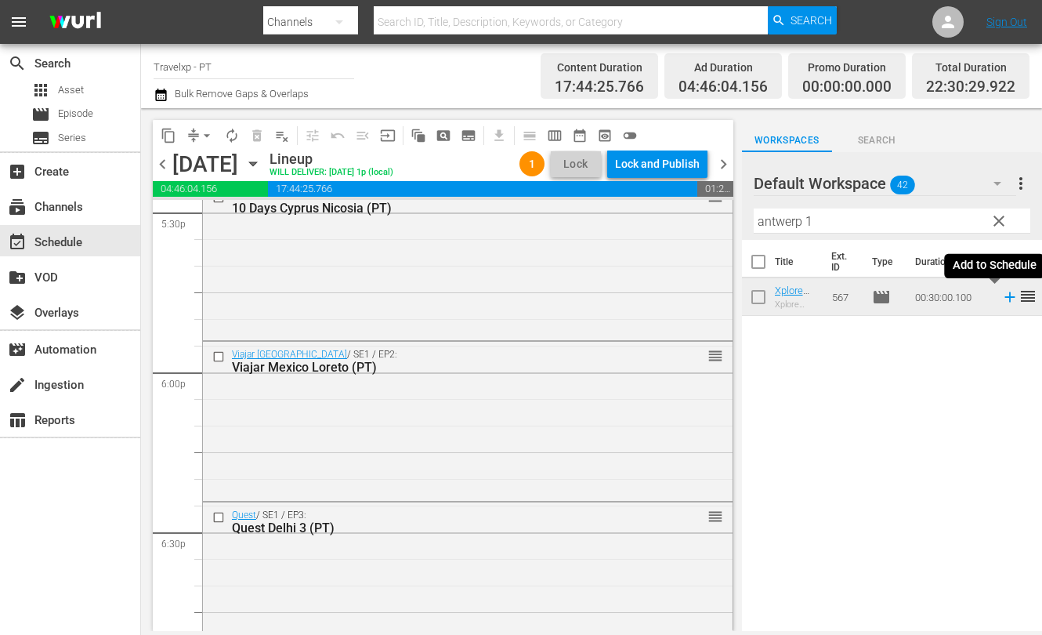
click at [1004, 299] on icon at bounding box center [1009, 297] width 10 height 10
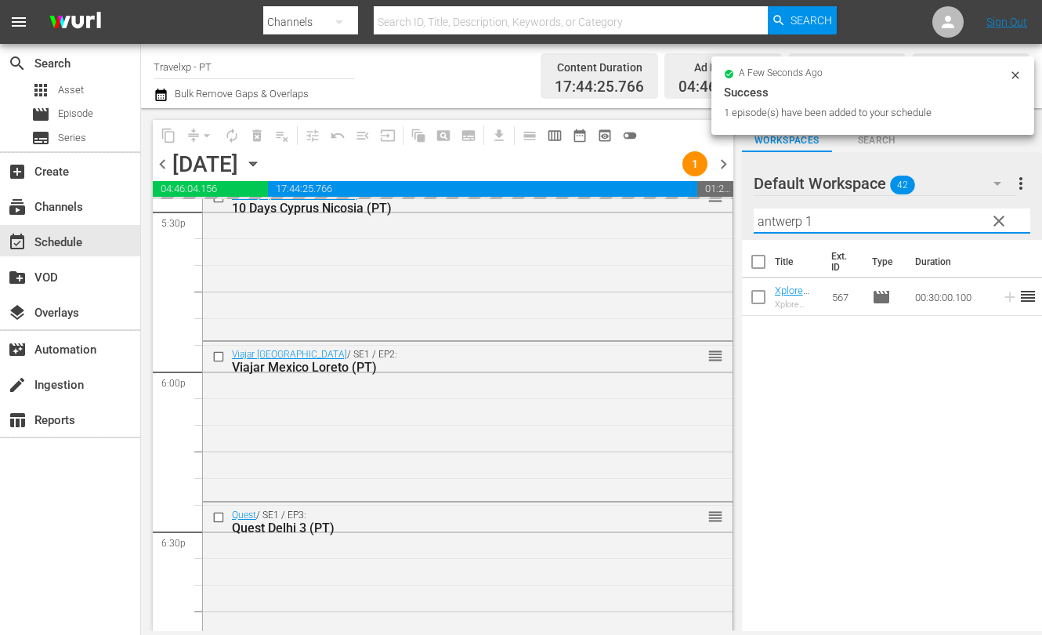
drag, startPoint x: 759, startPoint y: 214, endPoint x: 750, endPoint y: 213, distance: 9.4
click at [750, 213] on div "Default Workspace 42 Default more_vert clear Filter by Title antwerp 1" at bounding box center [892, 196] width 300 height 88
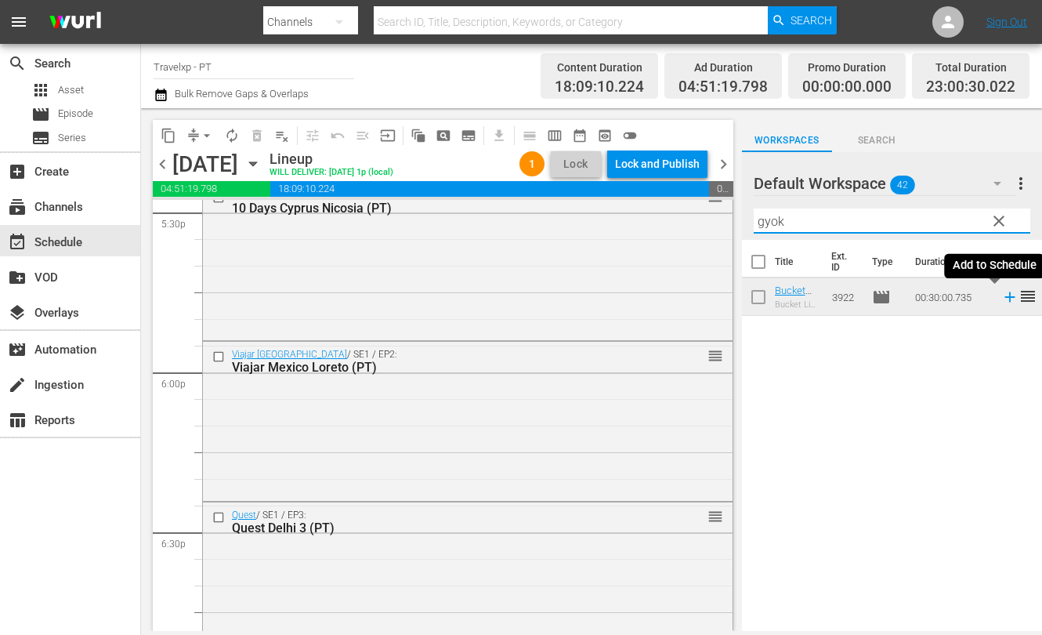
click at [1001, 299] on icon at bounding box center [1009, 296] width 17 height 17
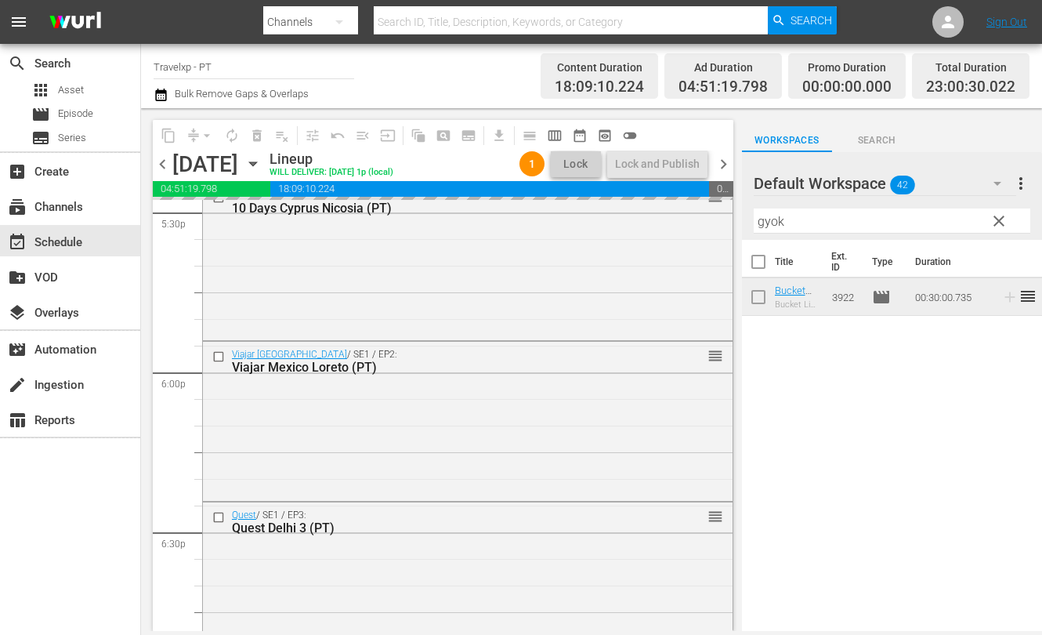
click at [776, 226] on input "gyok" at bounding box center [892, 220] width 277 height 25
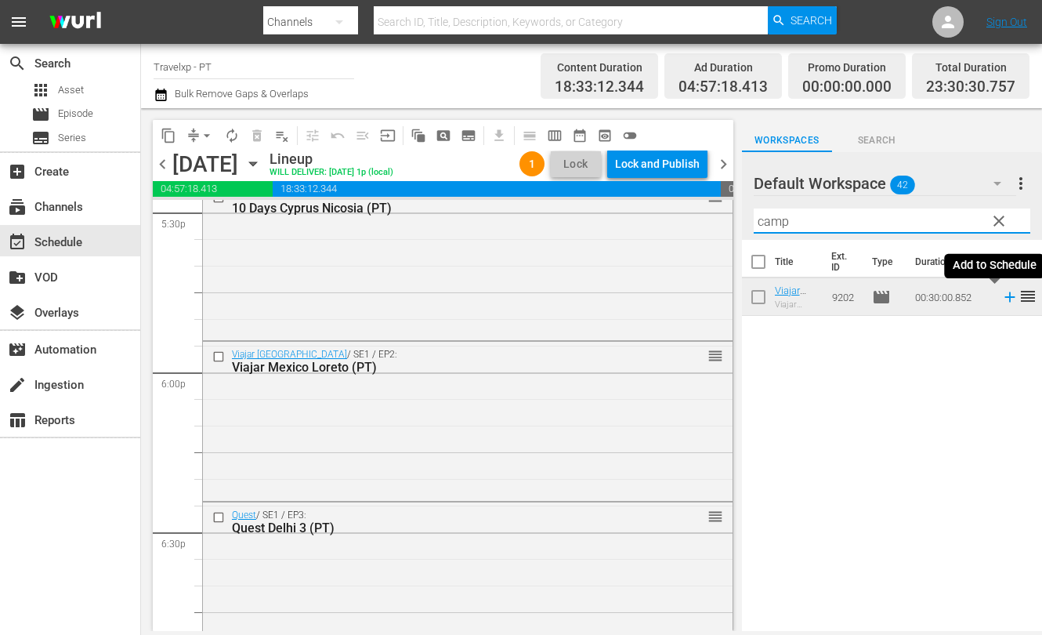
type input "camp"
click at [1001, 299] on icon at bounding box center [1009, 296] width 17 height 17
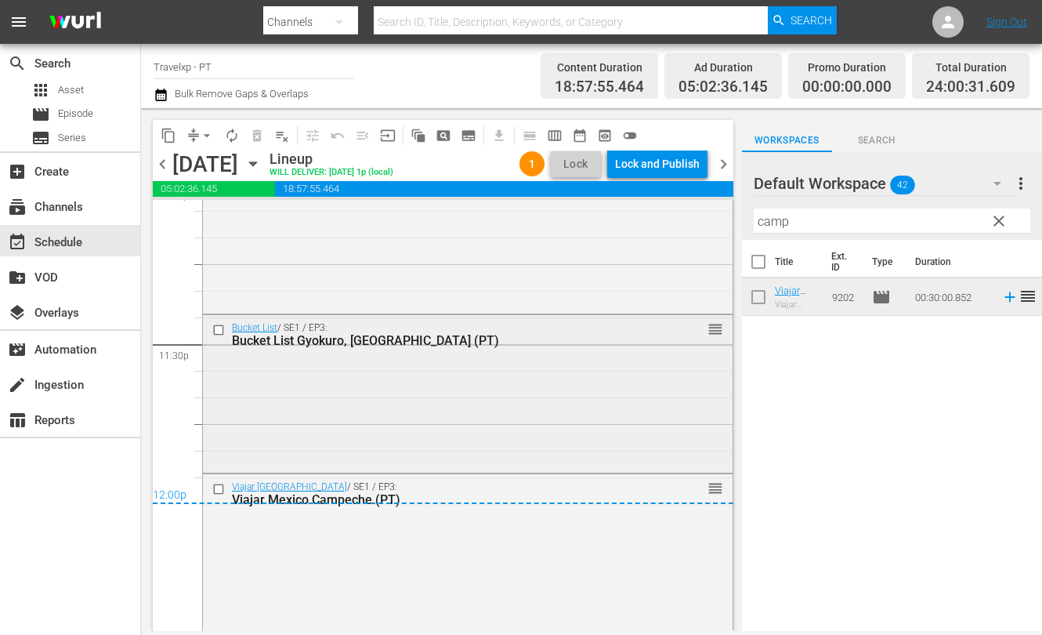
scroll to position [7369, 0]
click at [682, 165] on div "Lock and Publish" at bounding box center [657, 164] width 85 height 28
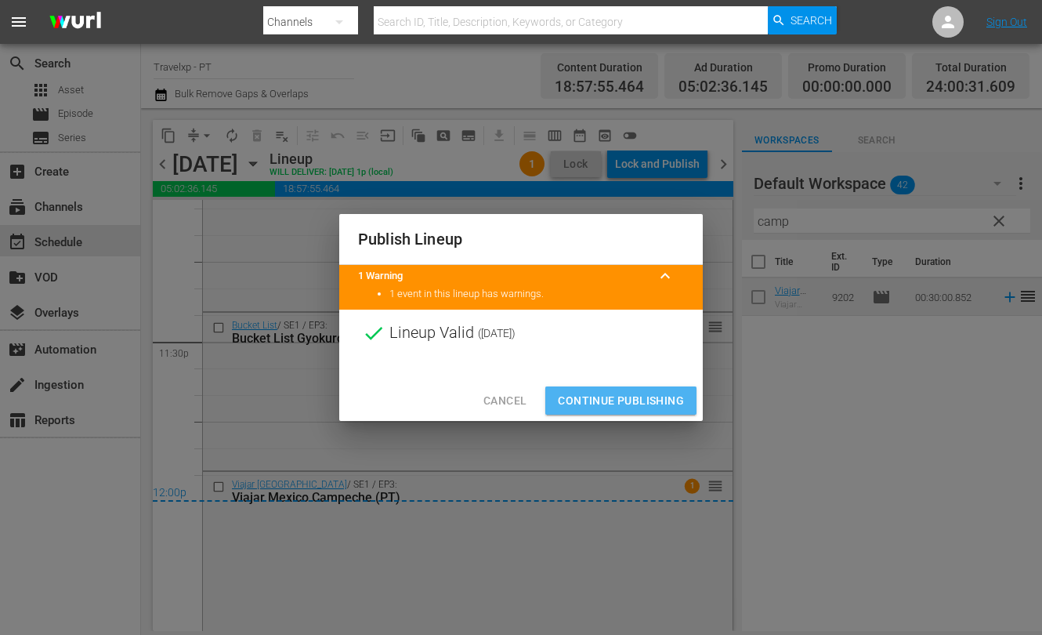
click at [649, 391] on span "Continue Publishing" at bounding box center [621, 401] width 126 height 20
